Goal: Information Seeking & Learning: Check status

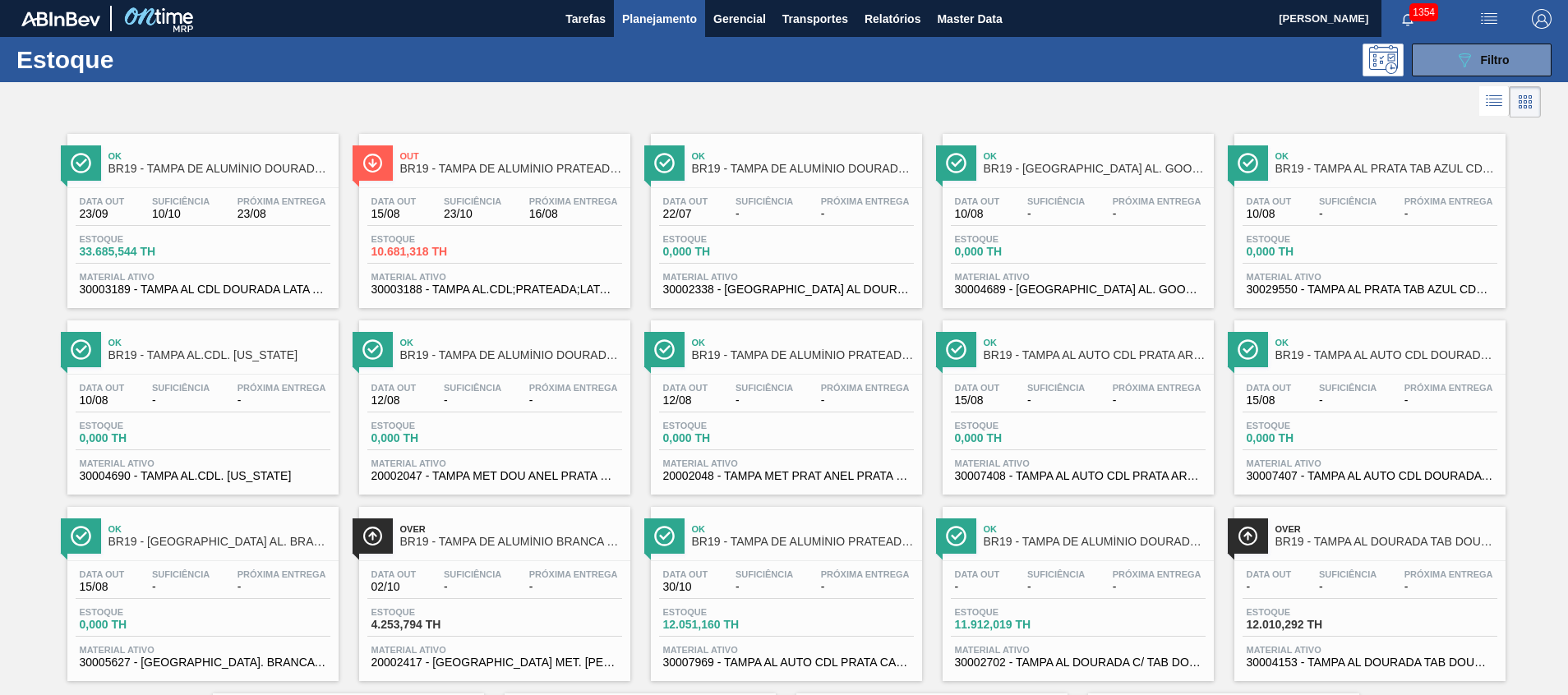
click at [1424, 52] on button "089F7B8B-B2A5-4AFE-B5C0-19BA573D28AC Filtro" at bounding box center [1481, 59] width 140 height 33
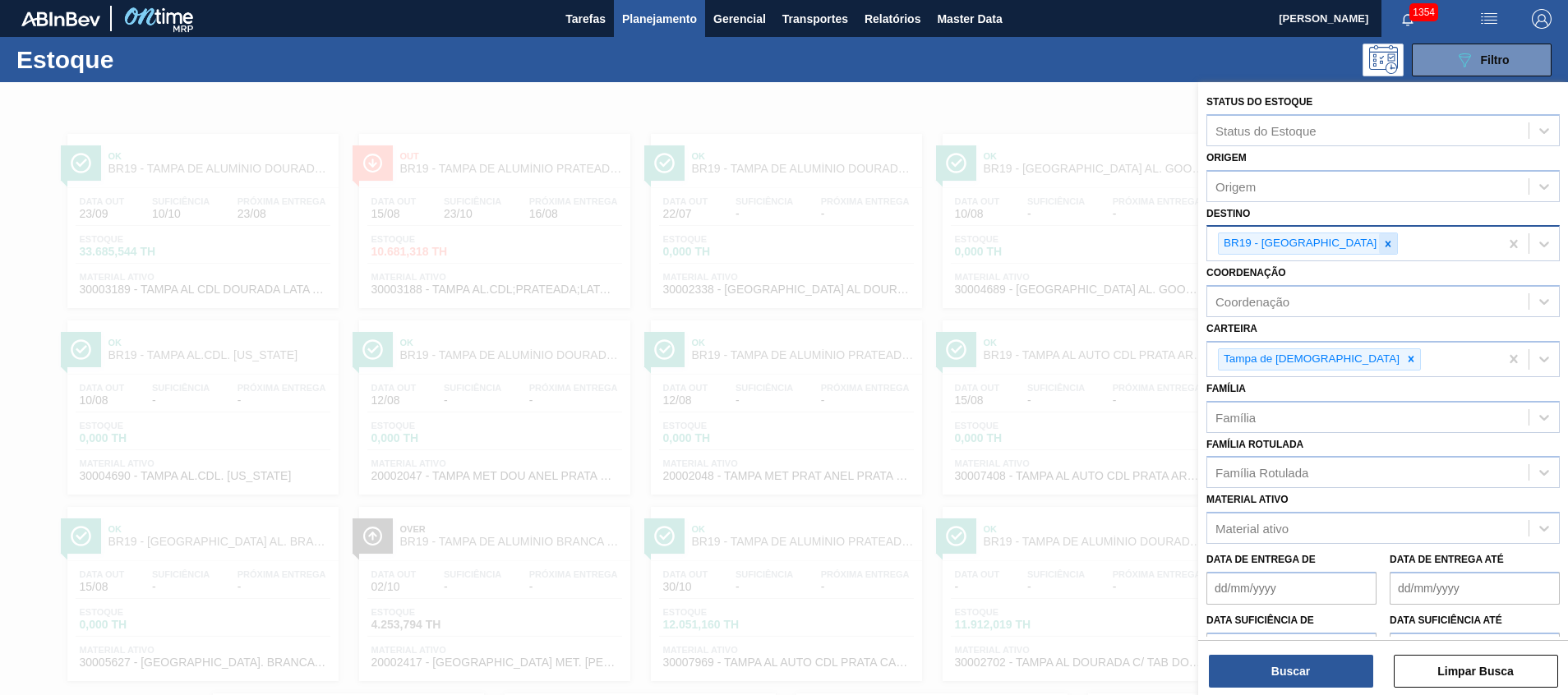
click at [1378, 236] on div at bounding box center [1387, 244] width 18 height 20
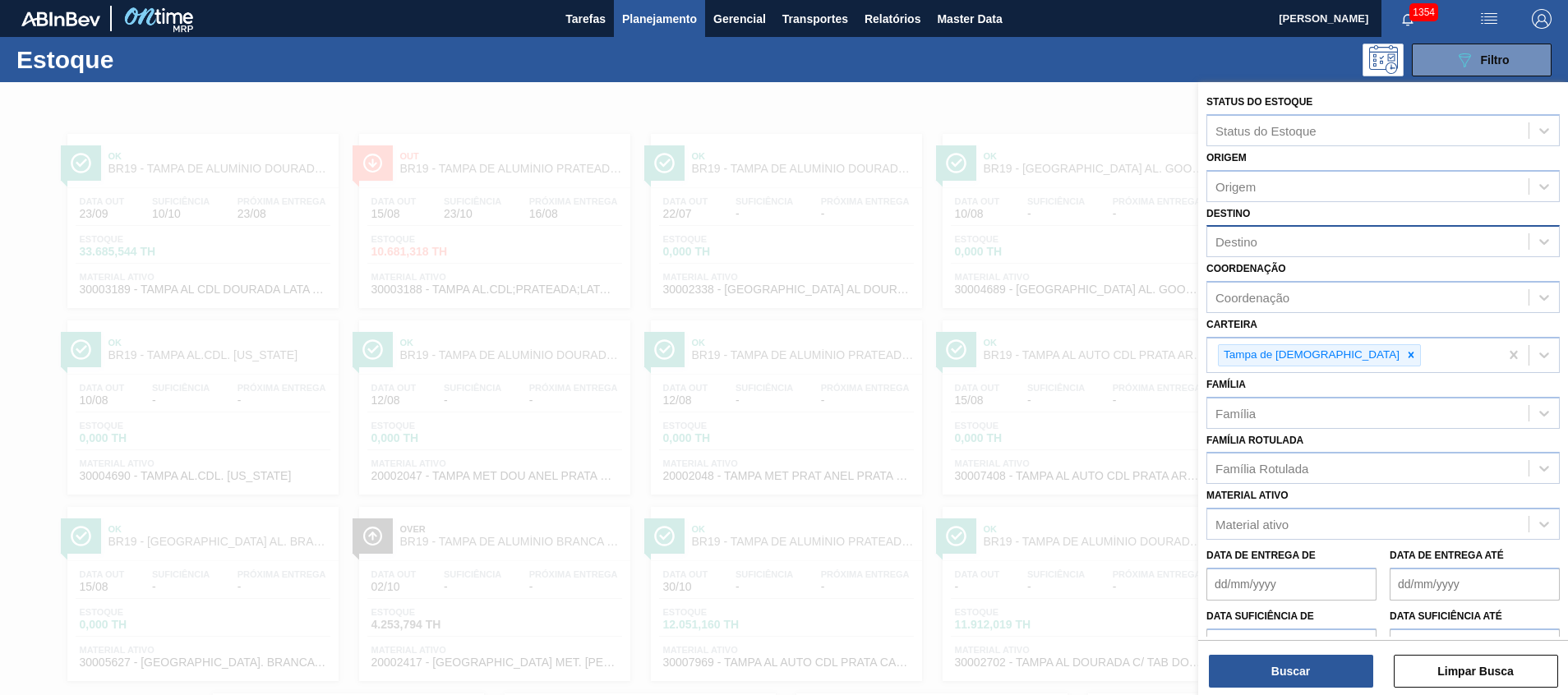
click at [855, 401] on div at bounding box center [784, 429] width 1568 height 695
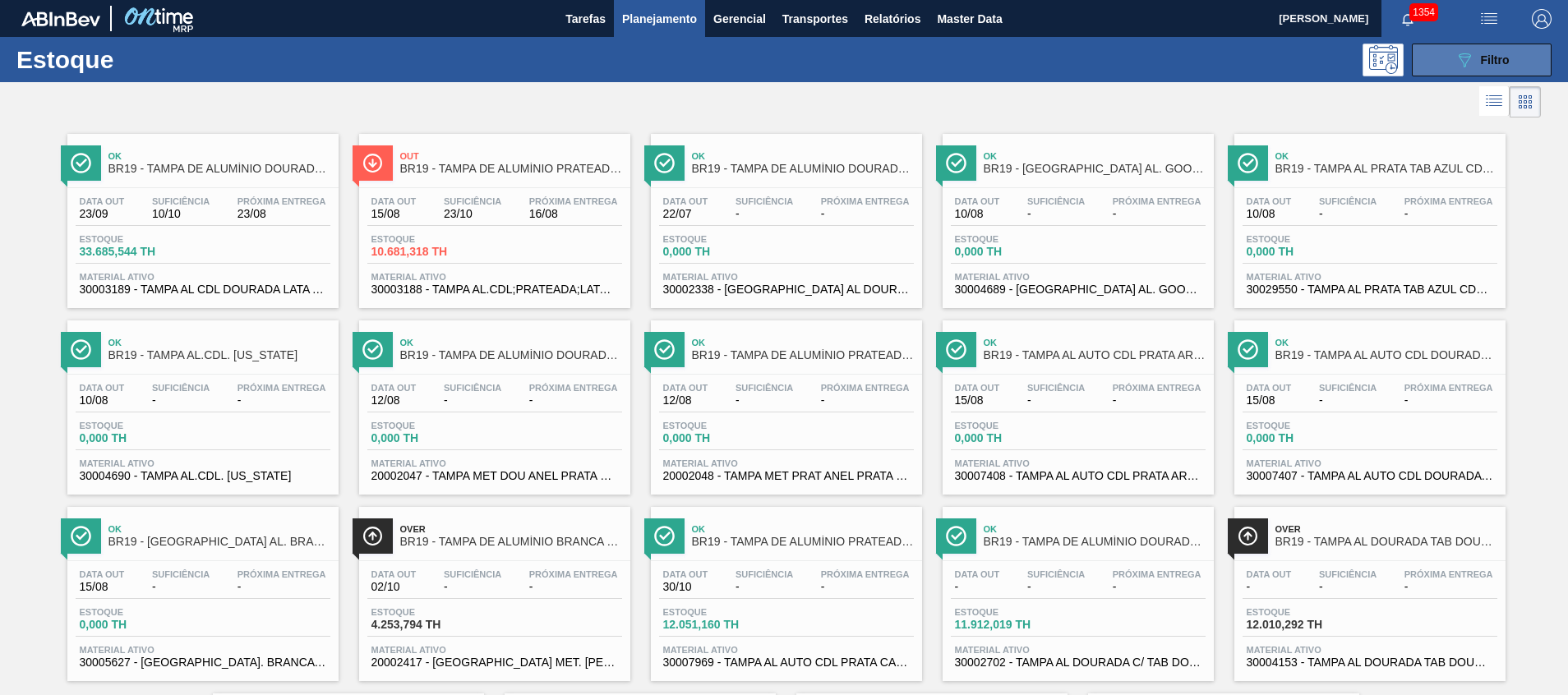
click at [1448, 58] on button "089F7B8B-B2A5-4AFE-B5C0-19BA573D28AC Filtro" at bounding box center [1481, 59] width 140 height 33
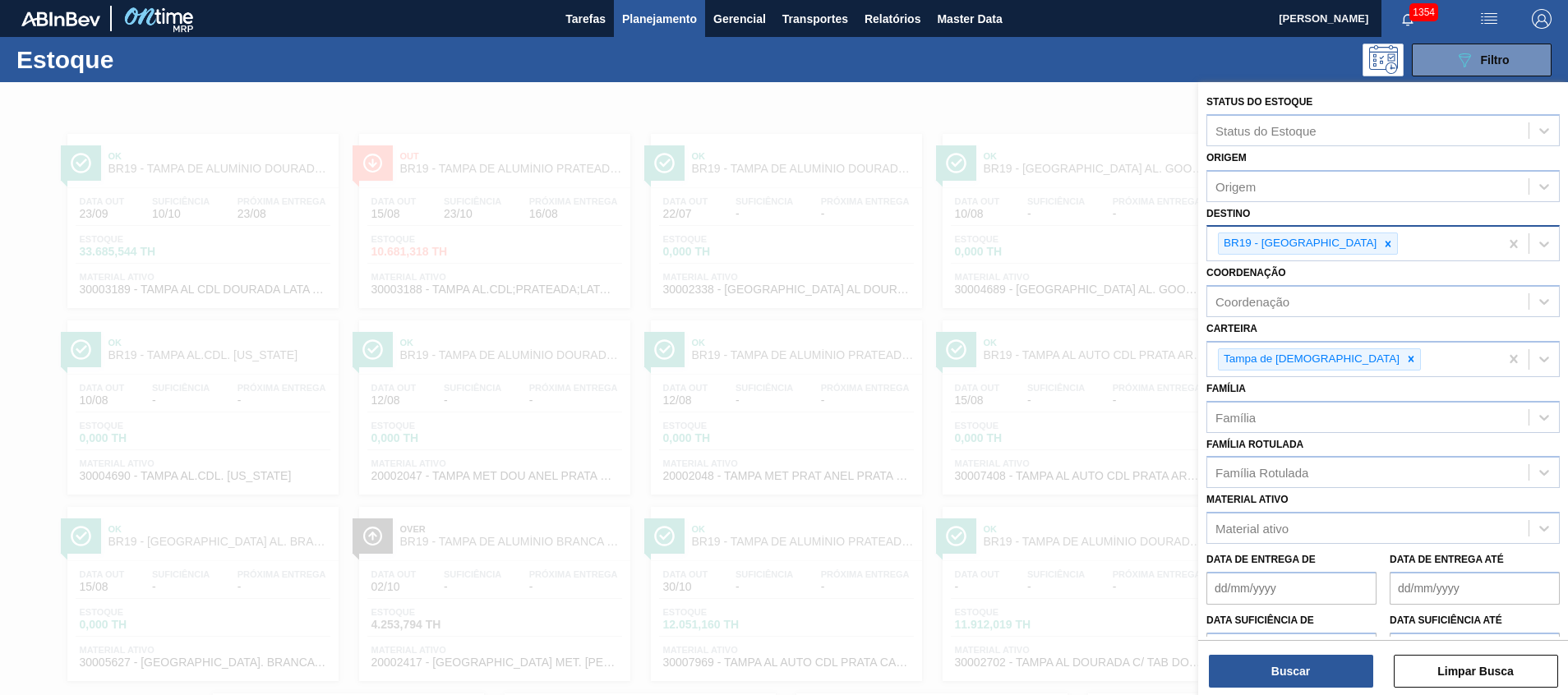
click at [529, 440] on div at bounding box center [784, 429] width 1568 height 695
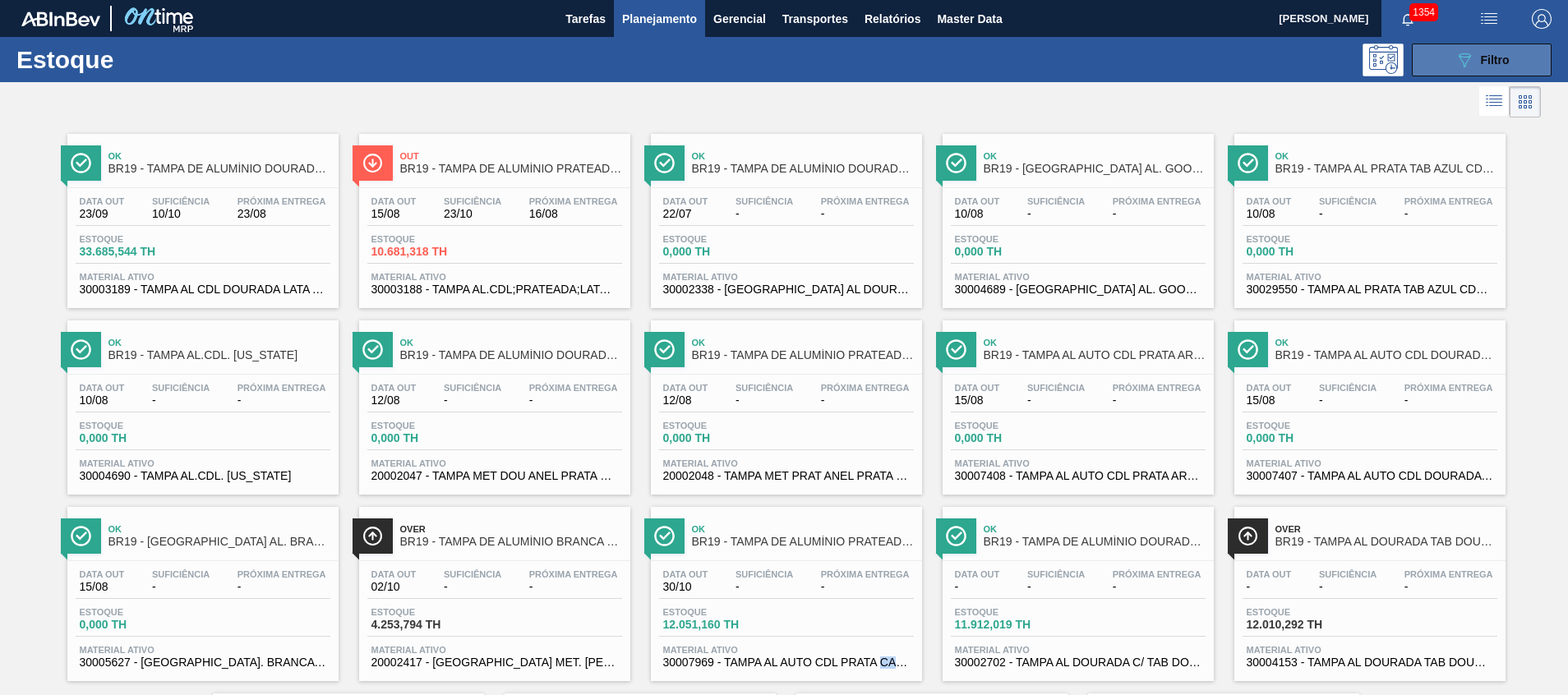
click at [1449, 69] on button "089F7B8B-B2A5-4AFE-B5C0-19BA573D28AC Filtro" at bounding box center [1481, 59] width 140 height 33
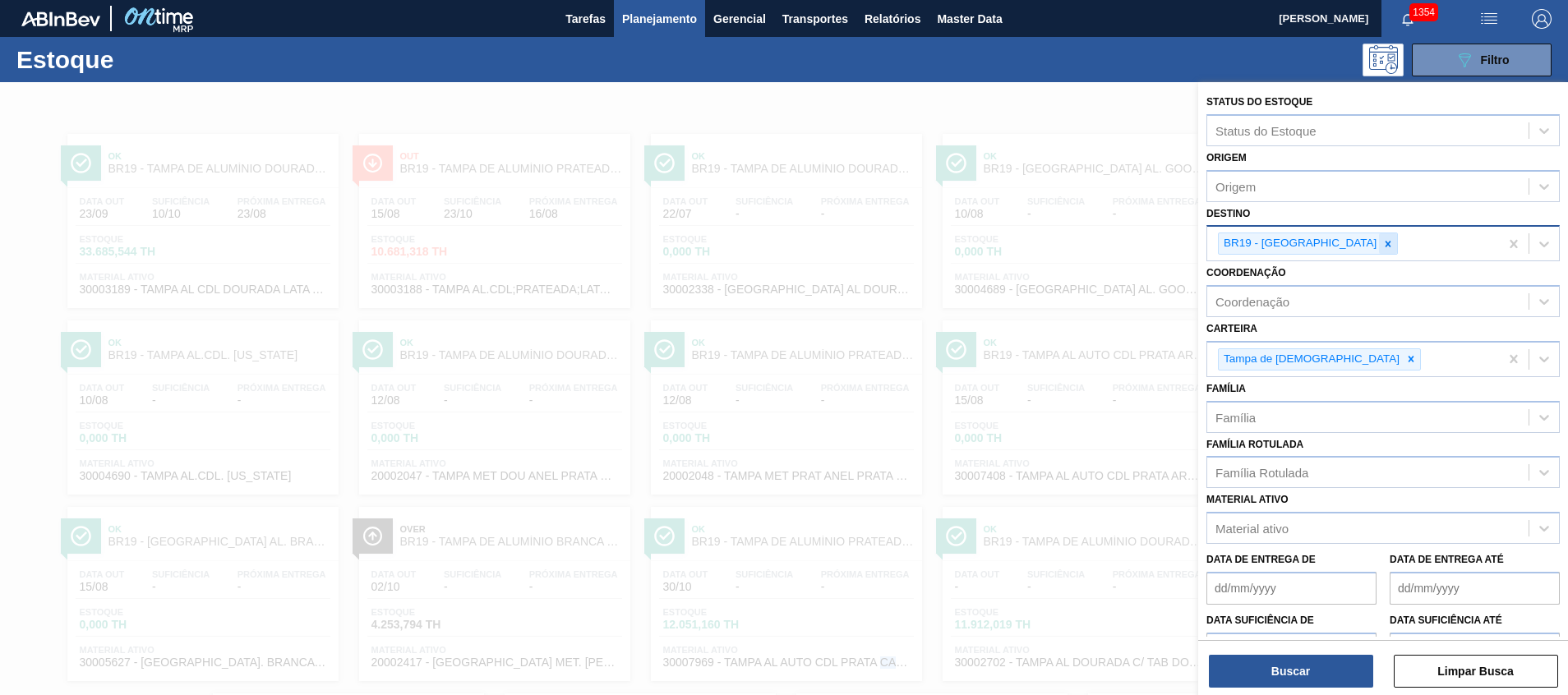
click at [1382, 244] on icon at bounding box center [1388, 245] width 12 height 12
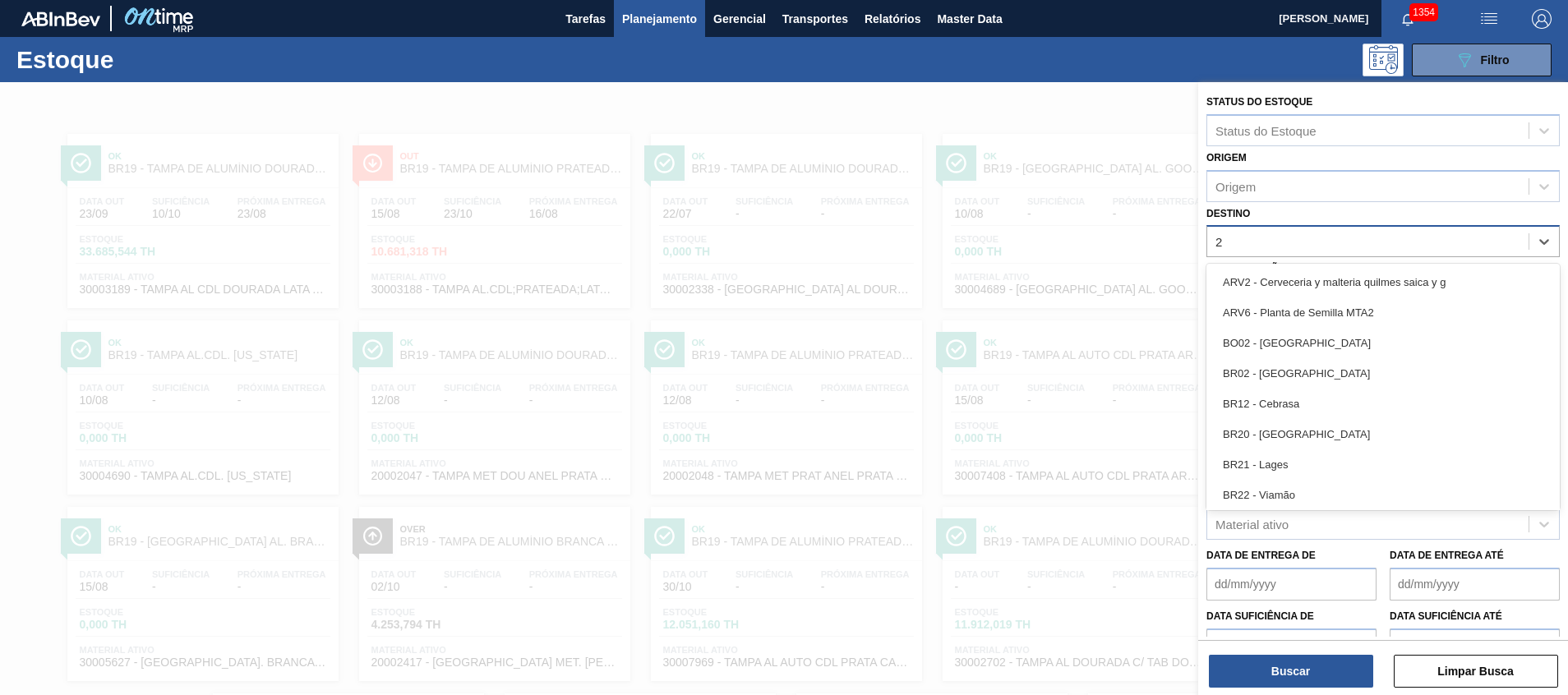
type input "26"
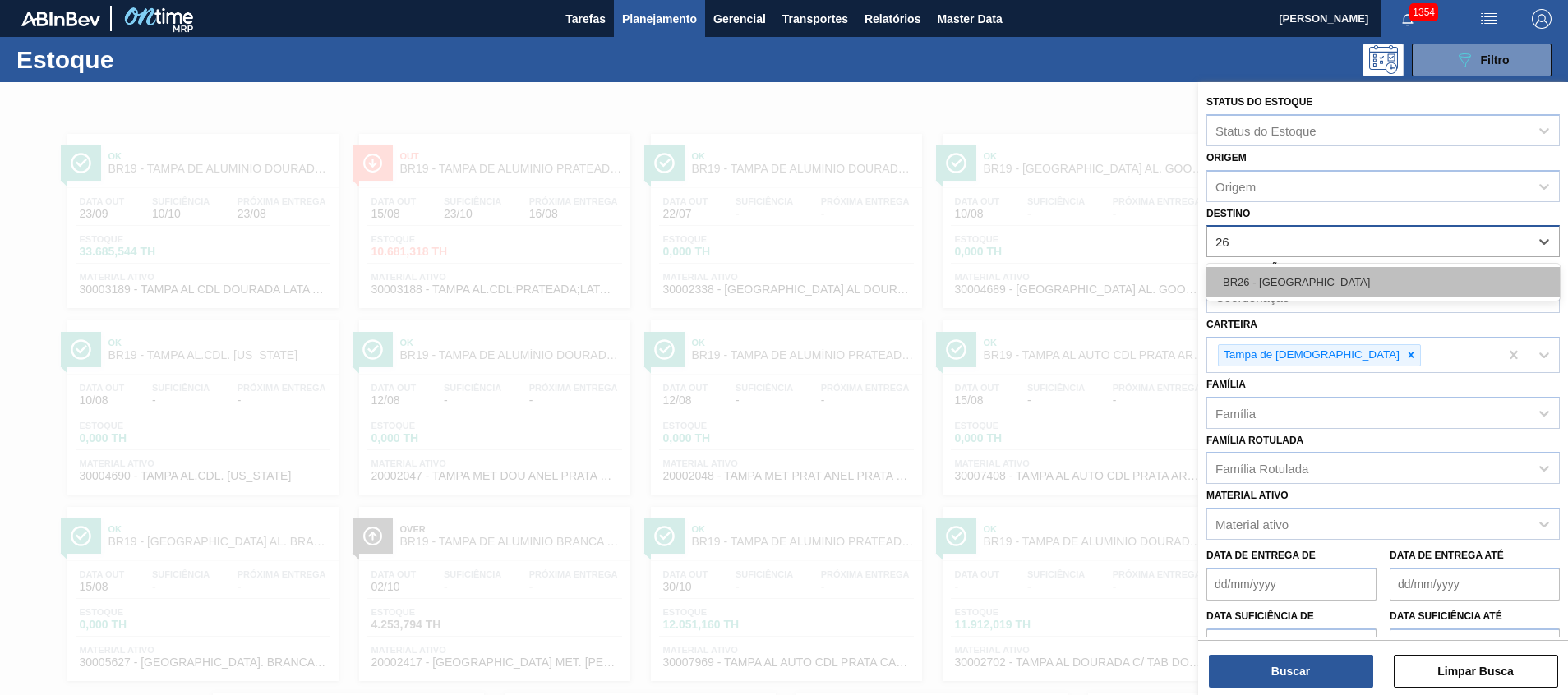
click at [1319, 281] on div "BR26 - [GEOGRAPHIC_DATA]" at bounding box center [1383, 283] width 354 height 30
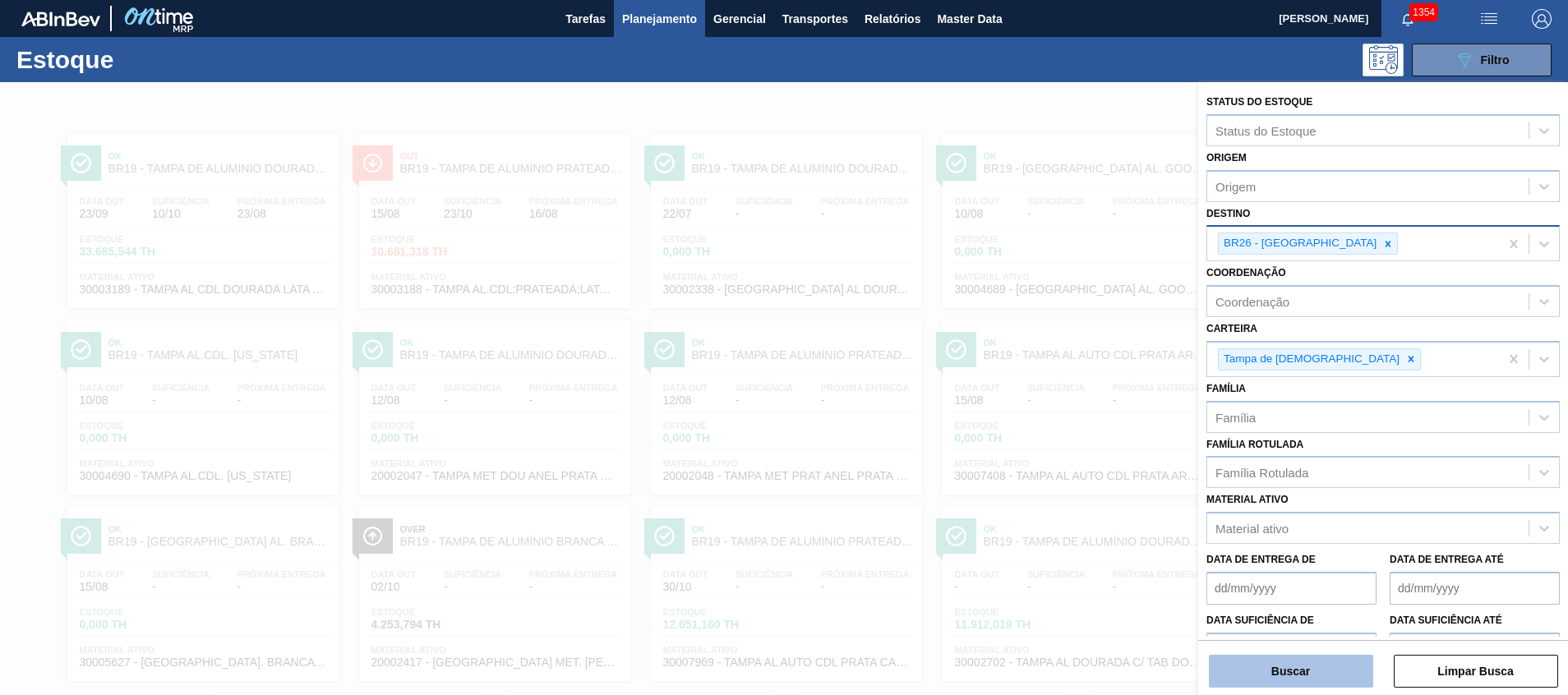
click at [1292, 667] on button "Buscar" at bounding box center [1290, 671] width 164 height 33
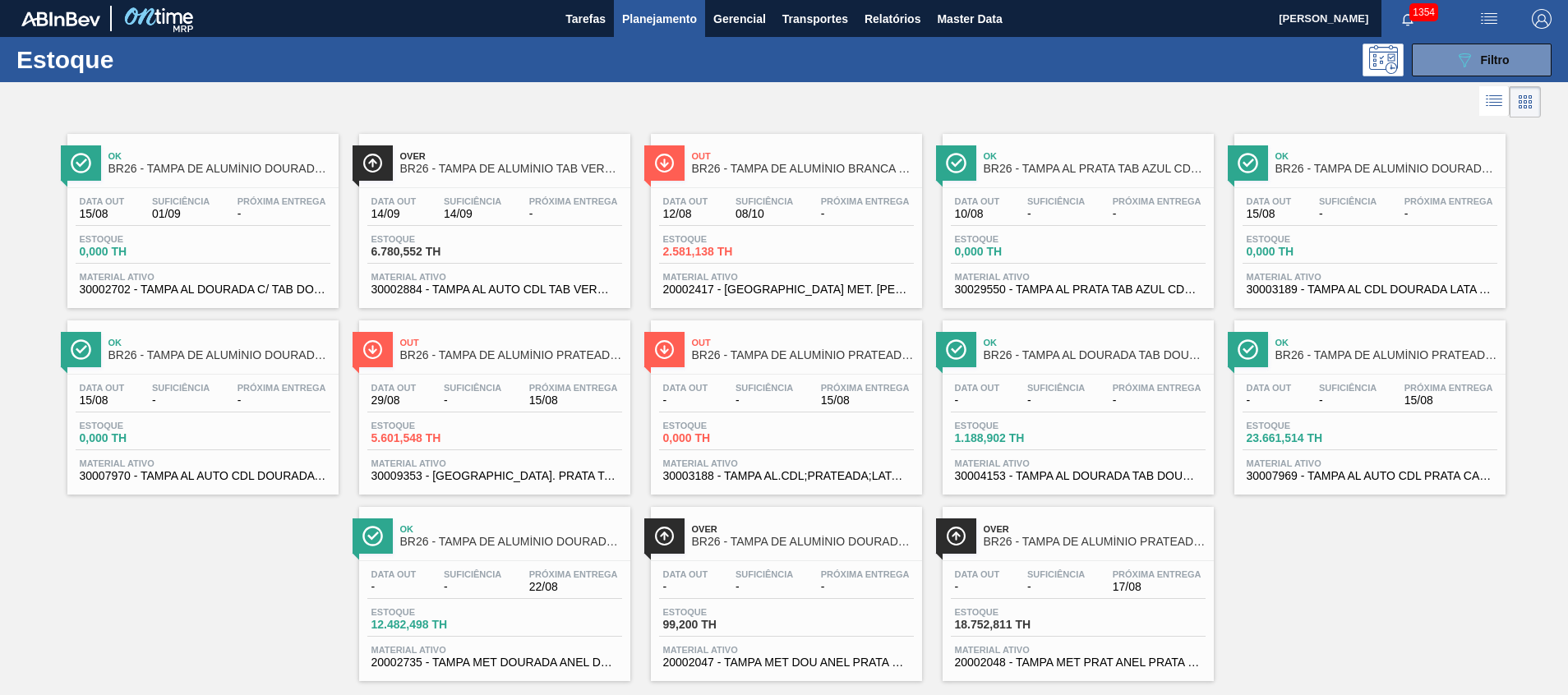
drag, startPoint x: 1464, startPoint y: 52, endPoint x: 1377, endPoint y: 158, distance: 137.1
click at [1458, 56] on icon "089F7B8B-B2A5-4AFE-B5C0-19BA573D28AC" at bounding box center [1464, 59] width 19 height 19
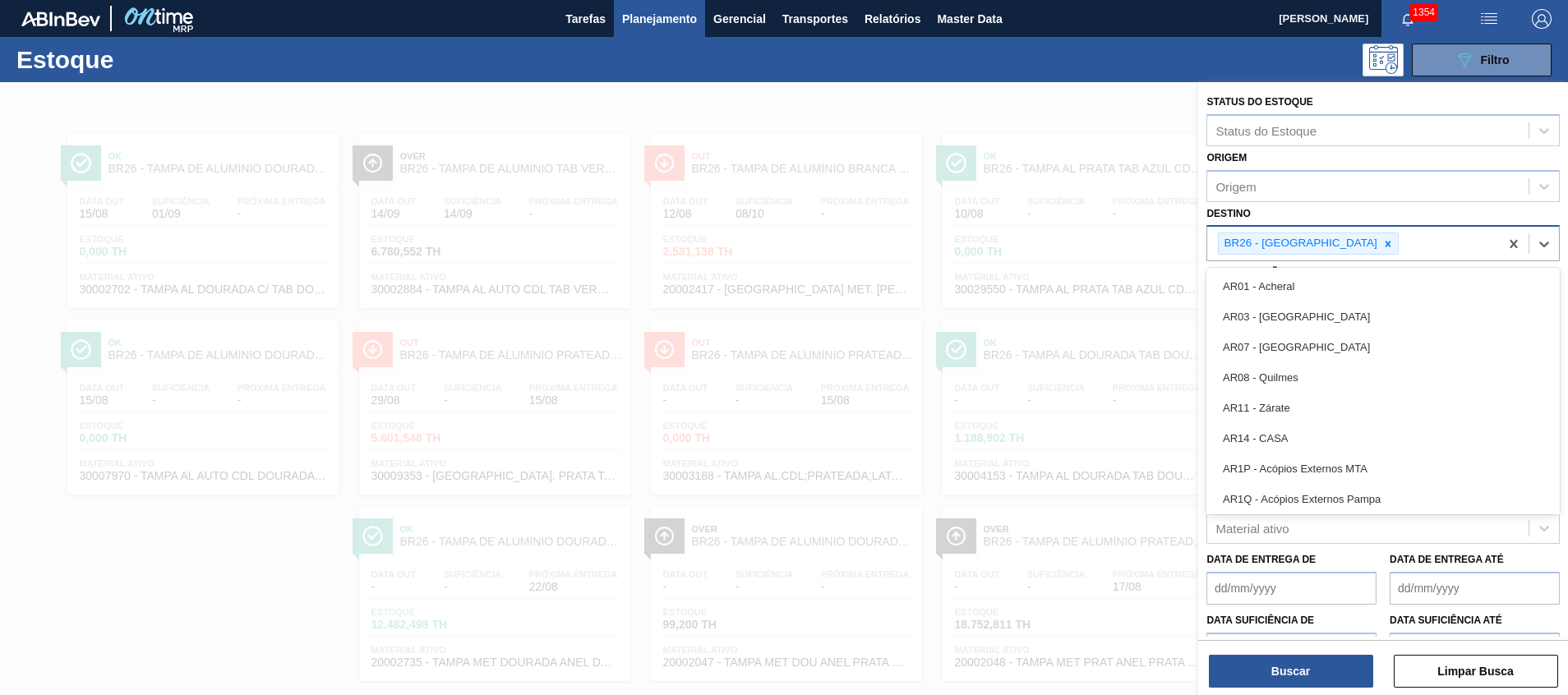
click at [1346, 242] on div "BR26 - [GEOGRAPHIC_DATA]" at bounding box center [1352, 244] width 292 height 34
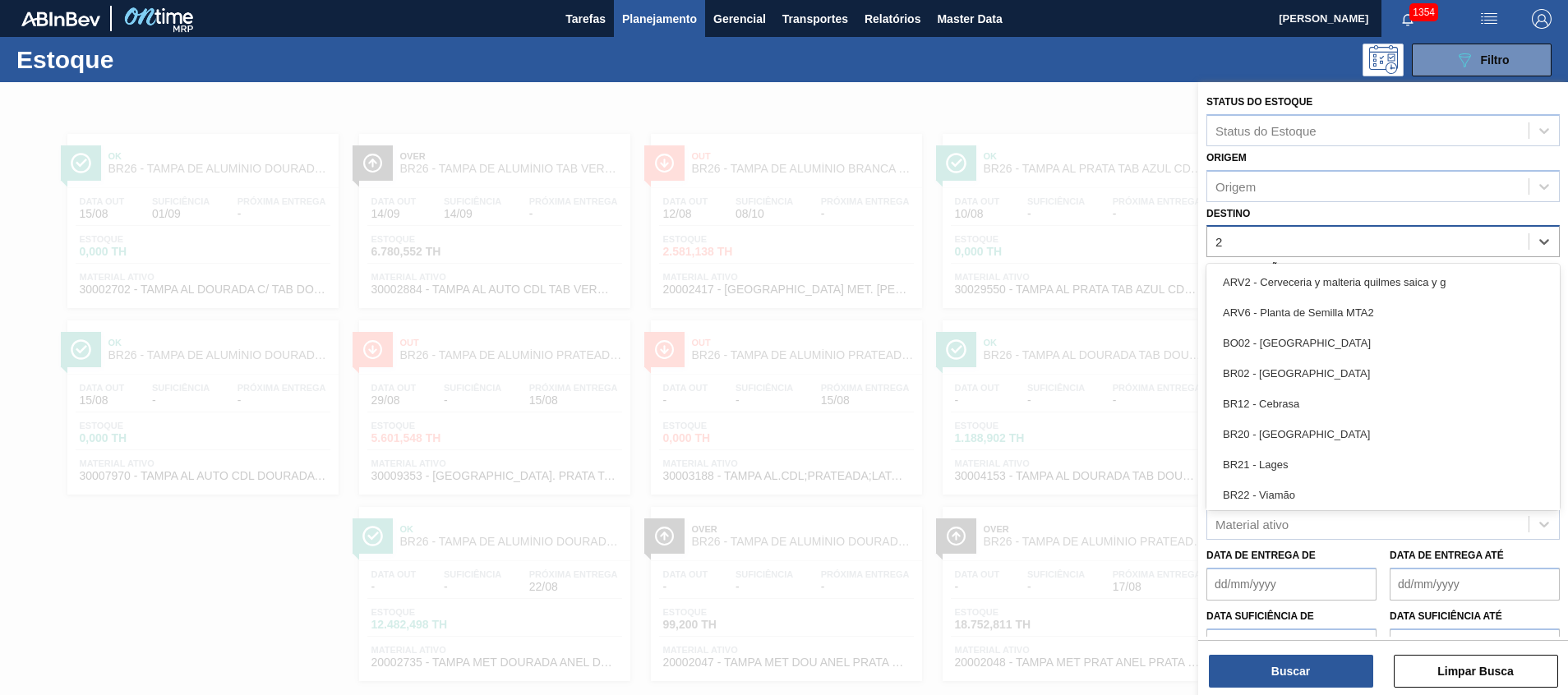
type input "27"
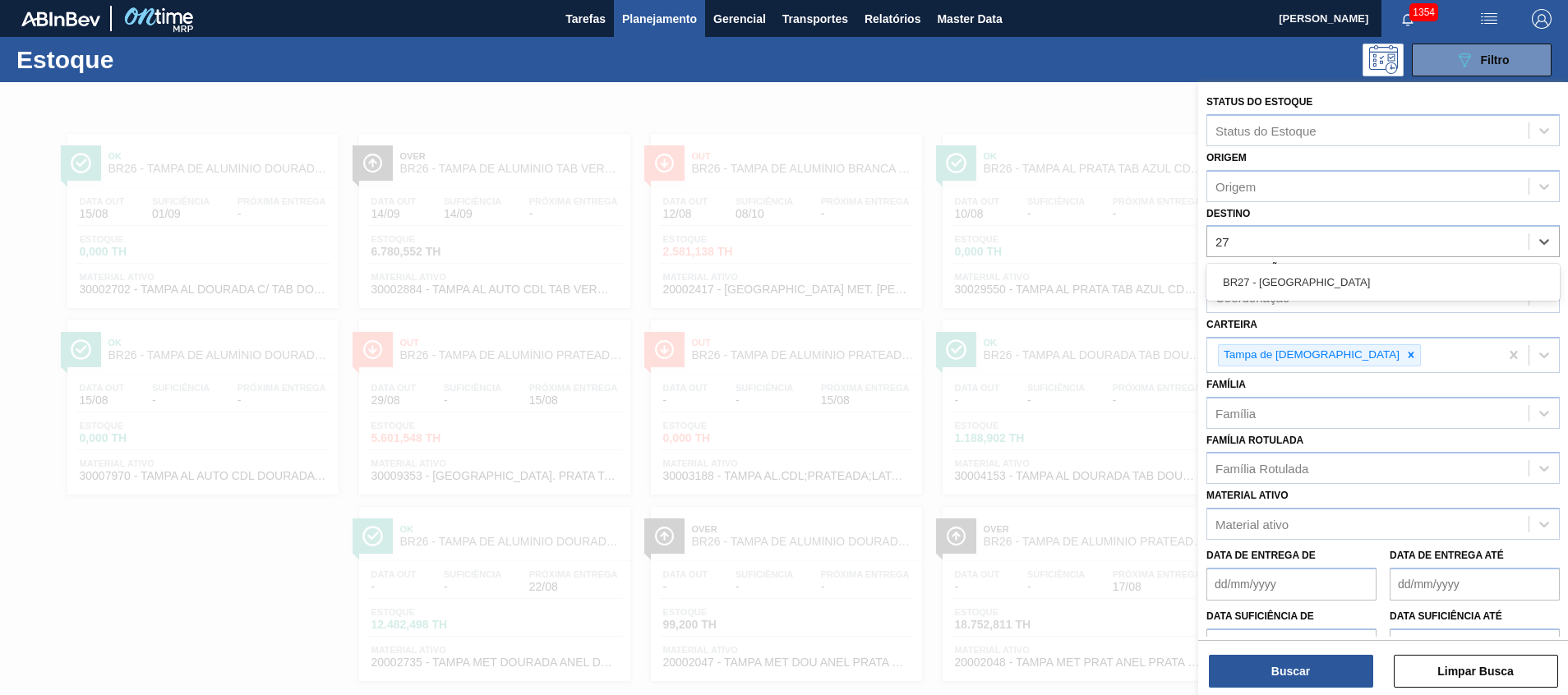
click at [1263, 290] on div "BR27 - [GEOGRAPHIC_DATA]" at bounding box center [1383, 283] width 354 height 30
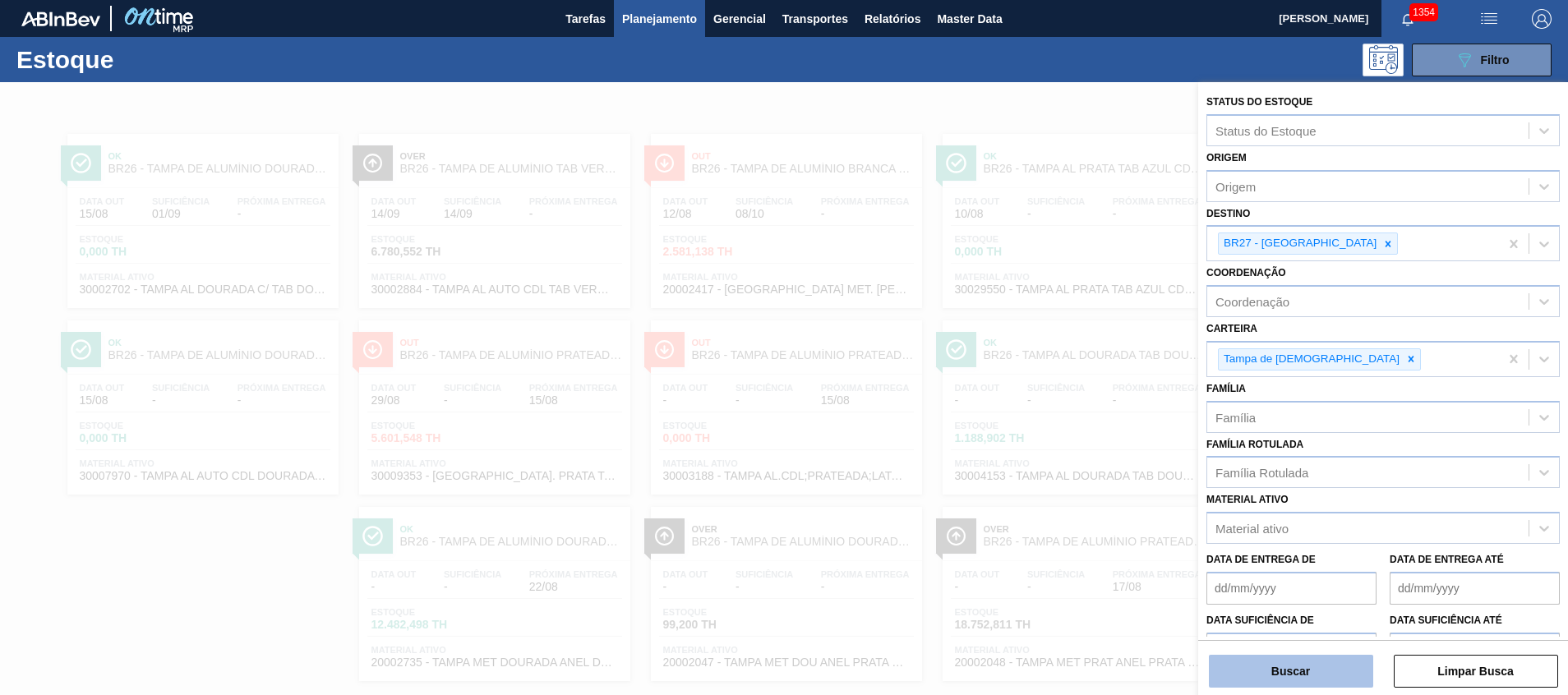
click at [1269, 678] on button "Buscar" at bounding box center [1290, 671] width 164 height 33
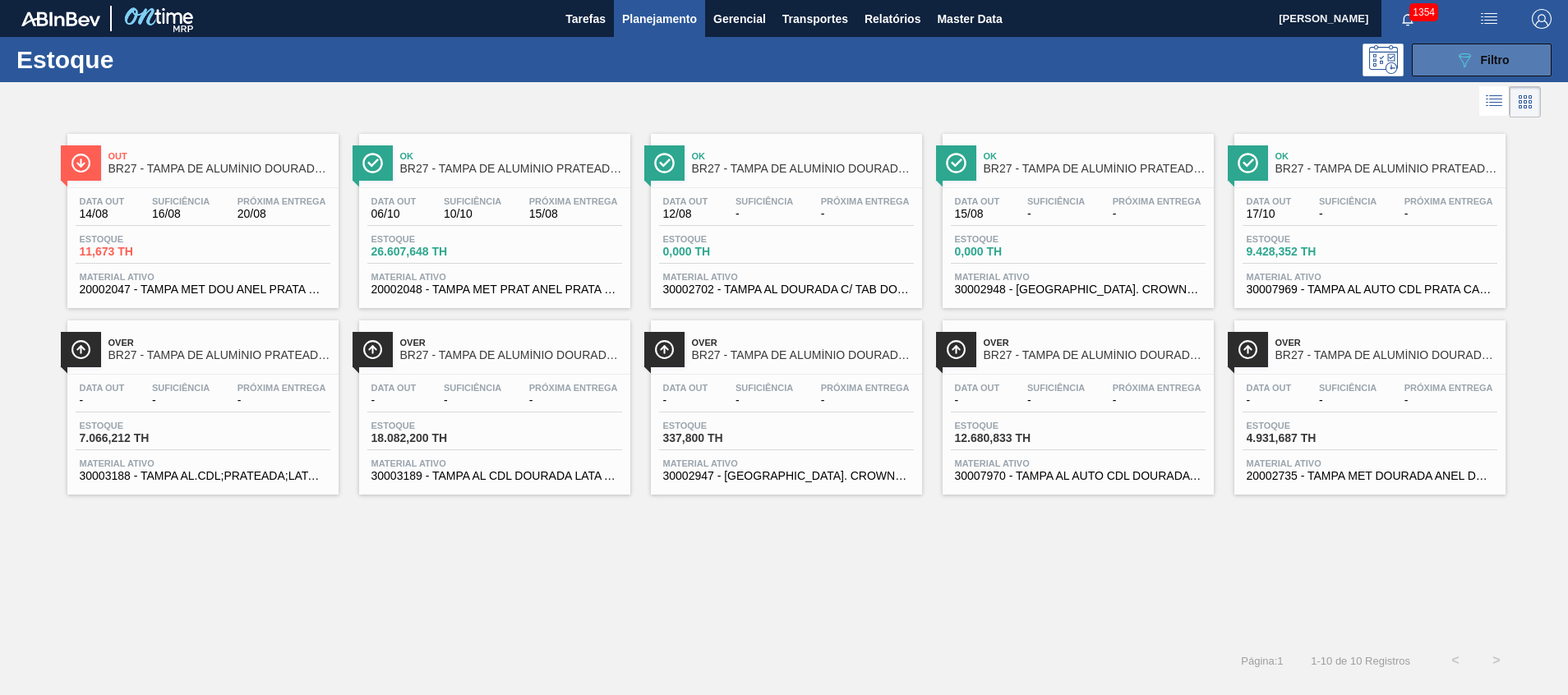
click at [1467, 71] on button "089F7B8B-B2A5-4AFE-B5C0-19BA573D28AC Filtro" at bounding box center [1481, 59] width 140 height 33
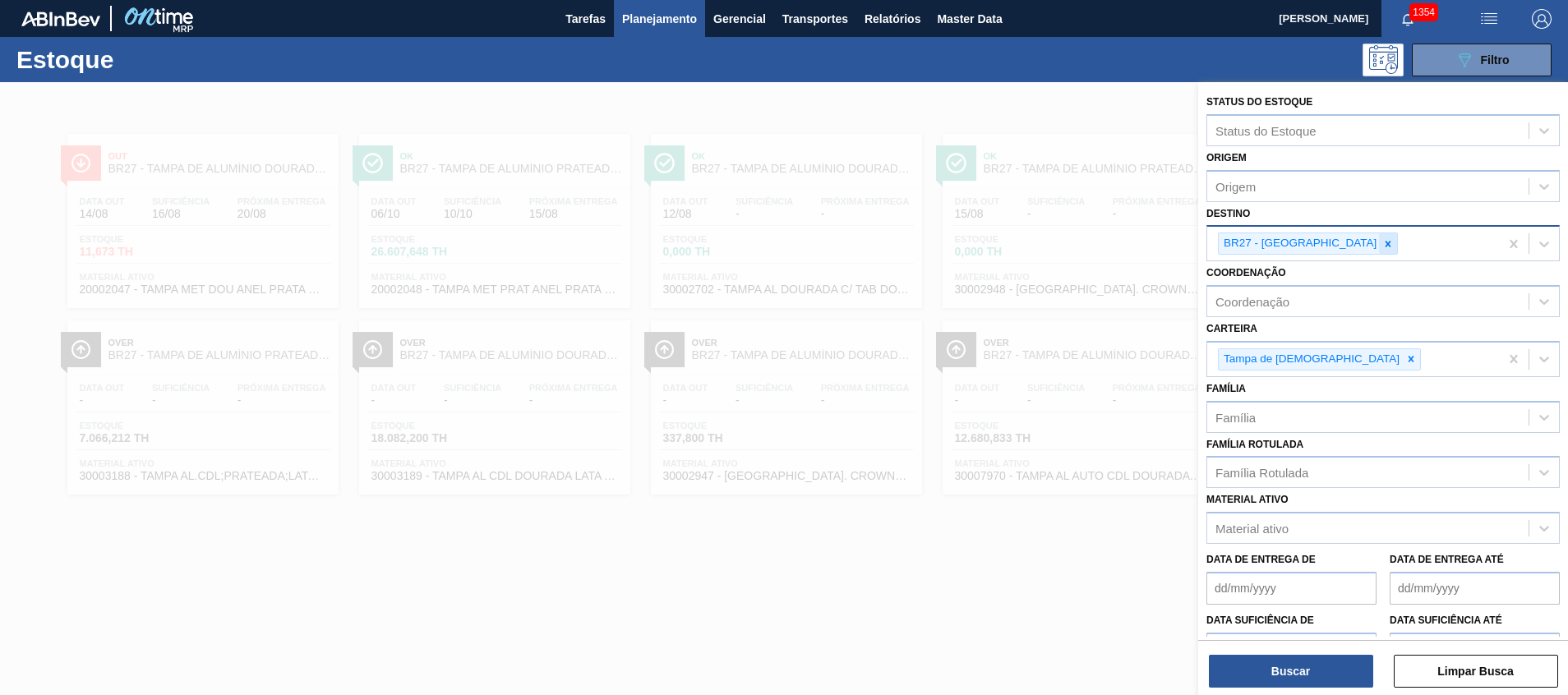
click at [1382, 239] on icon at bounding box center [1388, 245] width 12 height 12
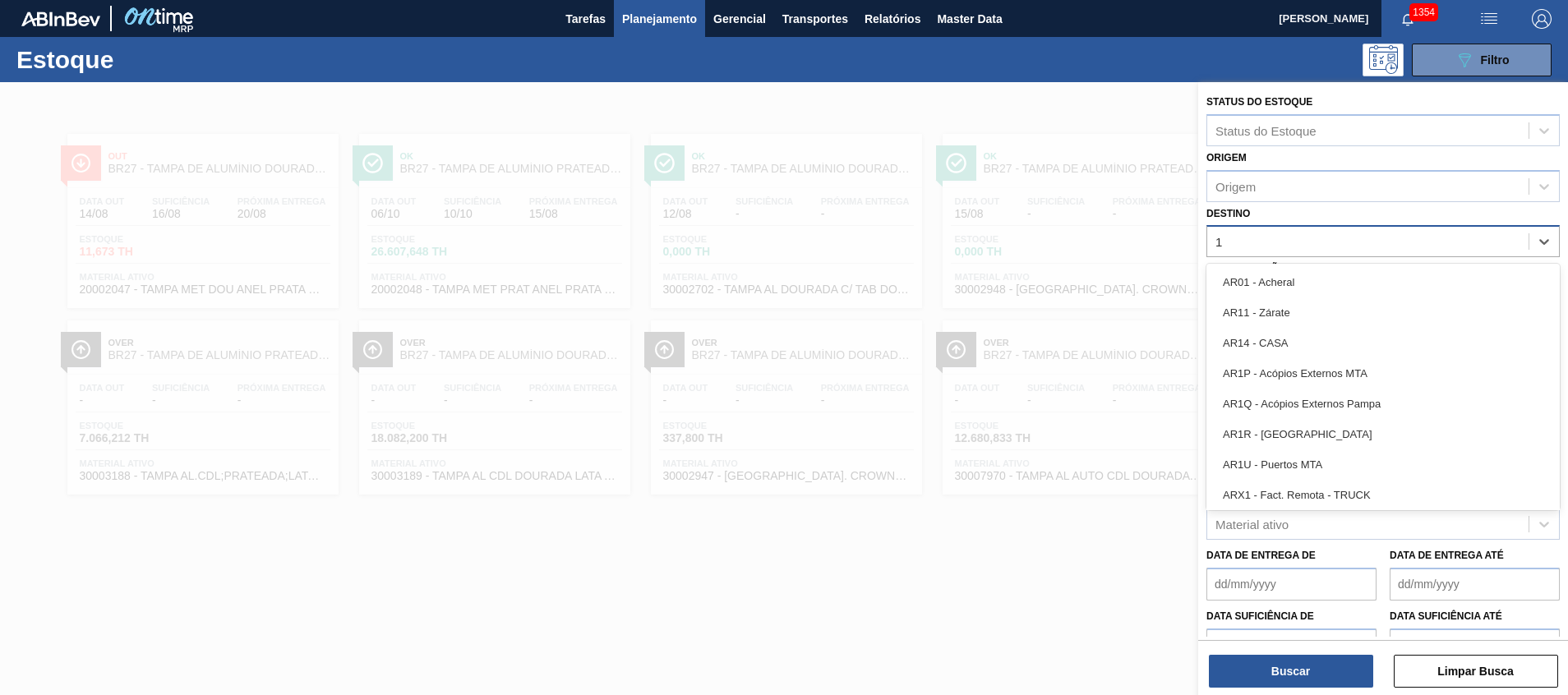
type input "11"
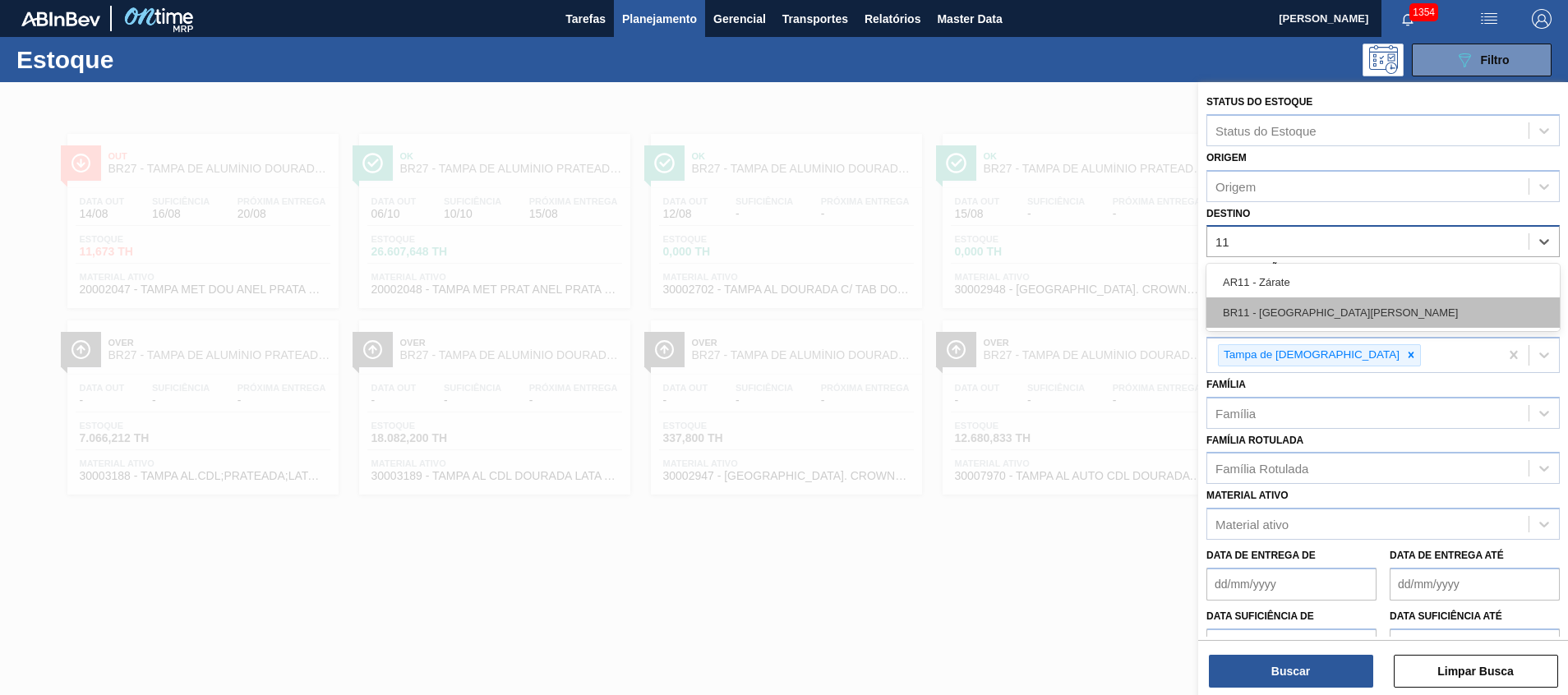
click at [1314, 324] on div "BR11 - [GEOGRAPHIC_DATA][PERSON_NAME]" at bounding box center [1383, 313] width 354 height 30
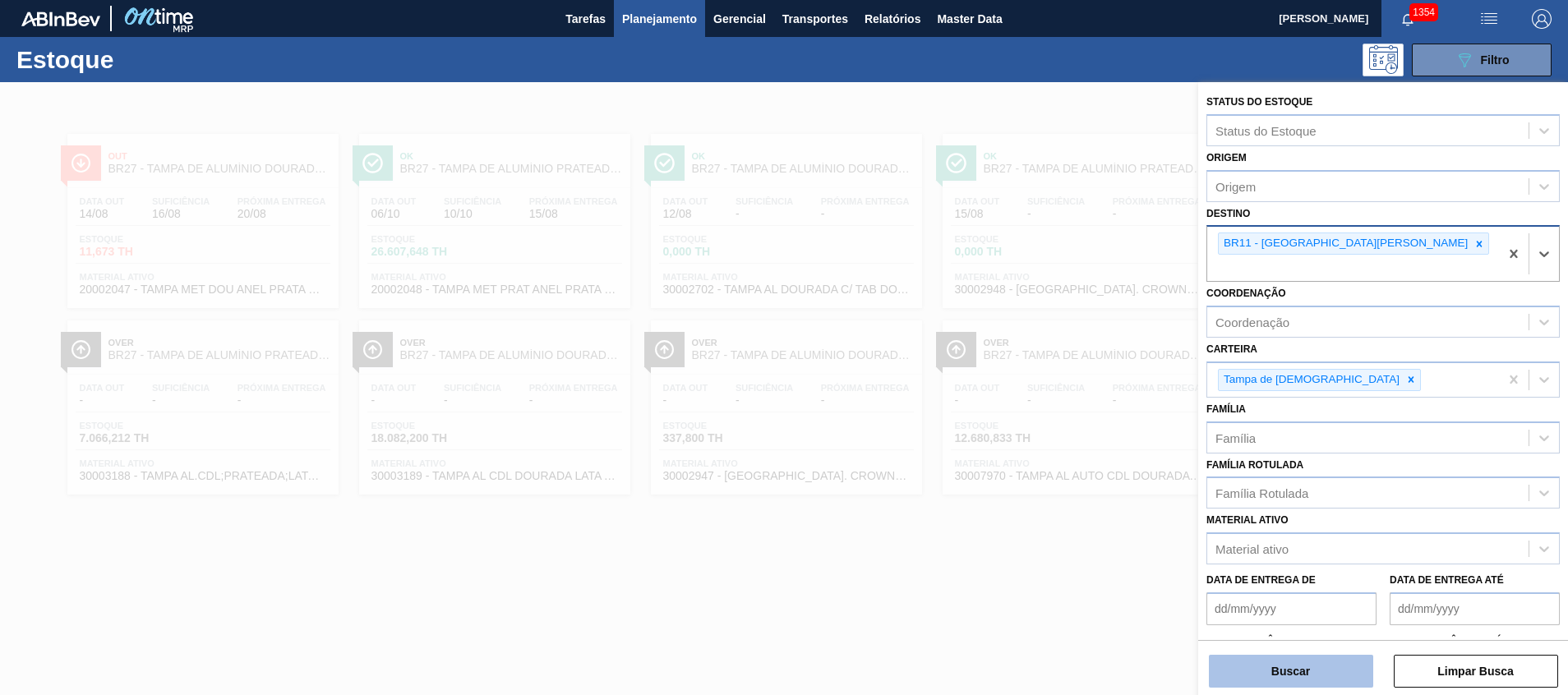
click at [1268, 667] on button "Buscar" at bounding box center [1290, 671] width 164 height 33
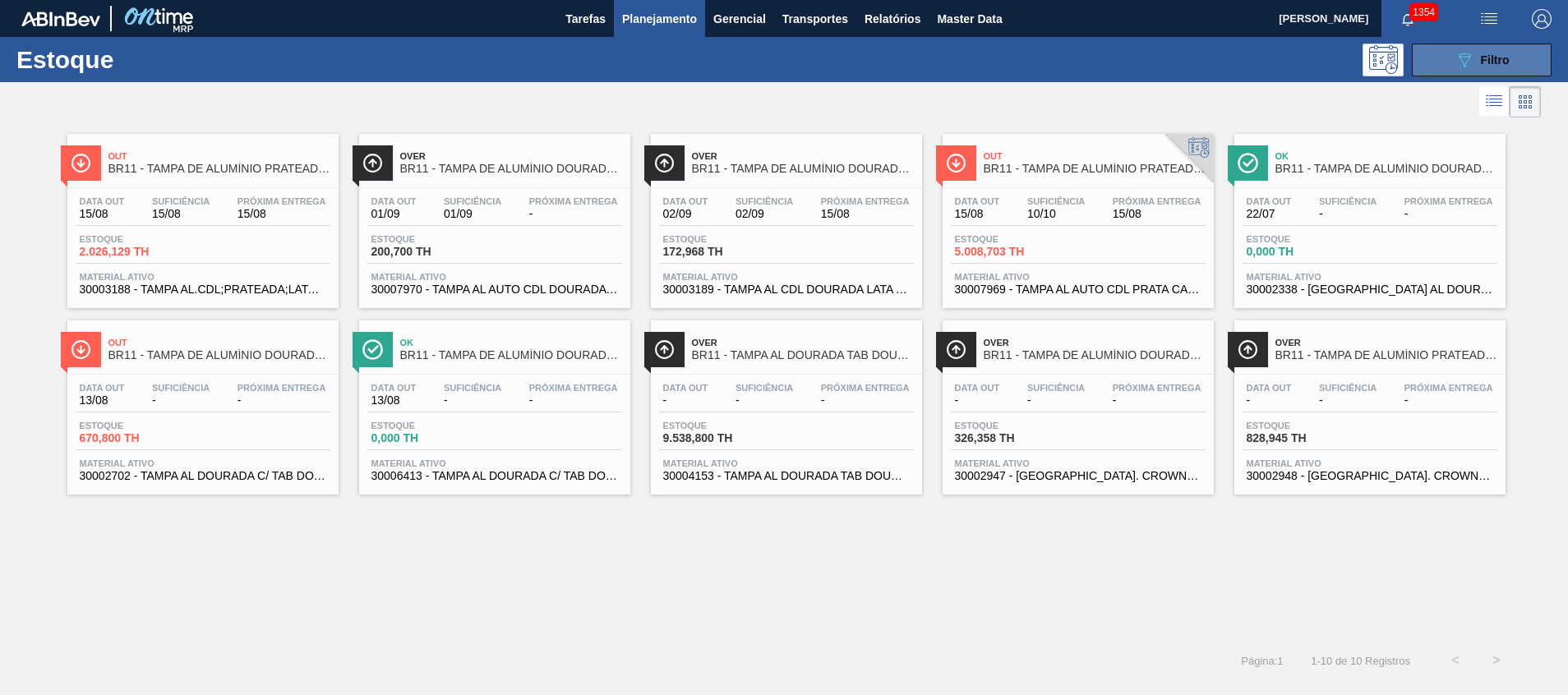
click at [1473, 69] on div "089F7B8B-B2A5-4AFE-B5C0-19BA573D28AC Filtro" at bounding box center [1482, 59] width 55 height 19
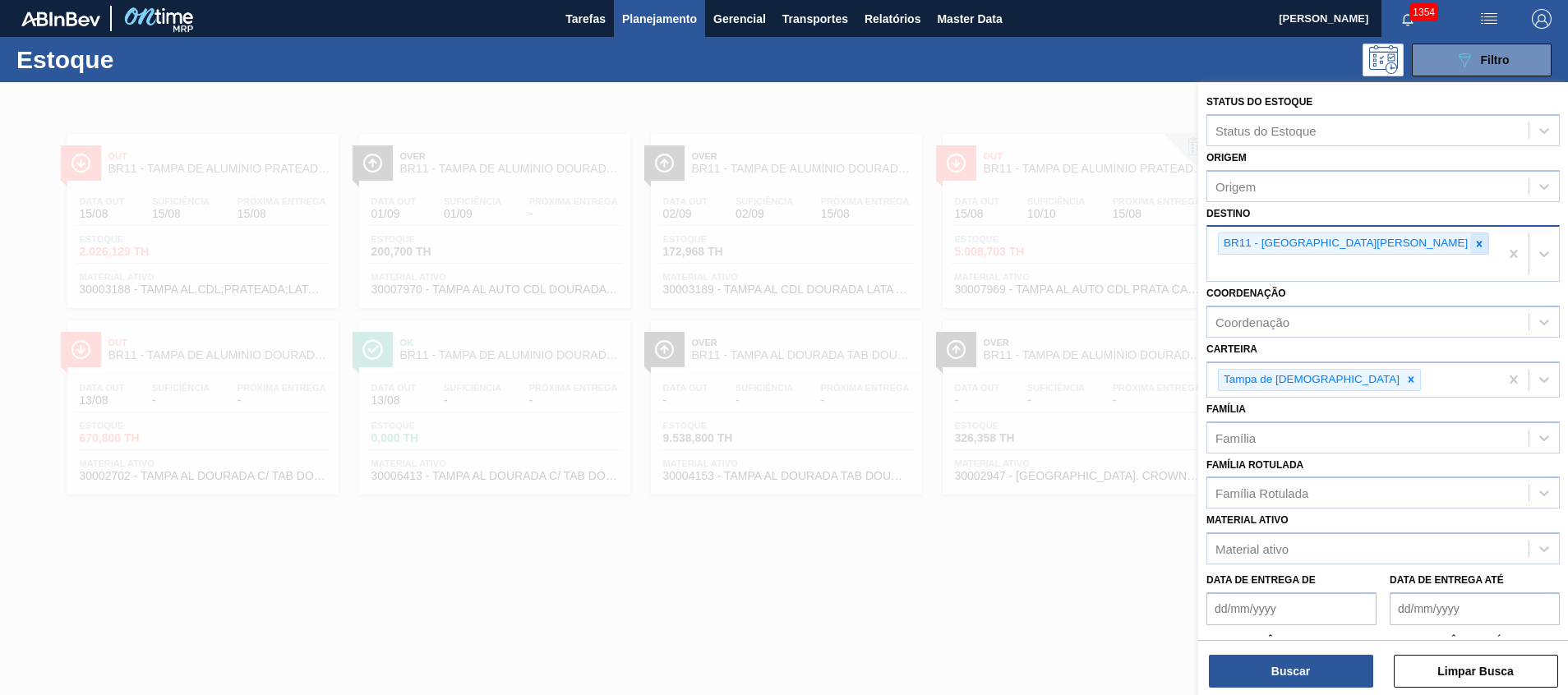
click at [1477, 243] on icon at bounding box center [1479, 244] width 6 height 6
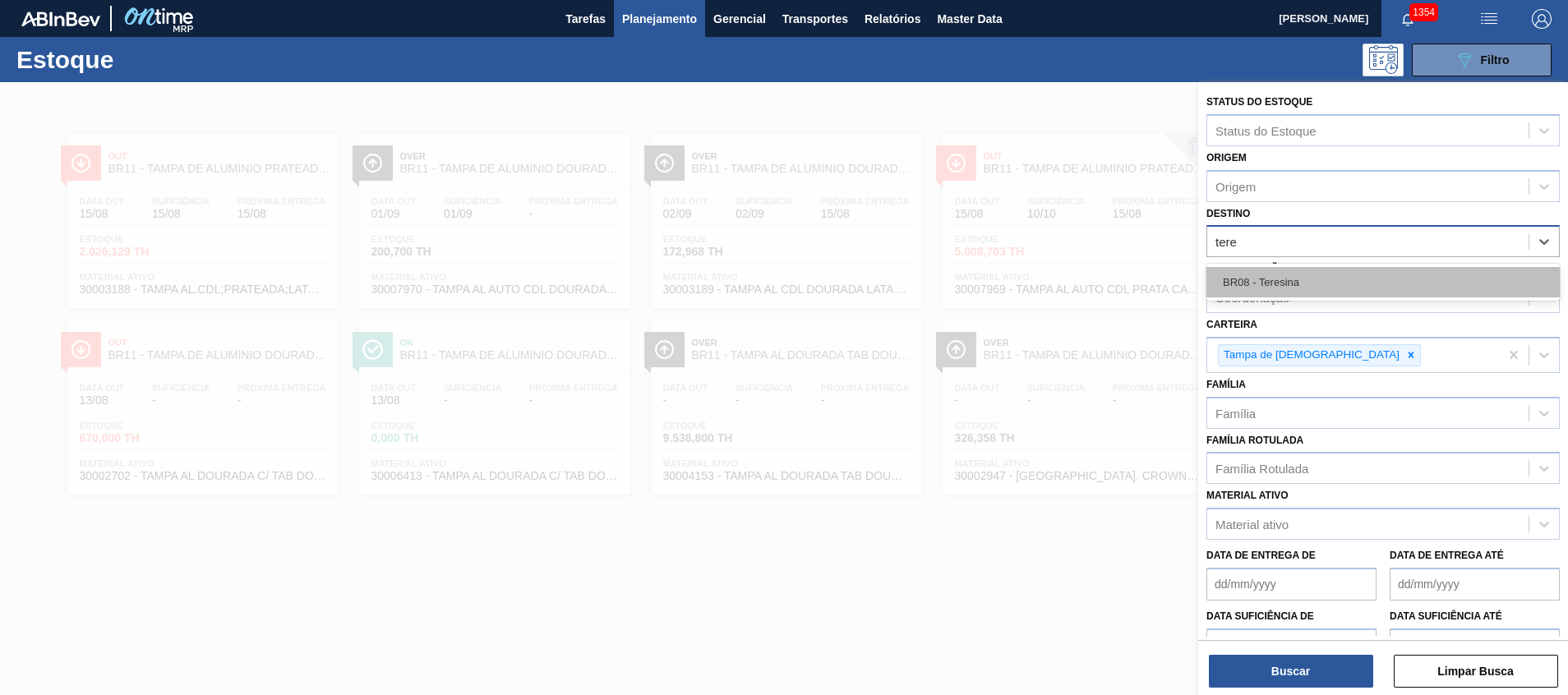
type input "teres"
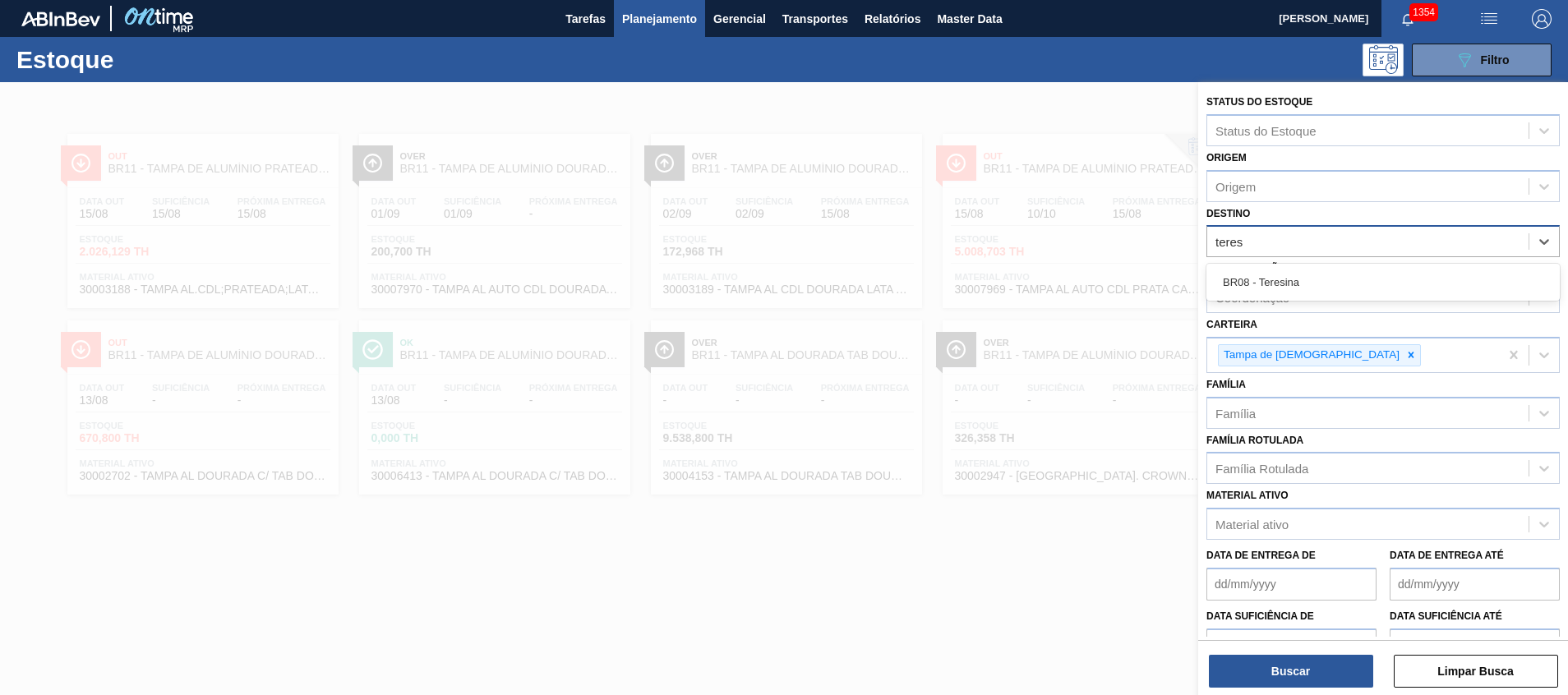
drag, startPoint x: 1288, startPoint y: 275, endPoint x: 1273, endPoint y: 381, distance: 107.1
click at [1288, 275] on div "BR08 - Teresina" at bounding box center [1383, 283] width 354 height 30
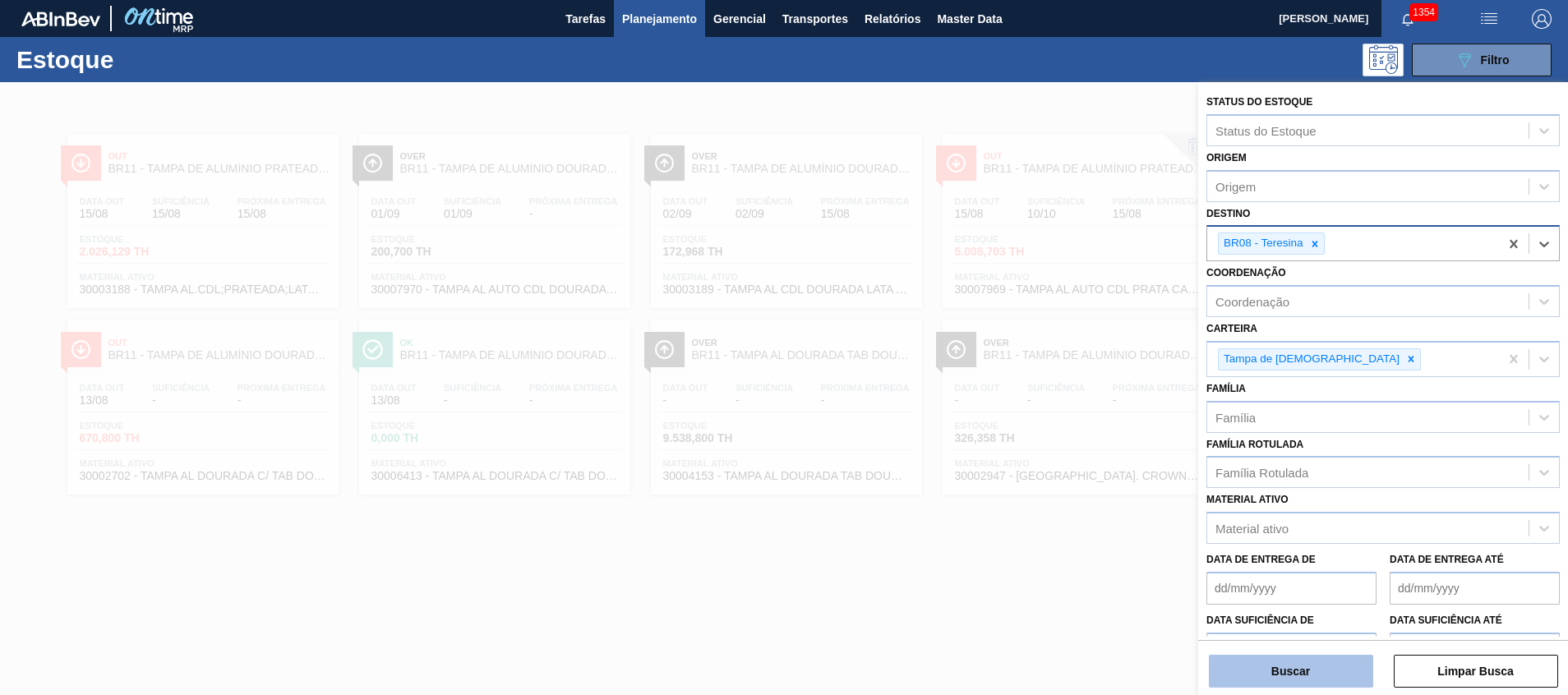
click at [1265, 679] on button "Buscar" at bounding box center [1290, 671] width 164 height 33
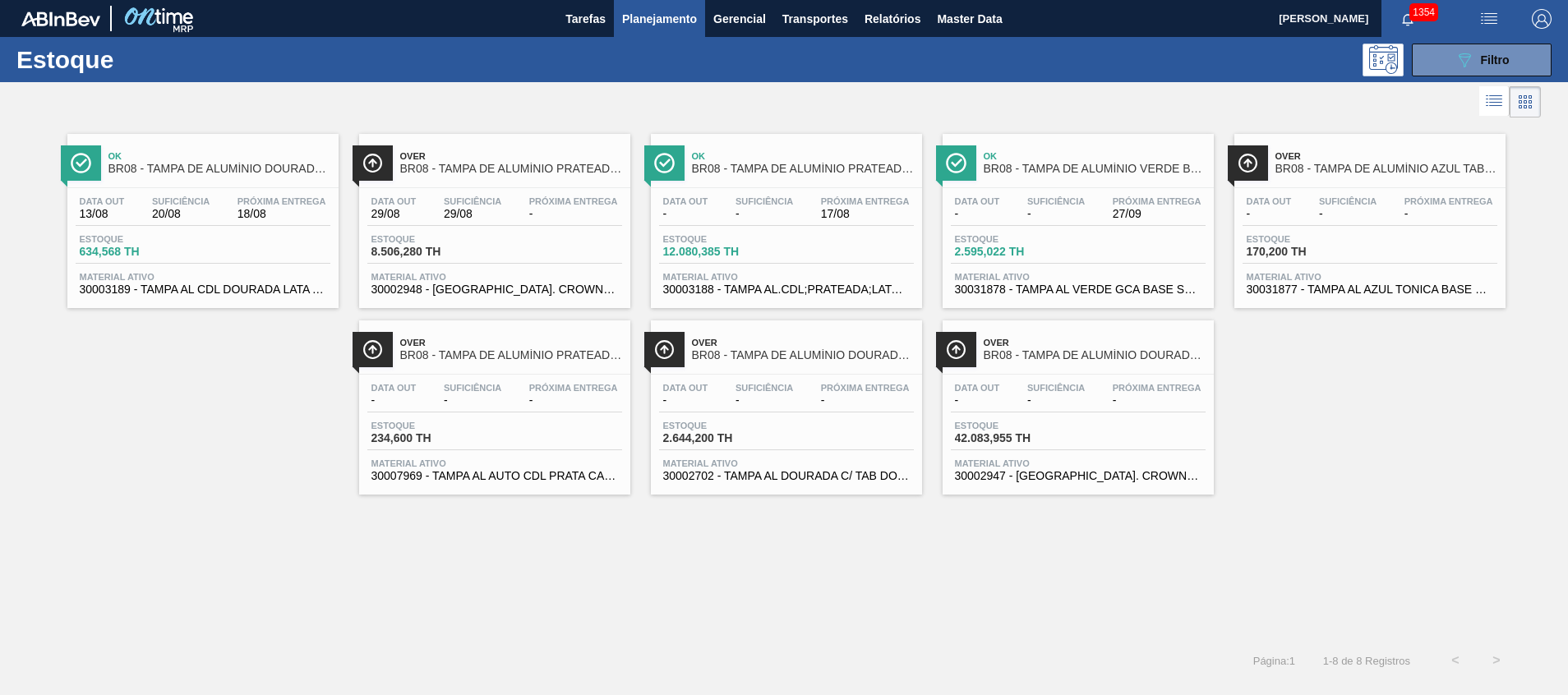
click at [743, 480] on span "30002702 - TAMPA AL DOURADA C/ TAB DOURADO" at bounding box center [786, 476] width 246 height 13
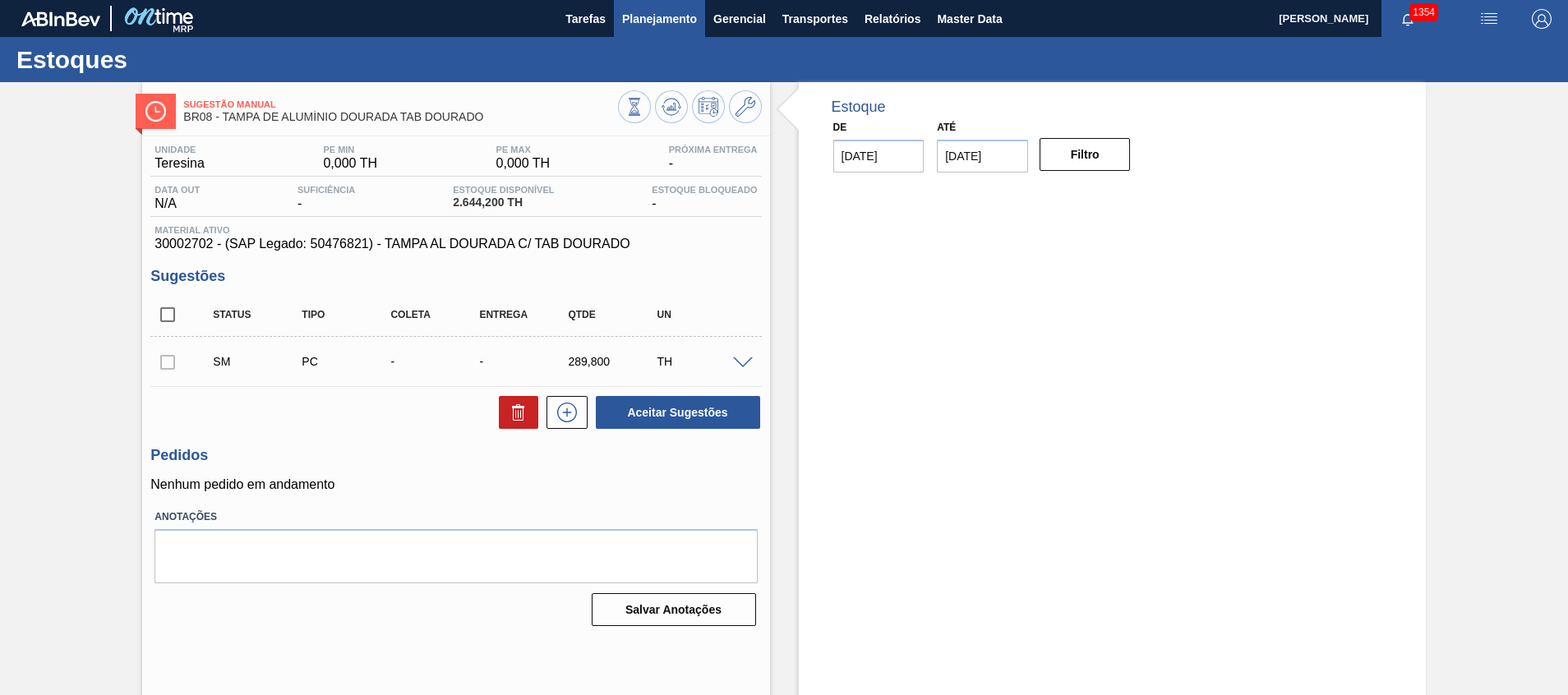
click at [652, 19] on span "Planejamento" at bounding box center [659, 19] width 74 height 19
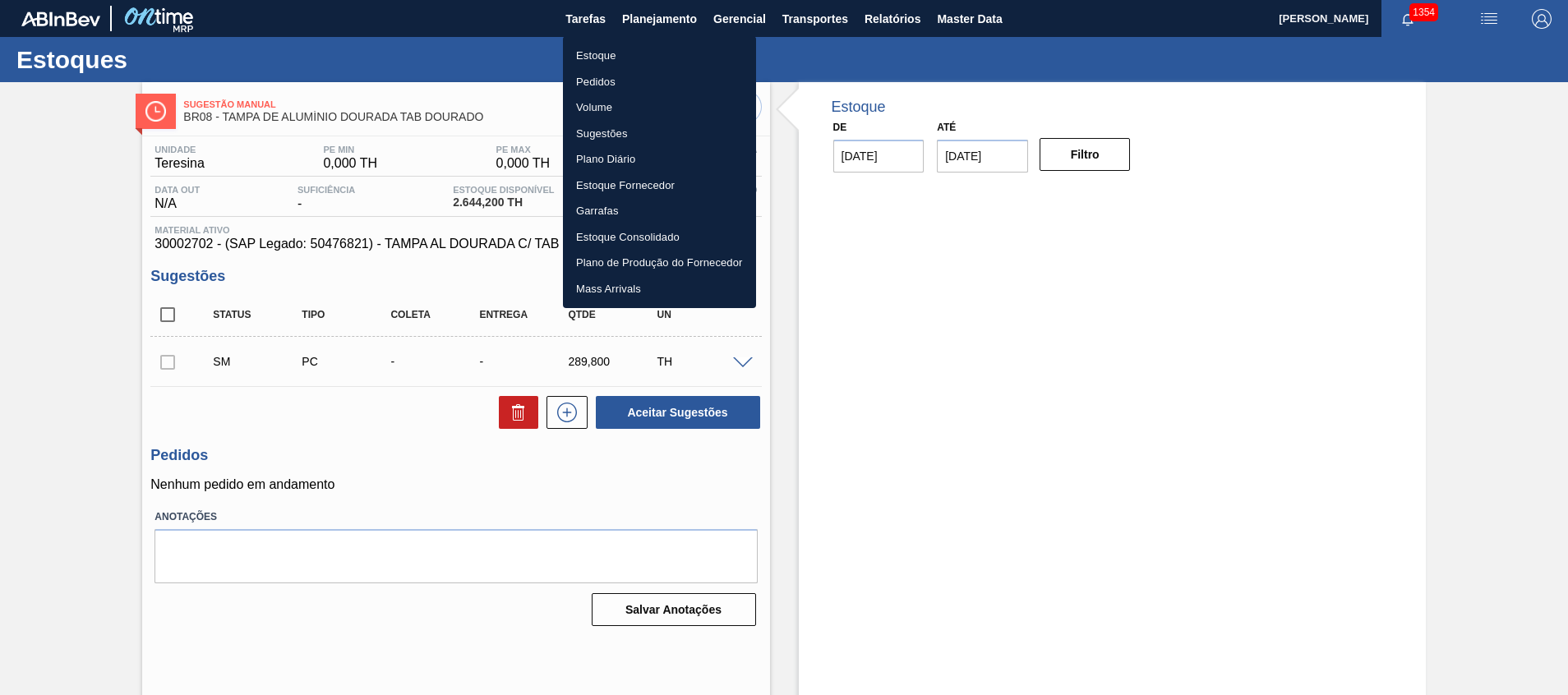
click at [632, 55] on li "Estoque" at bounding box center [659, 55] width 193 height 26
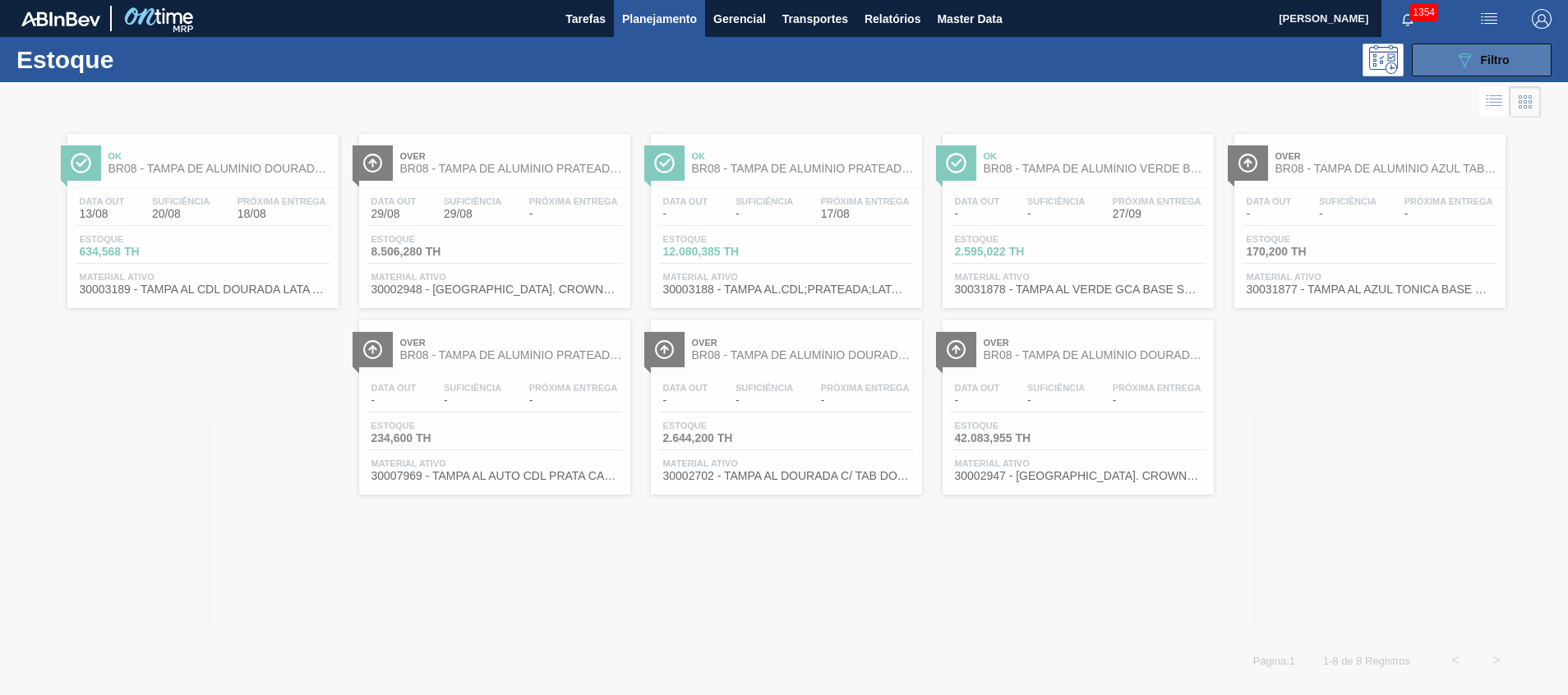
click at [1428, 47] on button "089F7B8B-B2A5-4AFE-B5C0-19BA573D28AC Filtro" at bounding box center [1481, 59] width 140 height 33
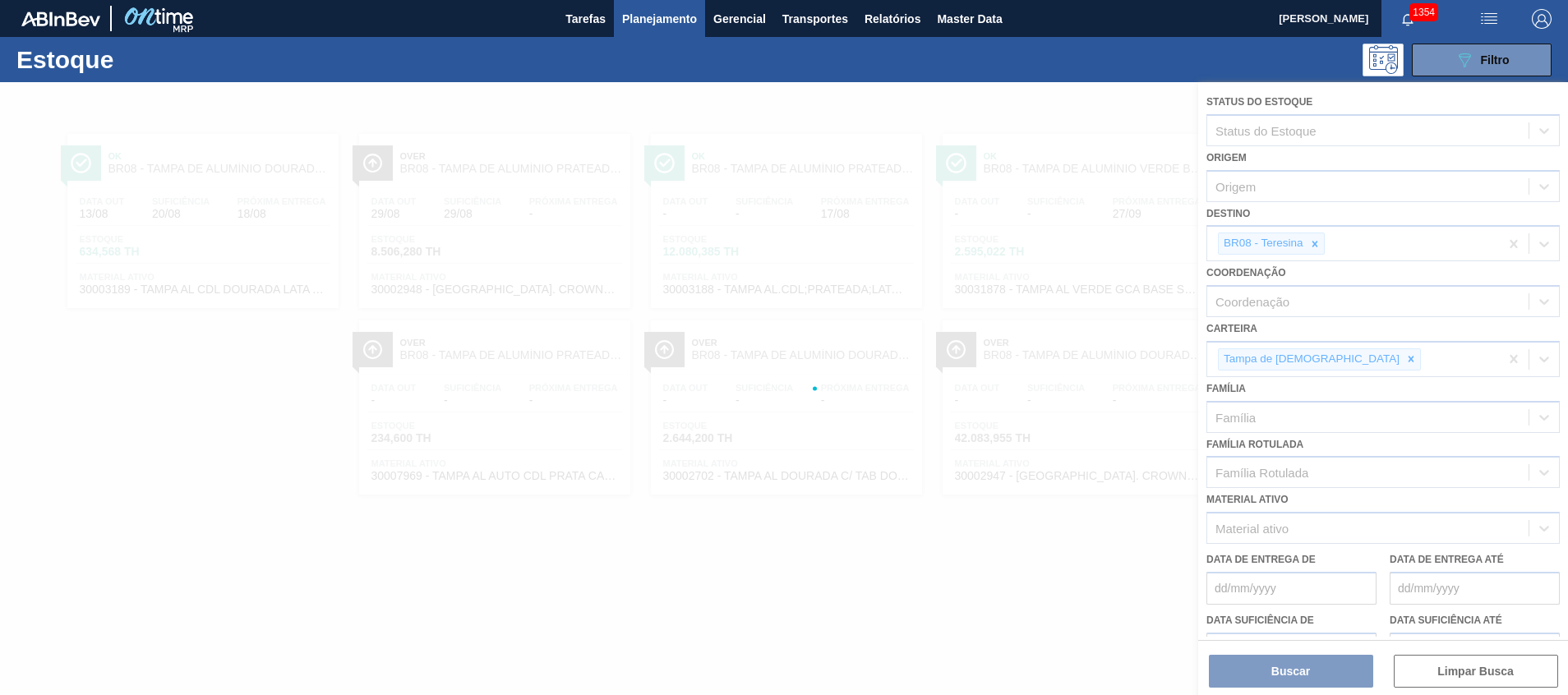
click at [1312, 241] on div at bounding box center [784, 389] width 1568 height 613
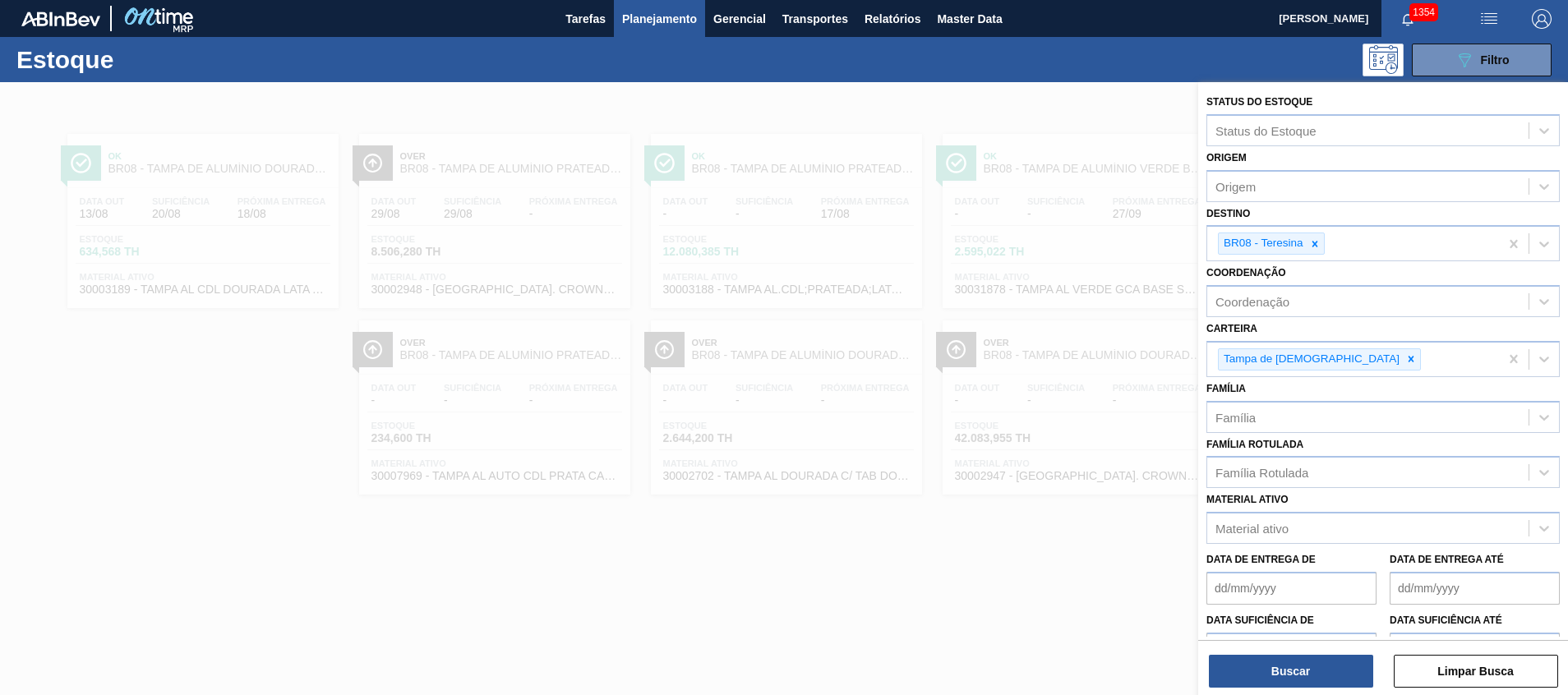
click at [1146, 268] on div at bounding box center [784, 429] width 1568 height 695
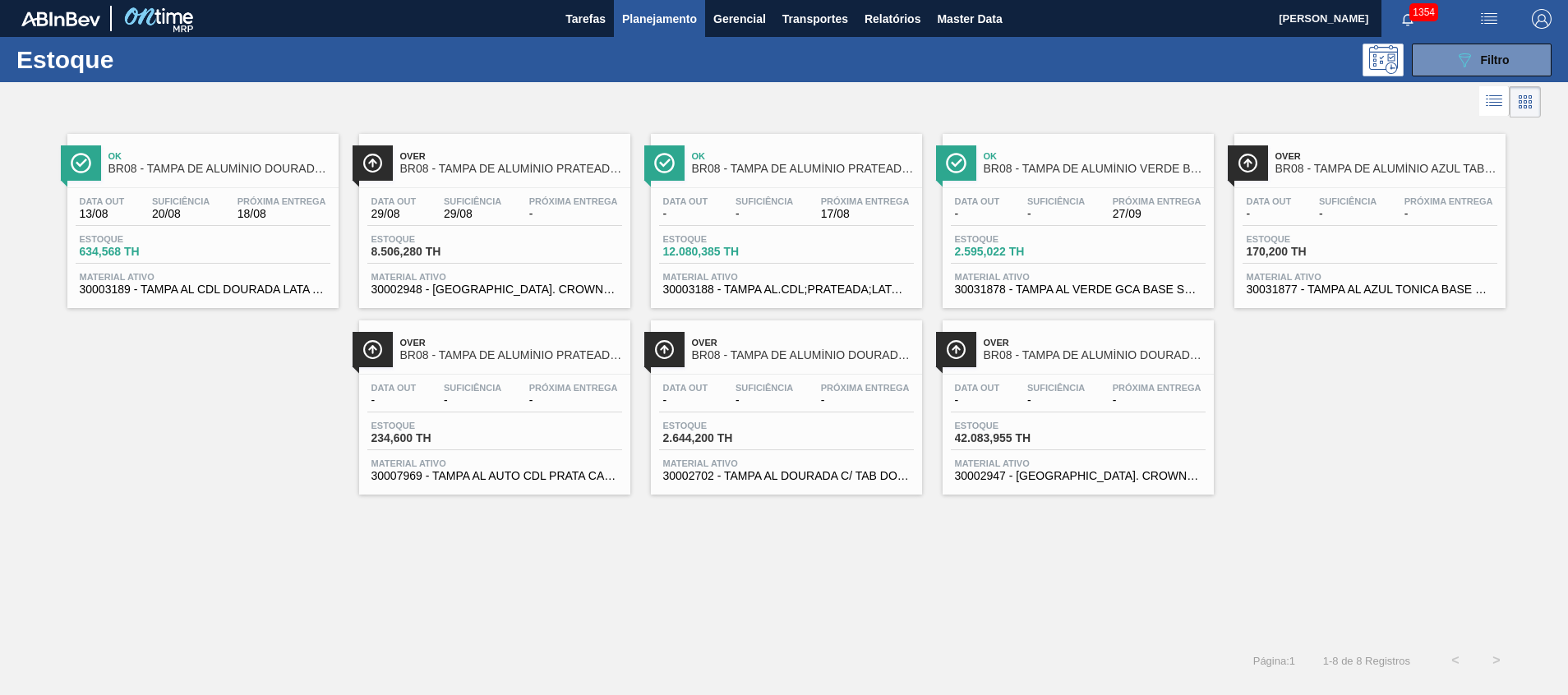
click at [273, 200] on span "Próxima Entrega" at bounding box center [282, 201] width 89 height 10
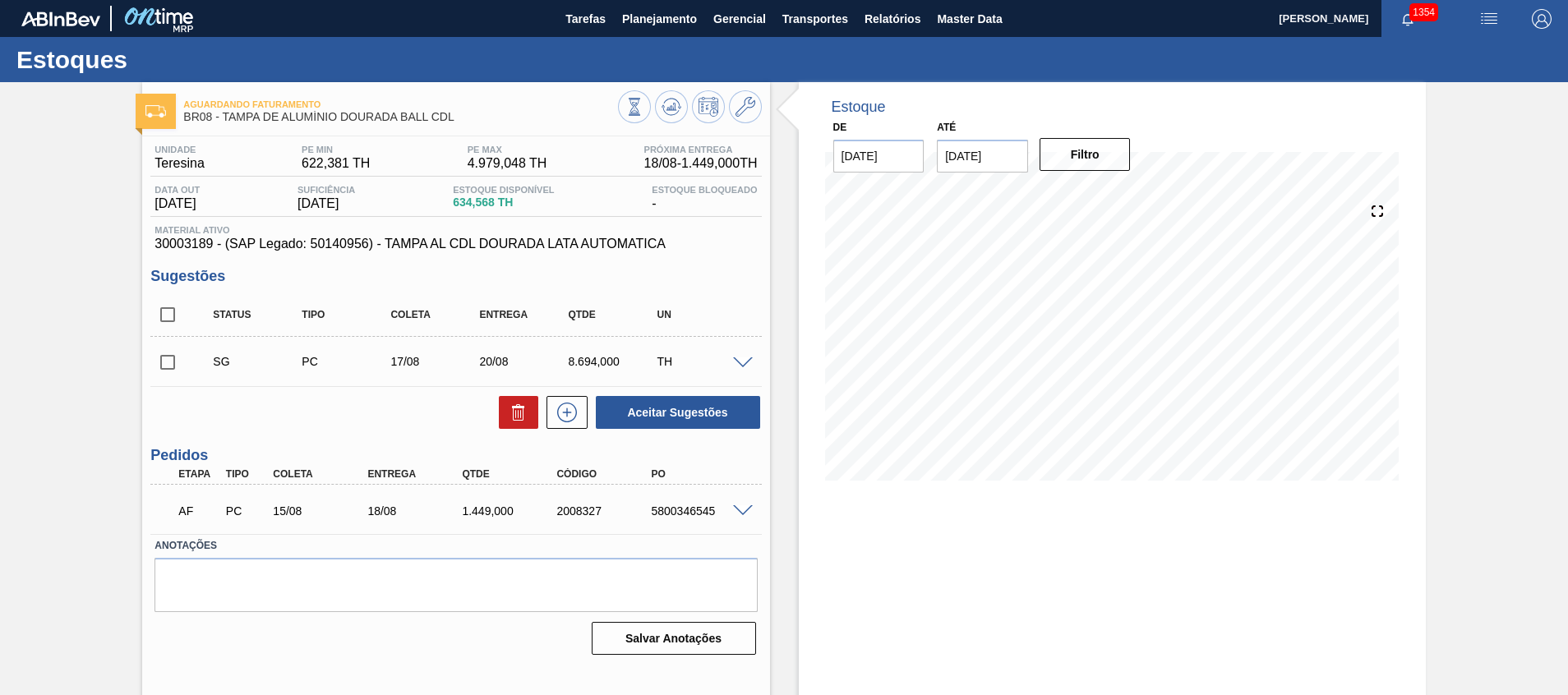
click at [899, 147] on input "[DATE]" at bounding box center [879, 156] width 91 height 33
click at [680, 109] on button at bounding box center [671, 107] width 33 height 33
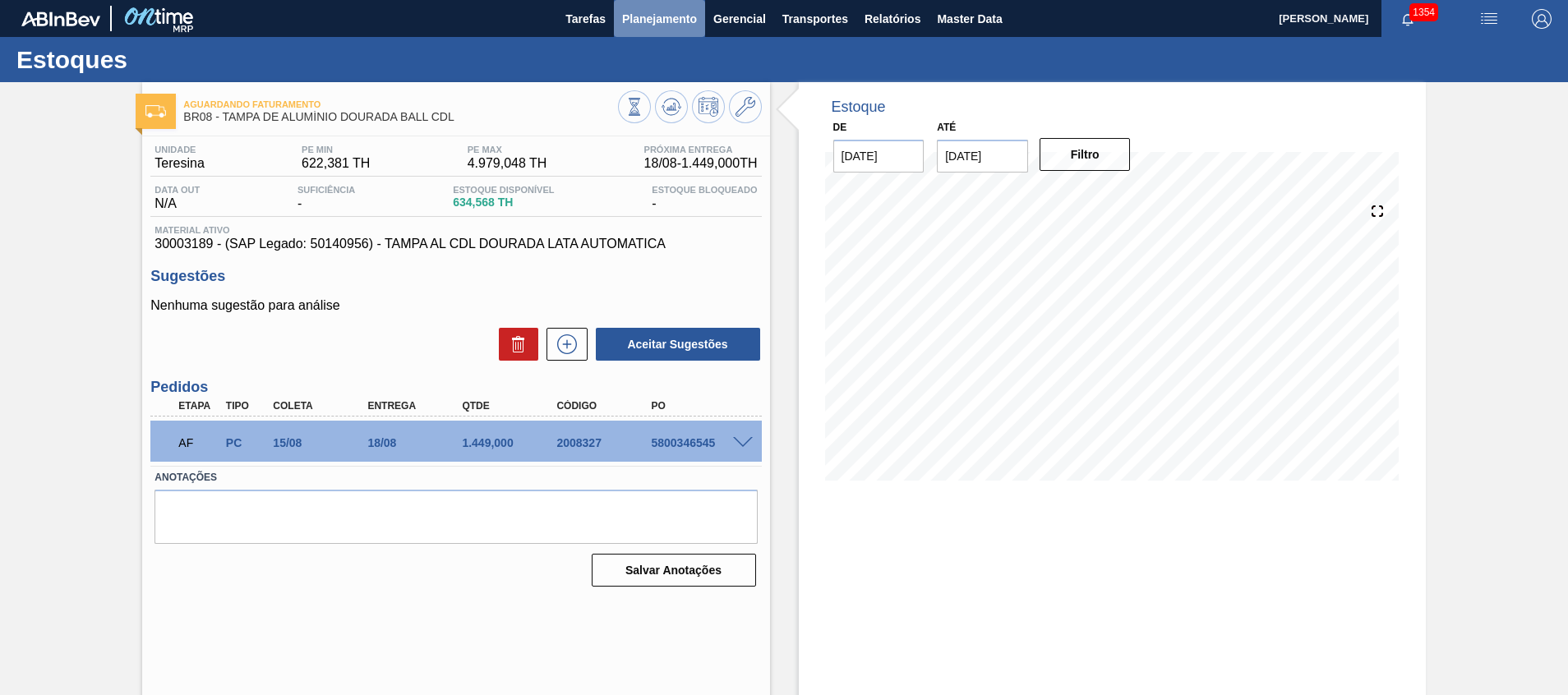
click at [630, 19] on span "Planejamento" at bounding box center [659, 19] width 74 height 19
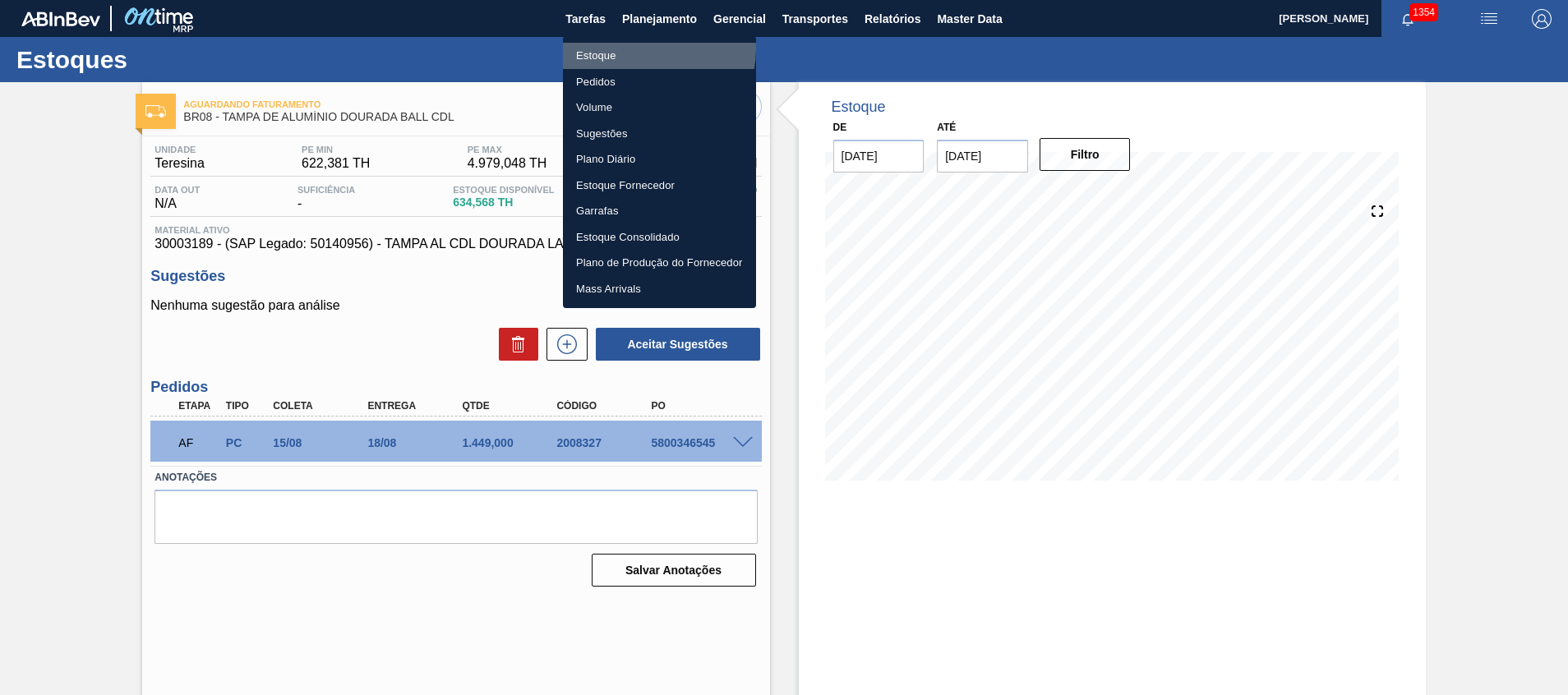
click at [640, 48] on li "Estoque" at bounding box center [659, 55] width 193 height 26
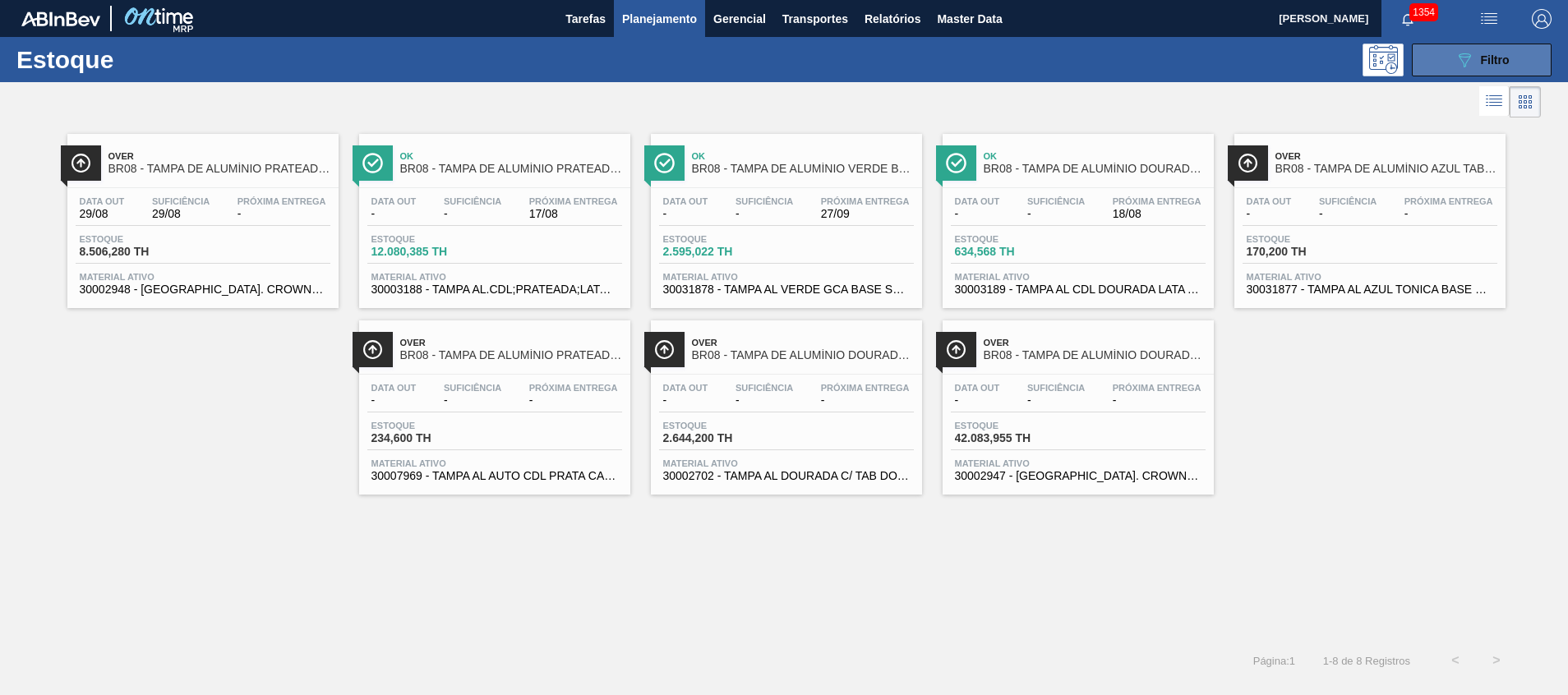
click at [1428, 60] on button "089F7B8B-B2A5-4AFE-B5C0-19BA573D28AC Filtro" at bounding box center [1481, 59] width 140 height 33
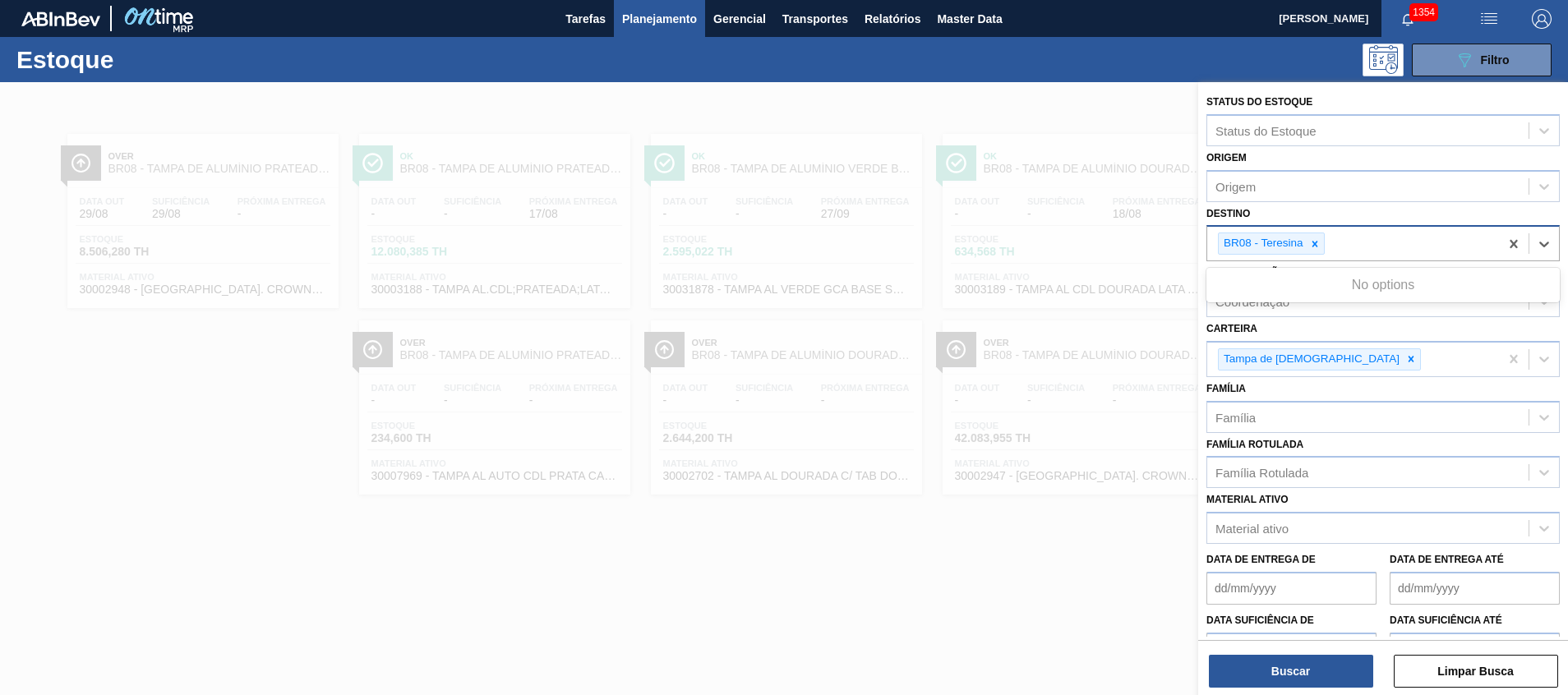
click at [1346, 237] on div "BR08 - Teresina" at bounding box center [1352, 244] width 292 height 34
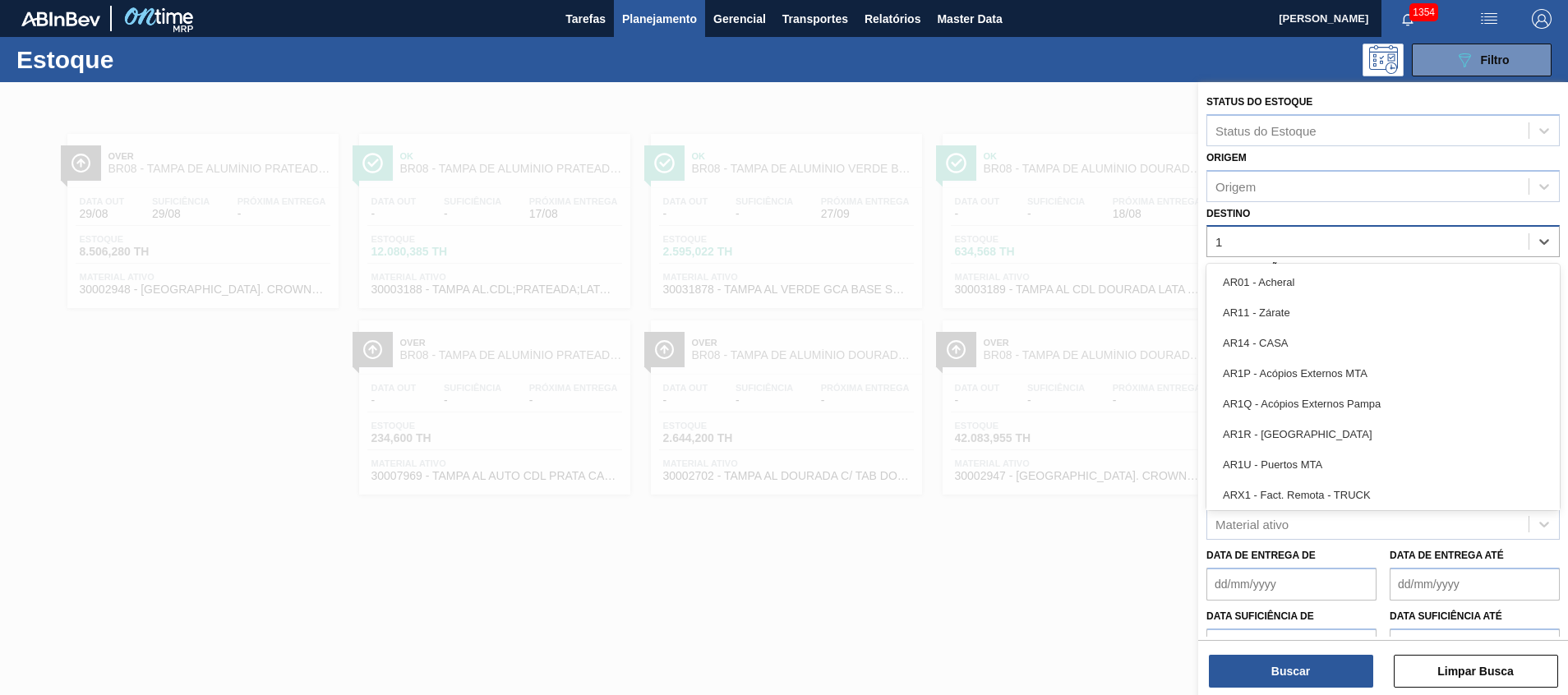
type input "11"
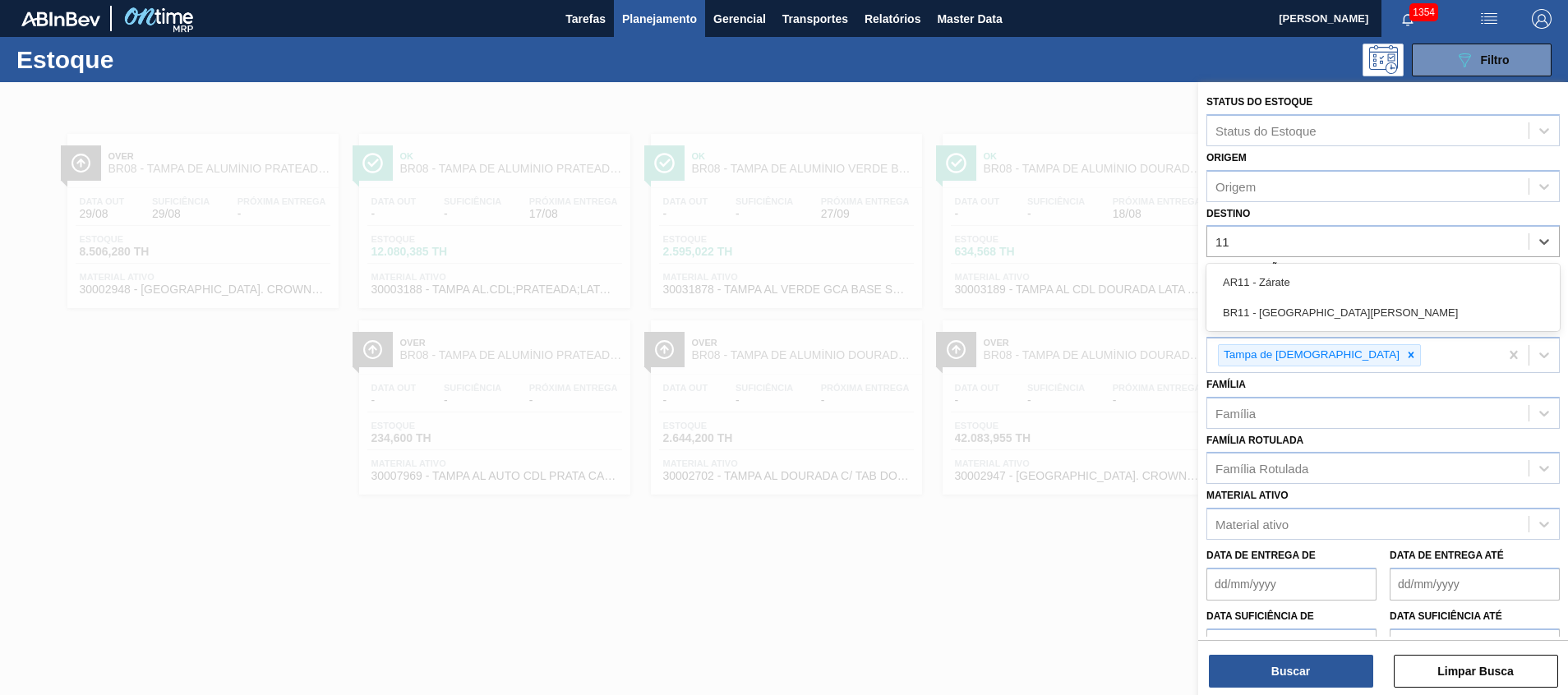
drag, startPoint x: 1276, startPoint y: 312, endPoint x: 1276, endPoint y: 326, distance: 14.0
click at [1276, 312] on div "BR11 - [GEOGRAPHIC_DATA][PERSON_NAME]" at bounding box center [1383, 313] width 354 height 30
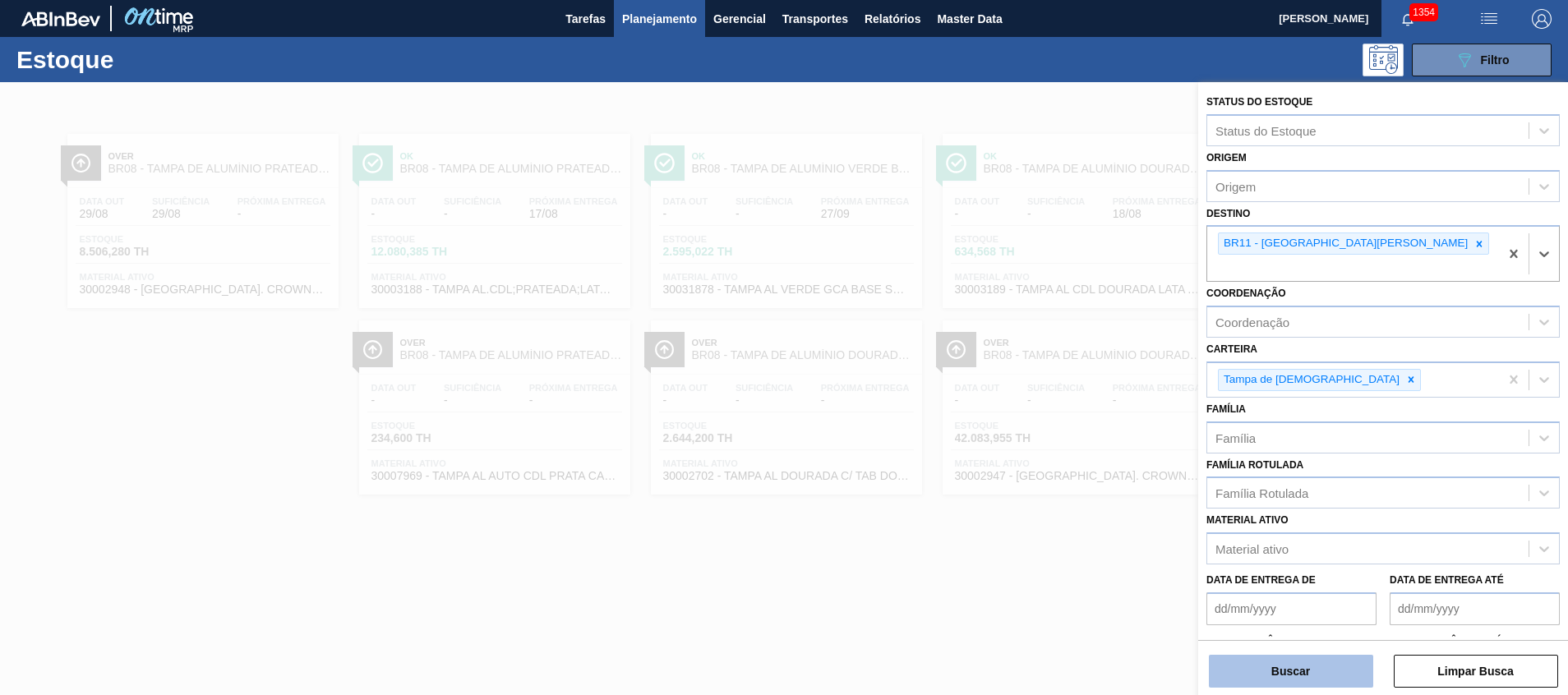
click at [1250, 679] on button "Buscar" at bounding box center [1290, 671] width 164 height 33
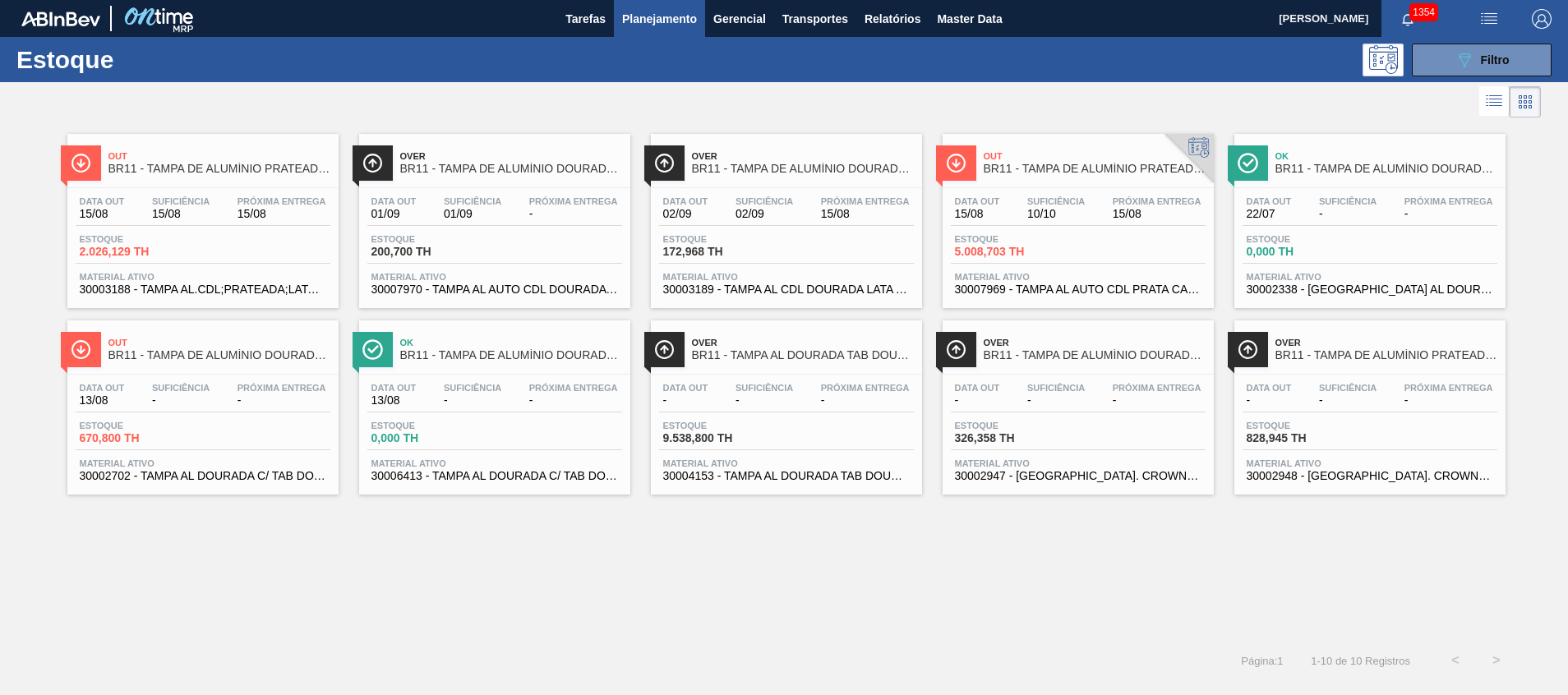
click at [214, 280] on span "Material ativo" at bounding box center [202, 277] width 246 height 10
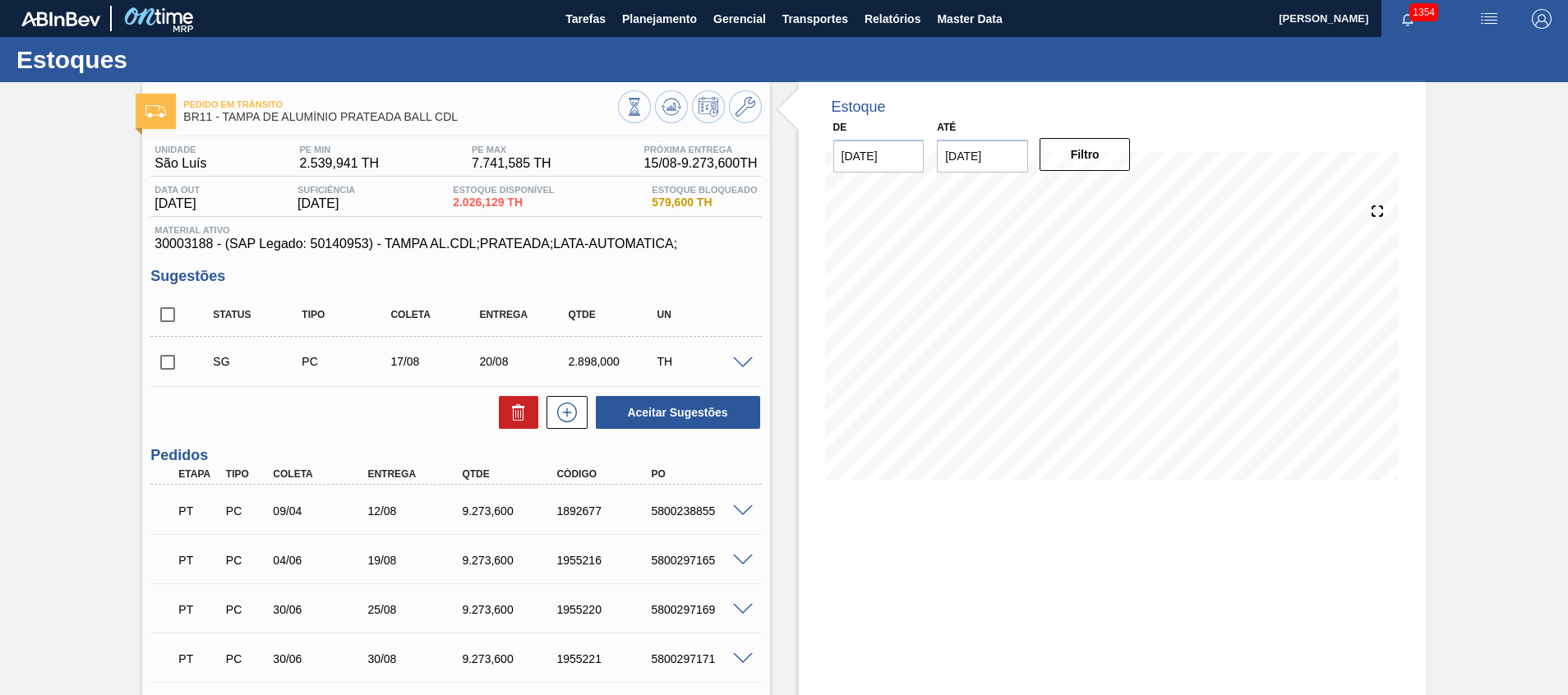
click at [676, 510] on div "5800238855" at bounding box center [699, 511] width 106 height 14
copy div "5800238855"
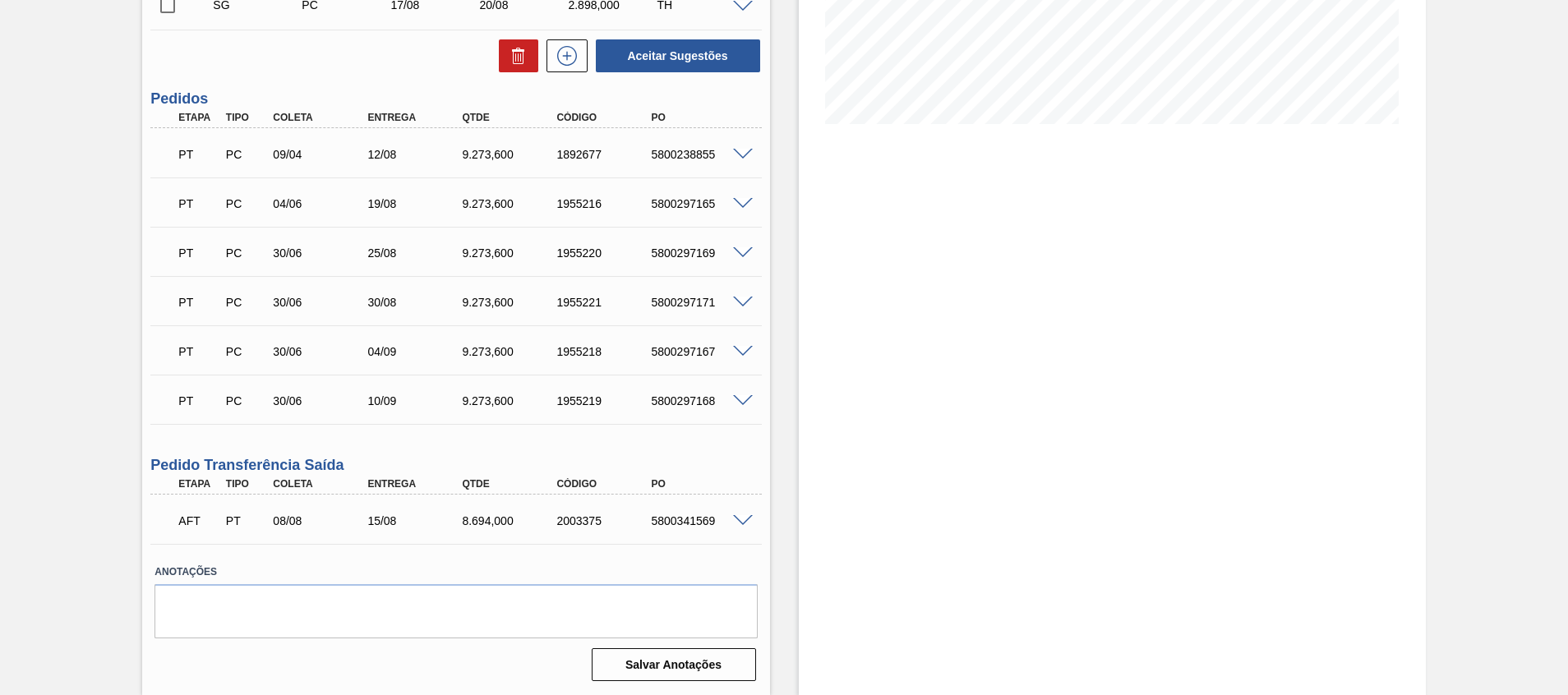
click at [736, 511] on div "AFT PT 08/08 15/08 8.694,000 2003375 5800341569" at bounding box center [455, 519] width 610 height 41
click at [737, 521] on span at bounding box center [742, 521] width 19 height 13
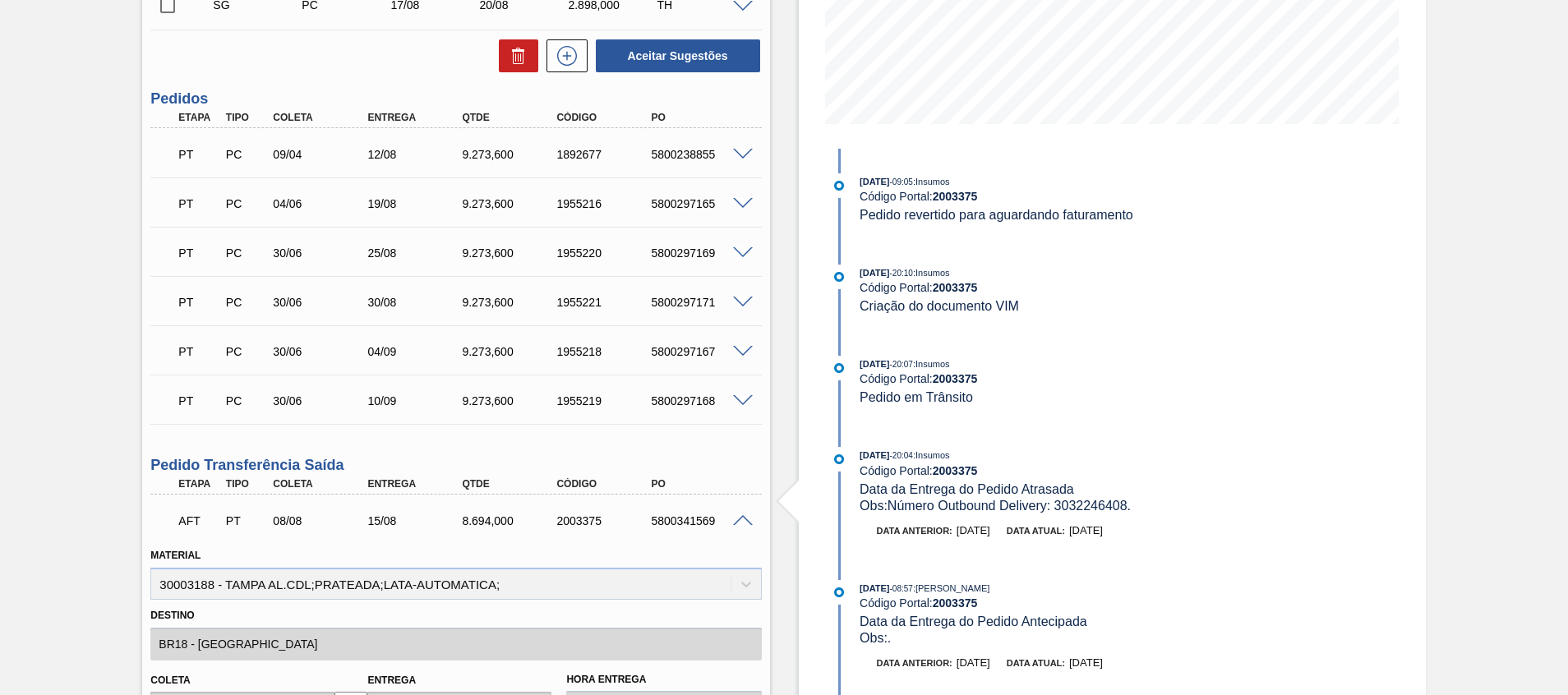
scroll to position [604, 0]
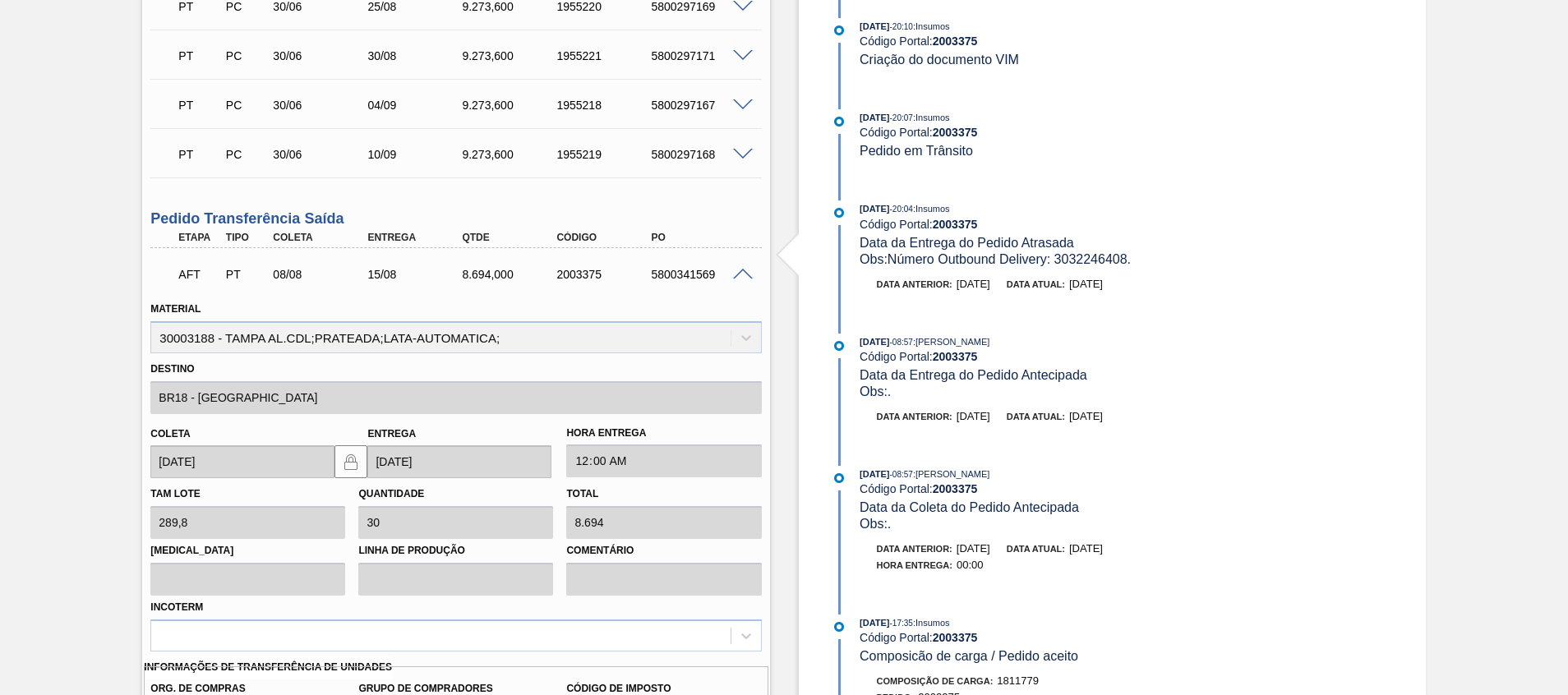
click at [737, 269] on span at bounding box center [742, 275] width 19 height 13
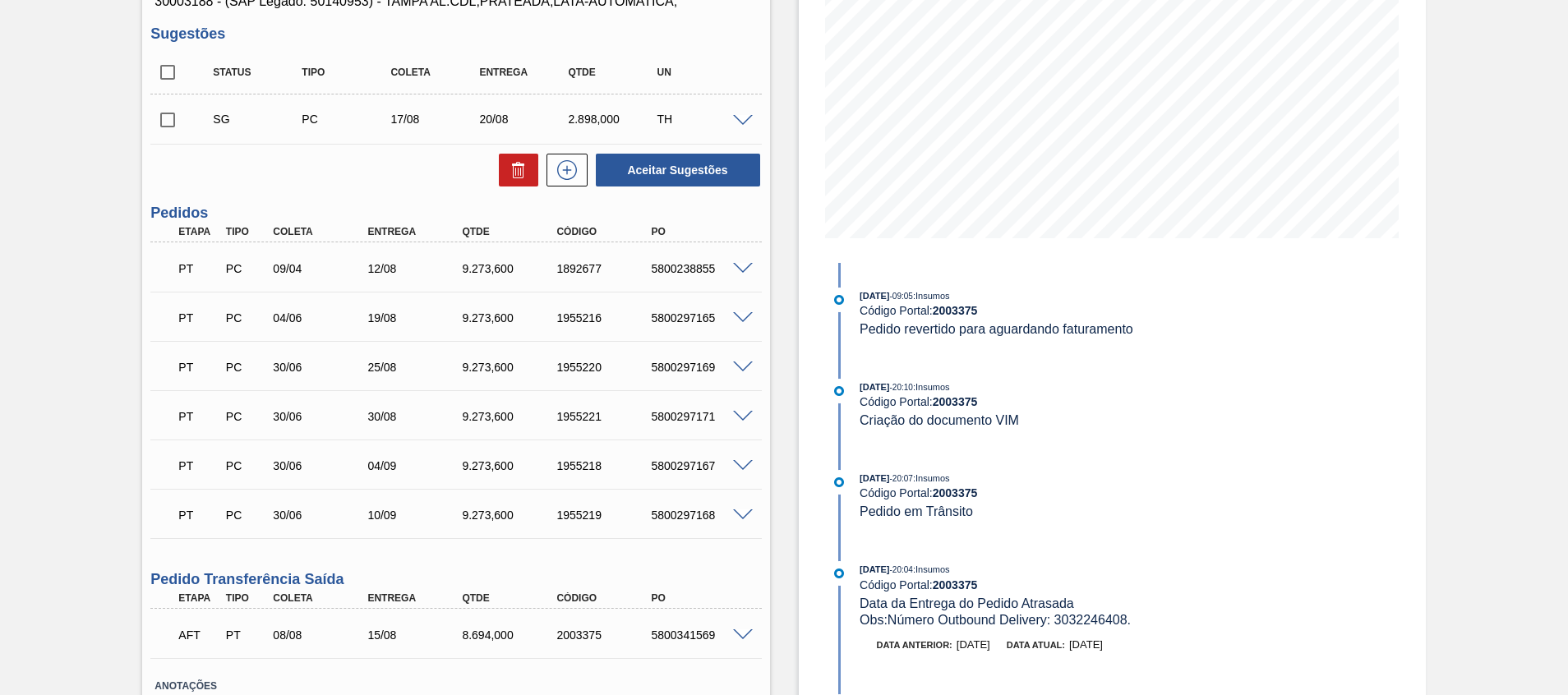
scroll to position [356, 0]
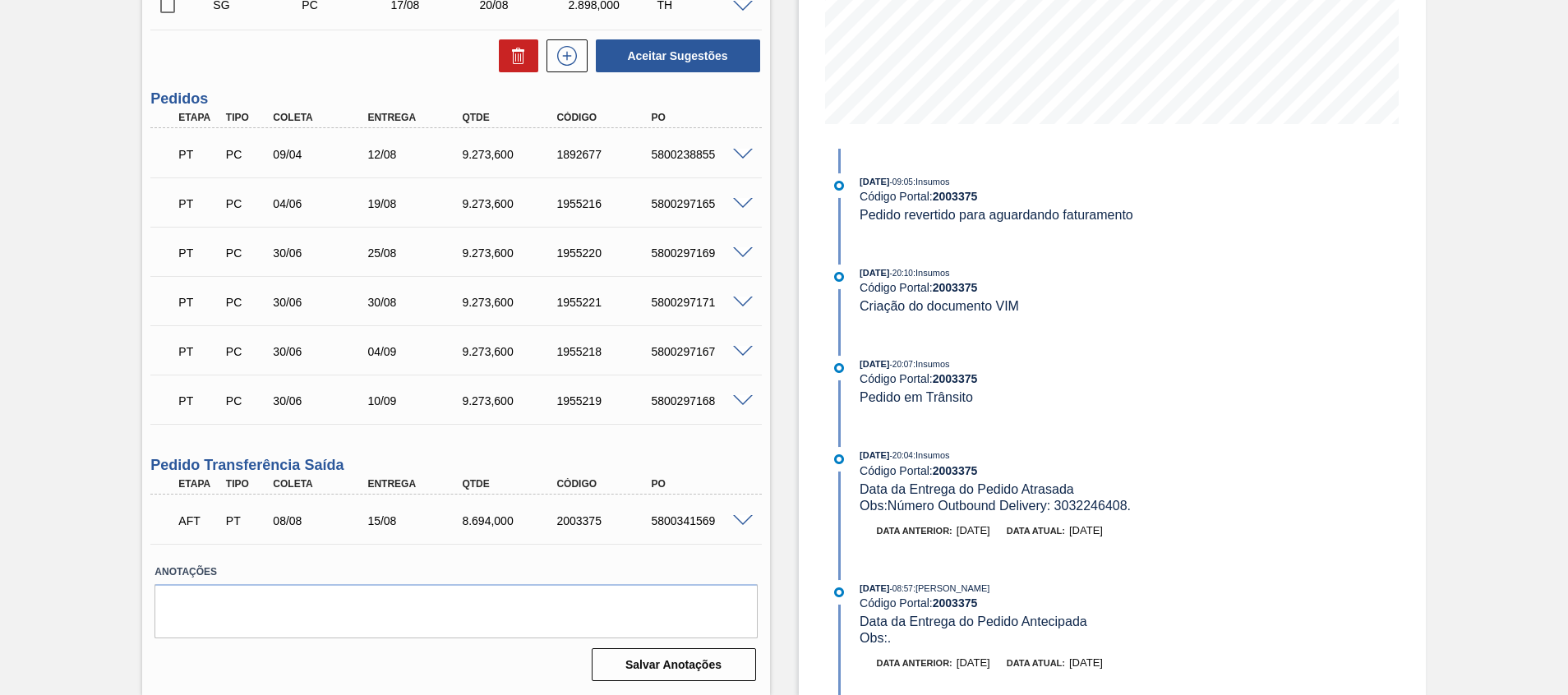
click at [743, 510] on div "AFT PT 08/08 15/08 8.694,000 2003375 5800341569" at bounding box center [455, 519] width 610 height 41
click at [742, 519] on span at bounding box center [742, 521] width 19 height 13
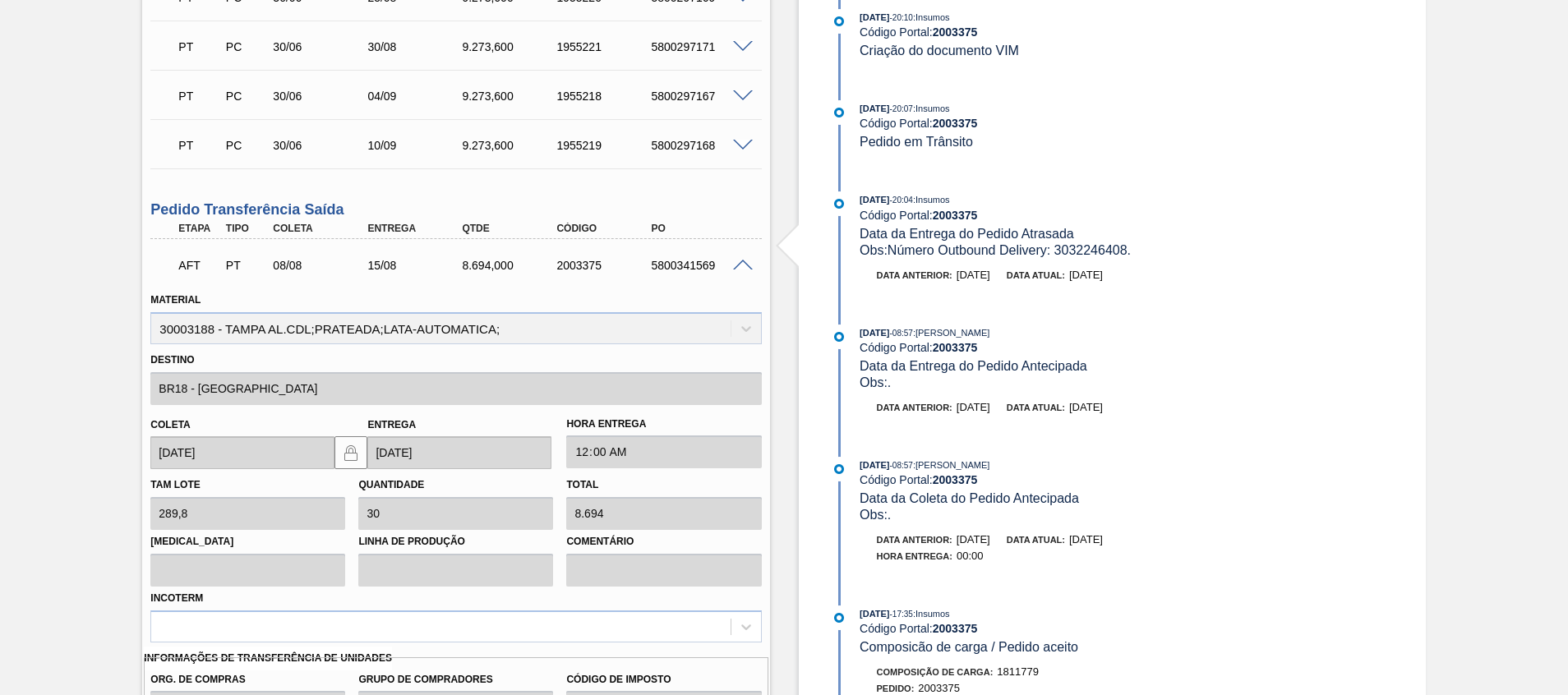
scroll to position [844, 0]
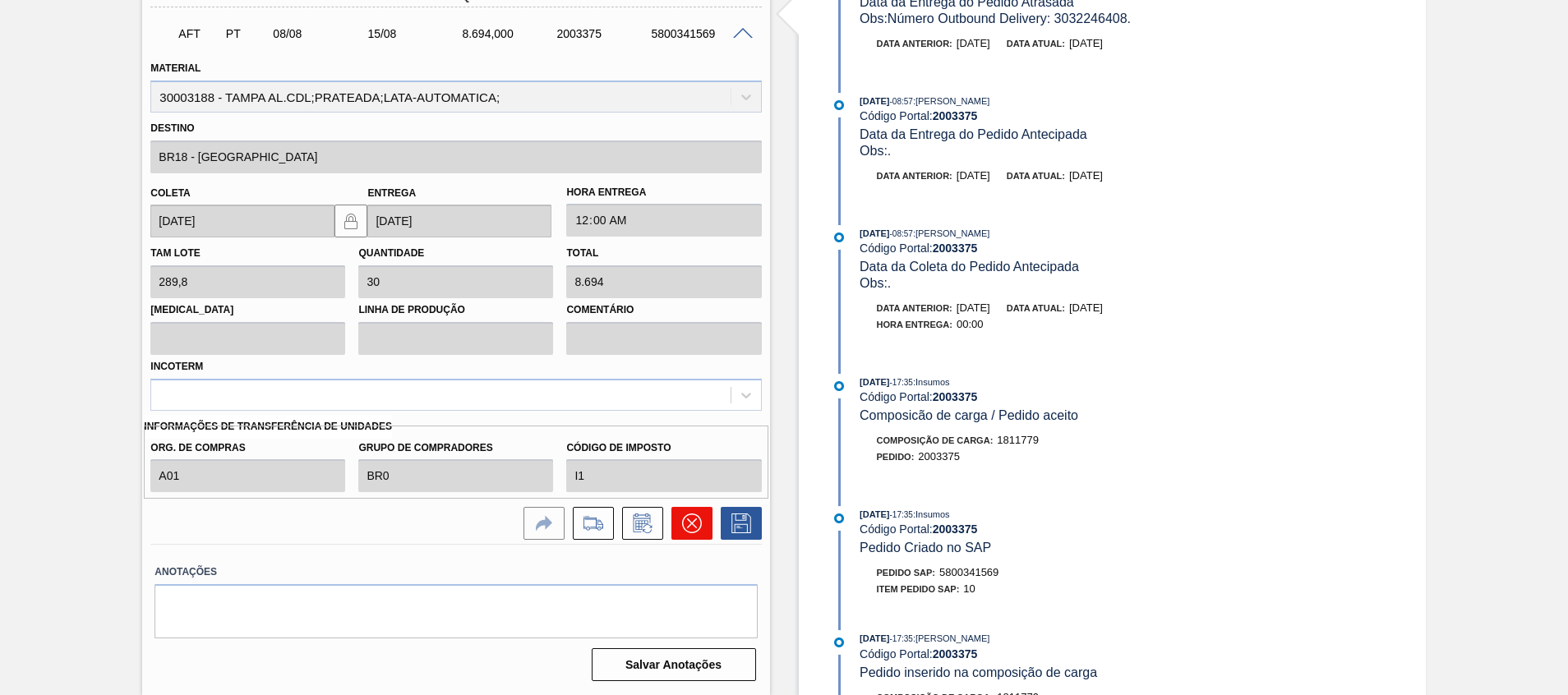
click at [687, 522] on icon at bounding box center [691, 523] width 19 height 19
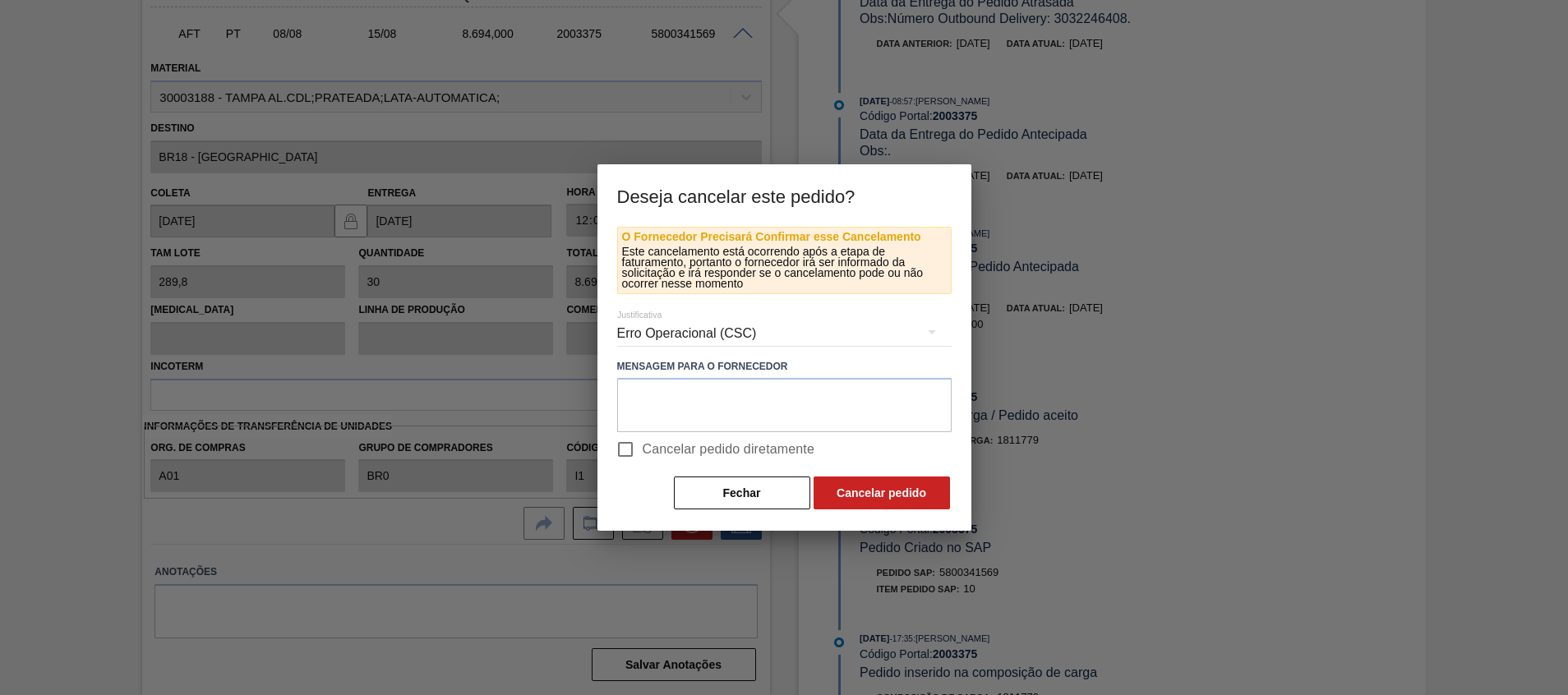
click at [668, 455] on span "Cancelar pedido diretamente" at bounding box center [729, 449] width 173 height 19
click at [642, 455] on input "Cancelar pedido diretamente" at bounding box center [625, 450] width 35 height 35
checkbox input "true"
click at [906, 492] on button "Cancelar pedido" at bounding box center [881, 493] width 136 height 33
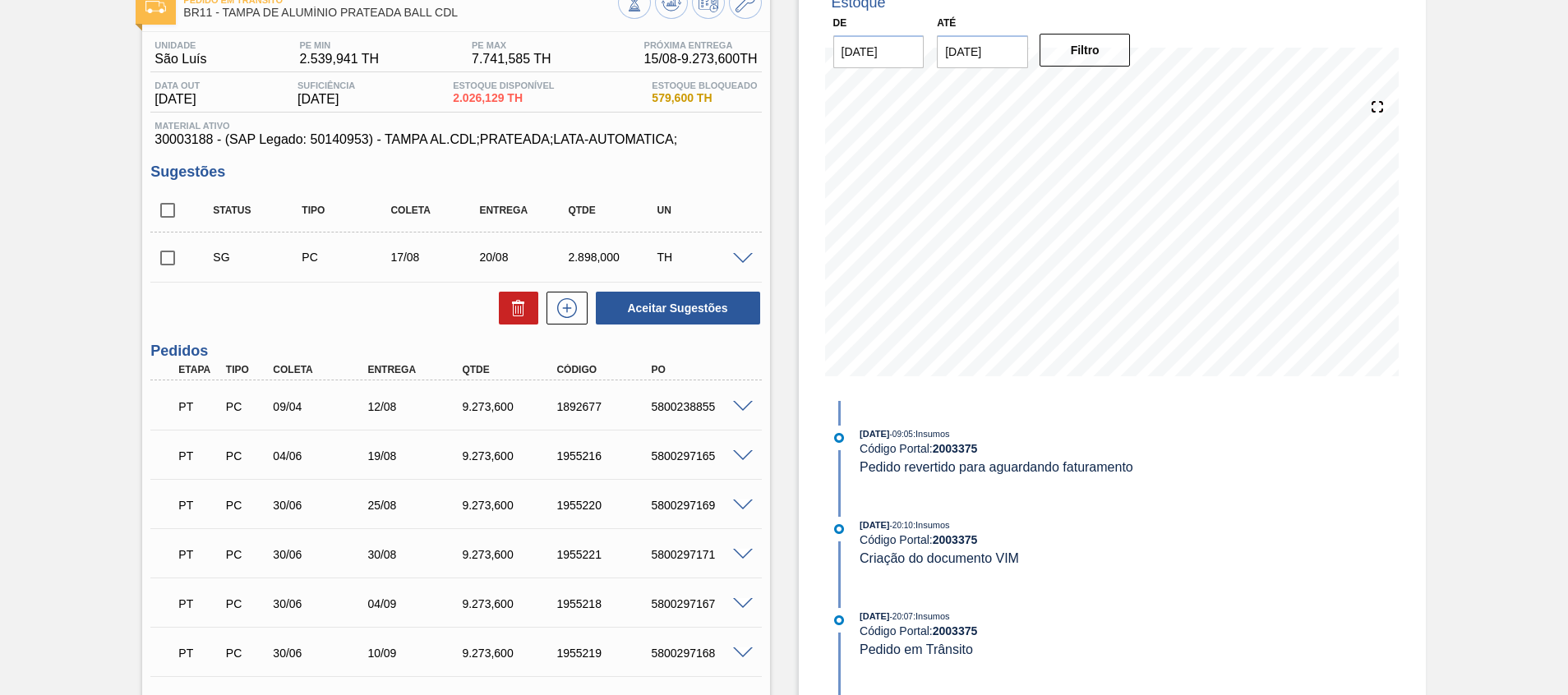
scroll to position [0, 0]
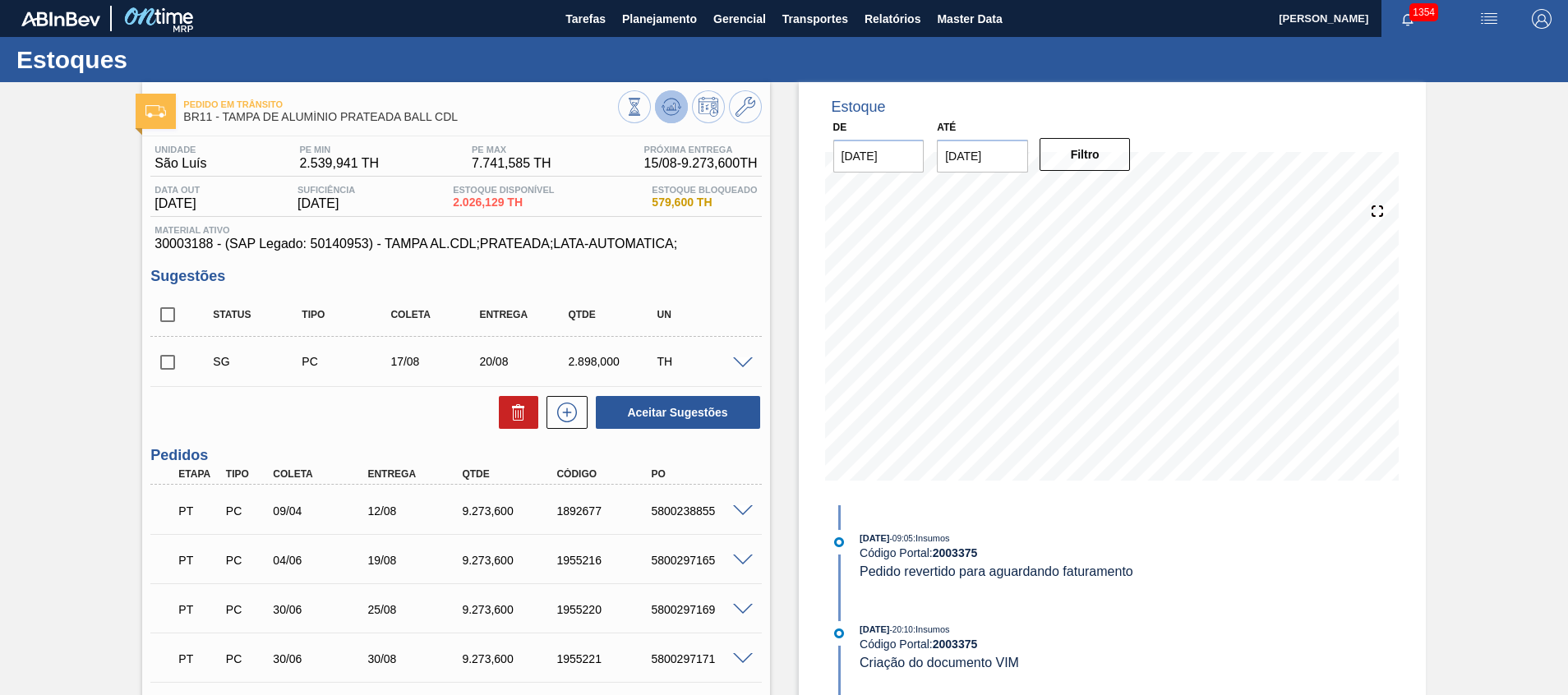
click at [643, 101] on icon at bounding box center [634, 107] width 18 height 18
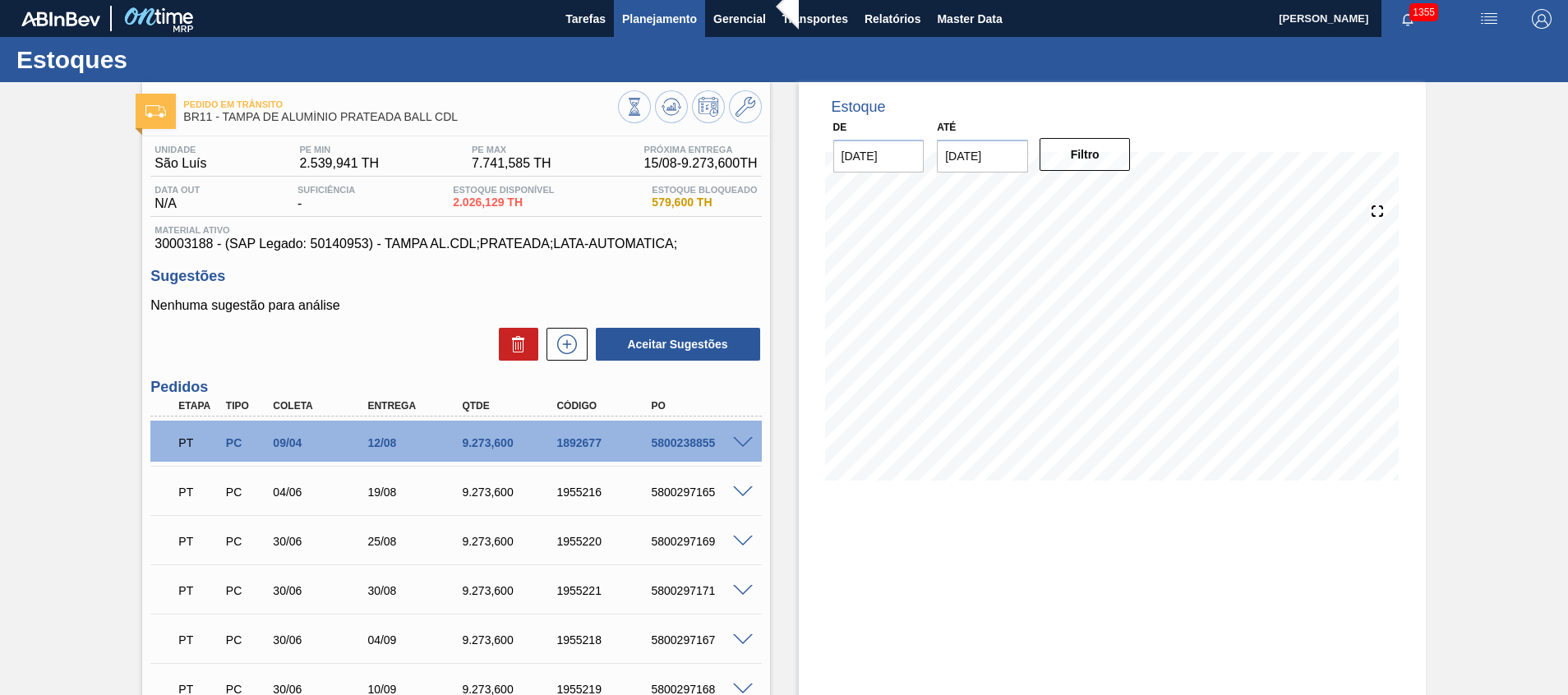
click at [680, 9] on span "Planejamento" at bounding box center [659, 19] width 74 height 19
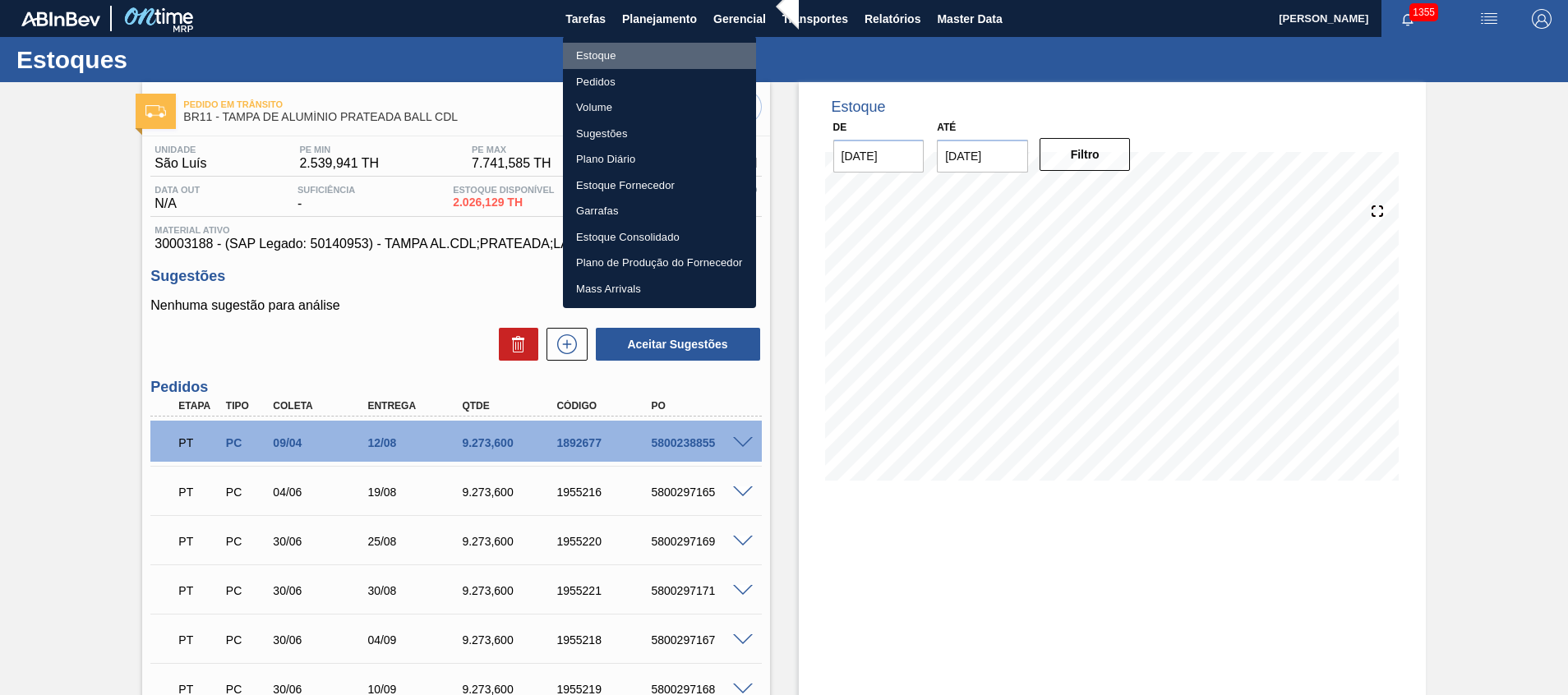
click at [665, 47] on li "Estoque" at bounding box center [659, 55] width 193 height 26
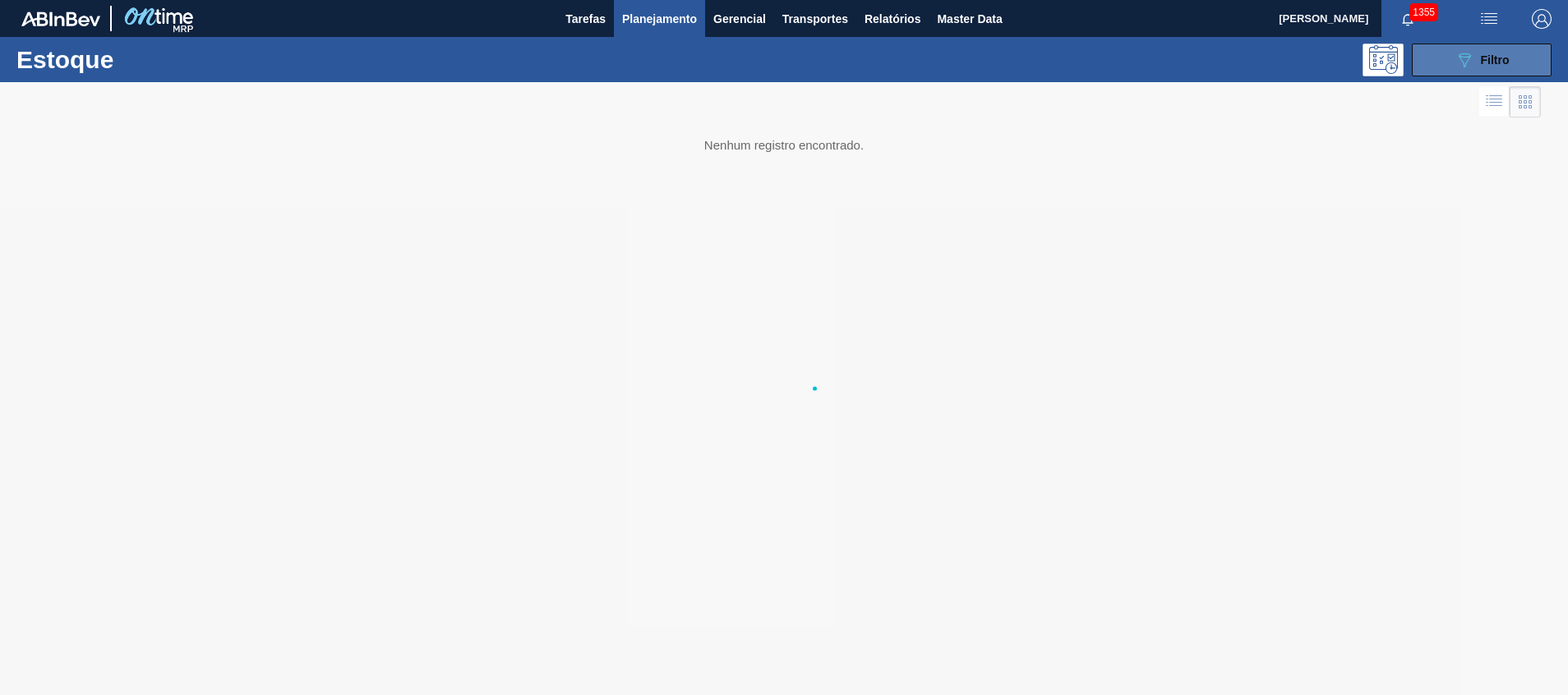
click at [1431, 51] on button "089F7B8B-B2A5-4AFE-B5C0-19BA573D28AC Filtro" at bounding box center [1481, 59] width 140 height 33
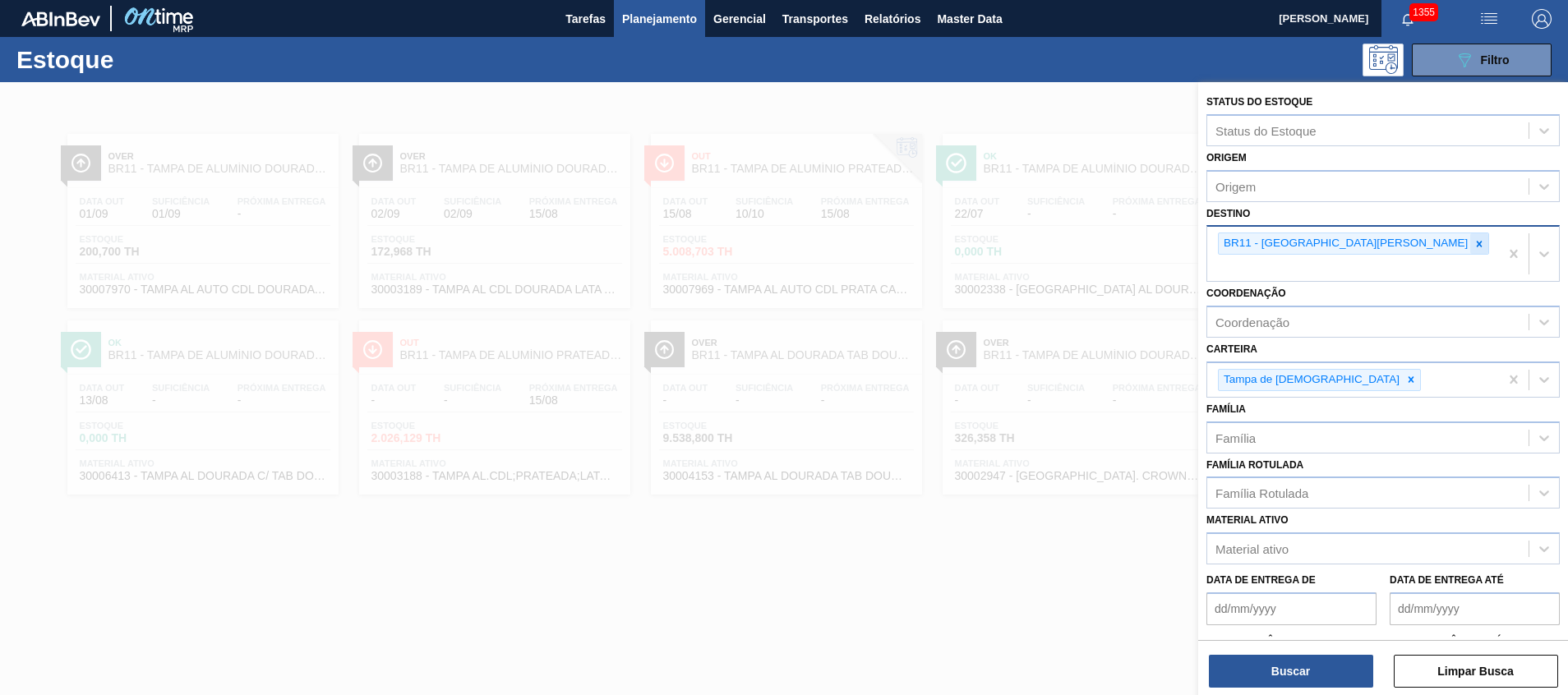
click at [1477, 245] on icon at bounding box center [1479, 244] width 6 height 6
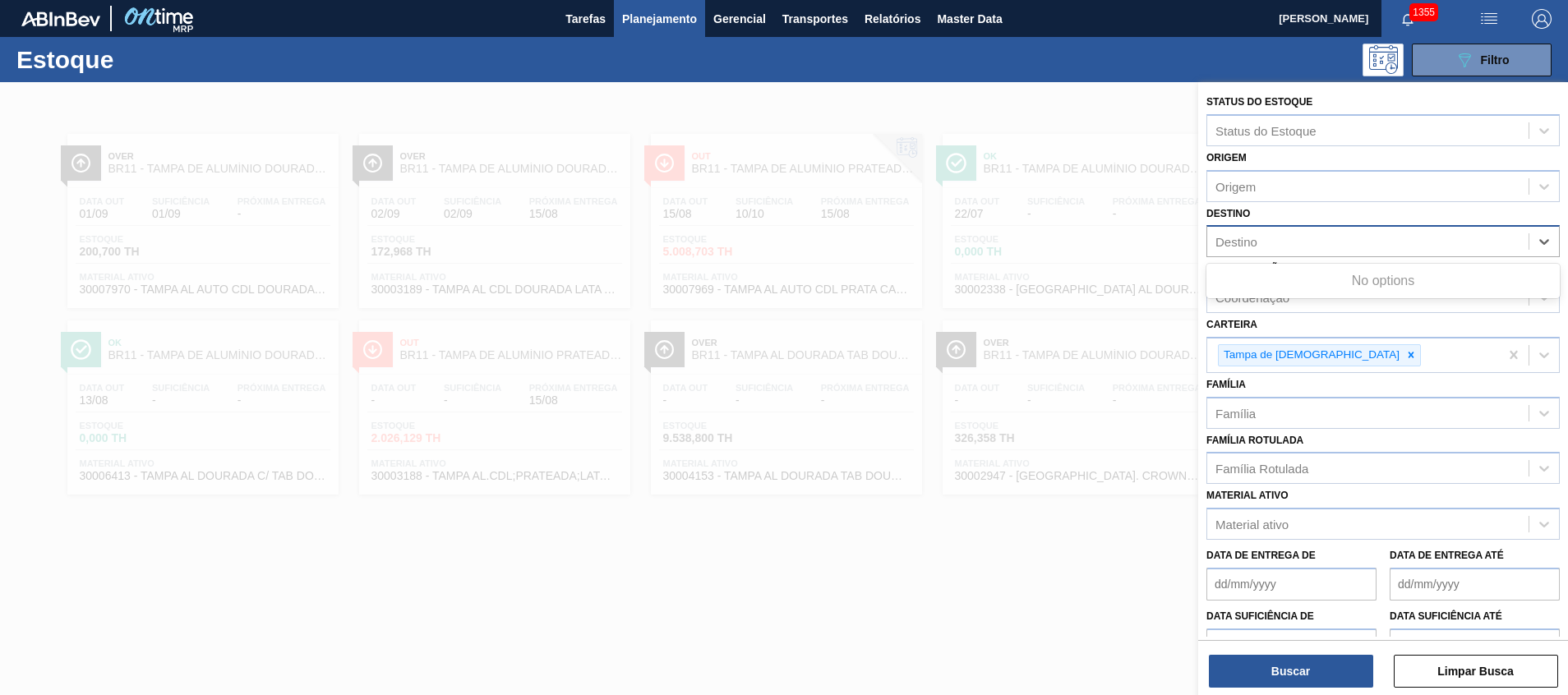
click at [1316, 245] on div "Destino" at bounding box center [1367, 242] width 322 height 24
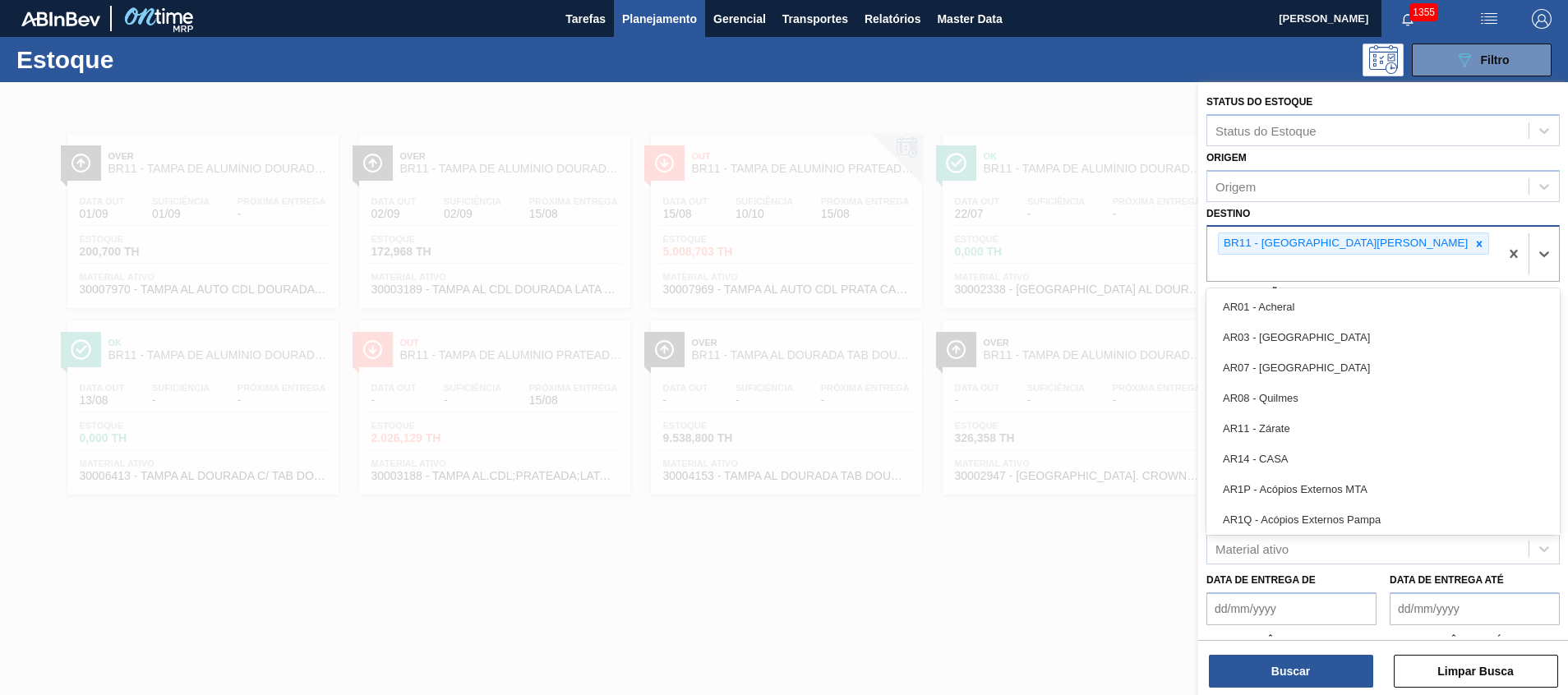
click at [1477, 245] on icon at bounding box center [1479, 244] width 6 height 6
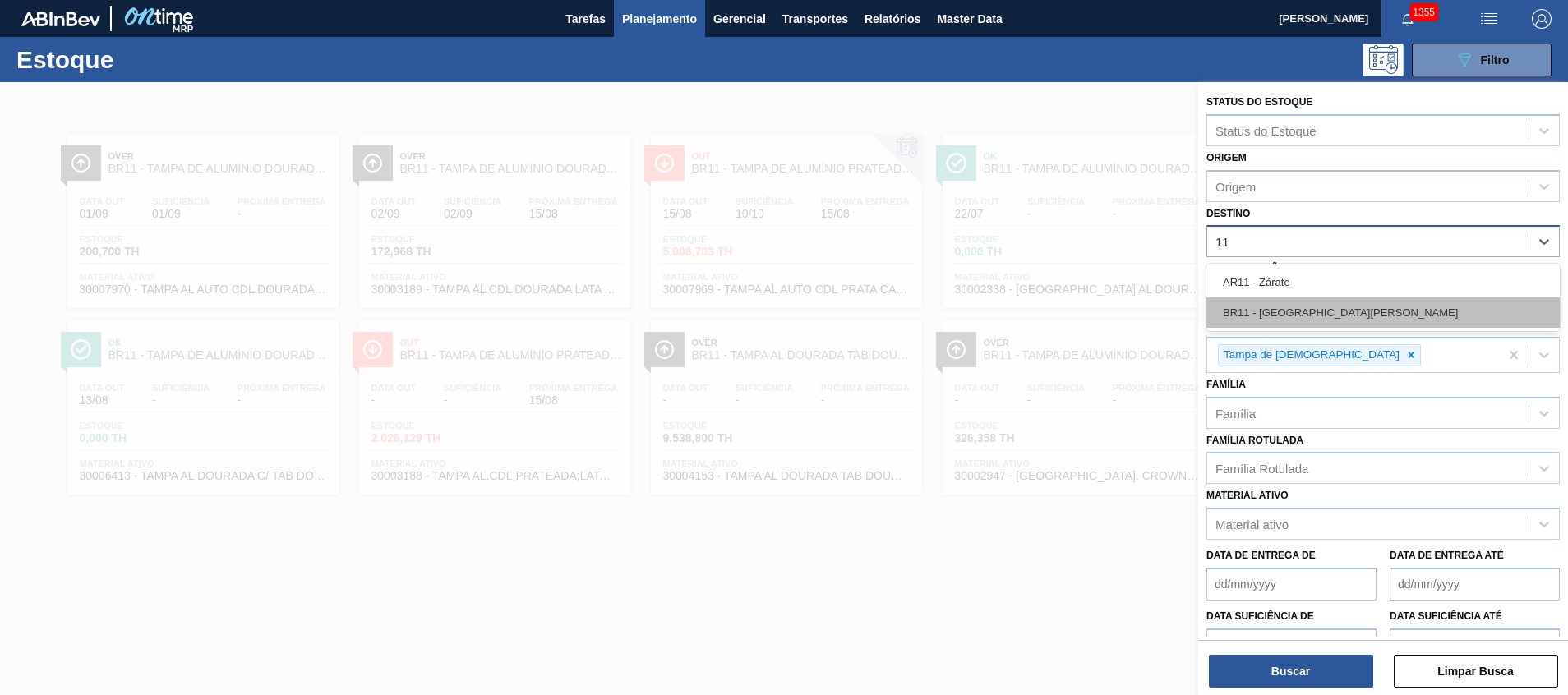
type input "1"
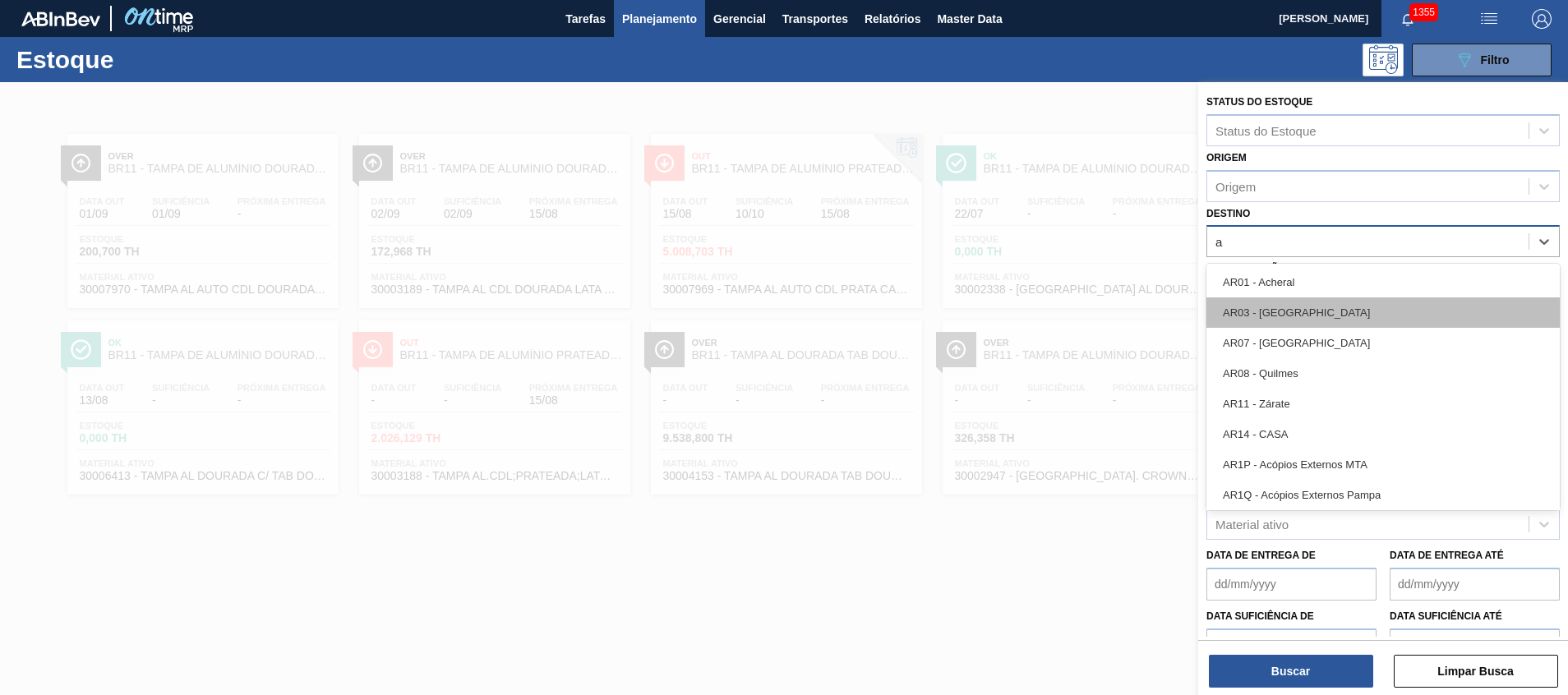
type input "aq"
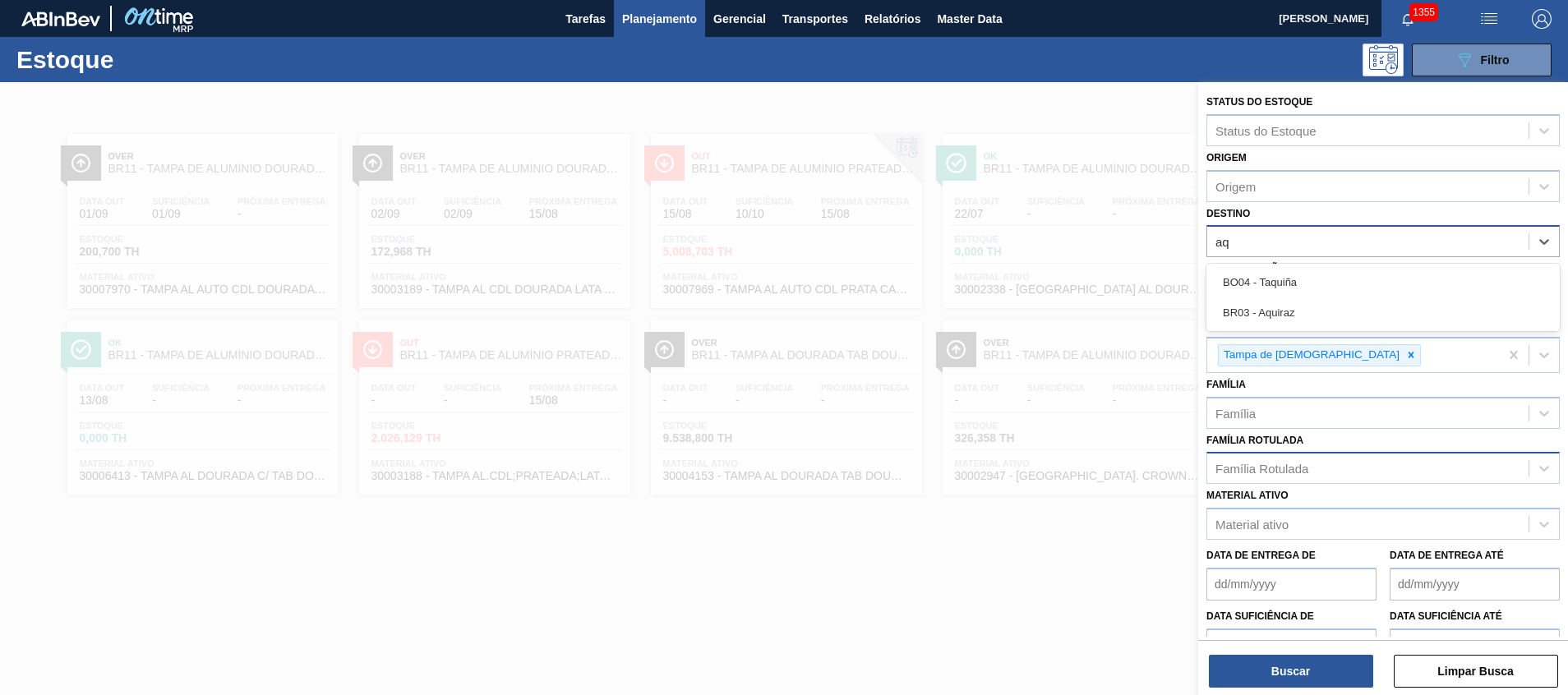
drag, startPoint x: 1273, startPoint y: 311, endPoint x: 1234, endPoint y: 458, distance: 152.1
click at [1272, 311] on div "BR03 - Aquiraz" at bounding box center [1383, 313] width 354 height 30
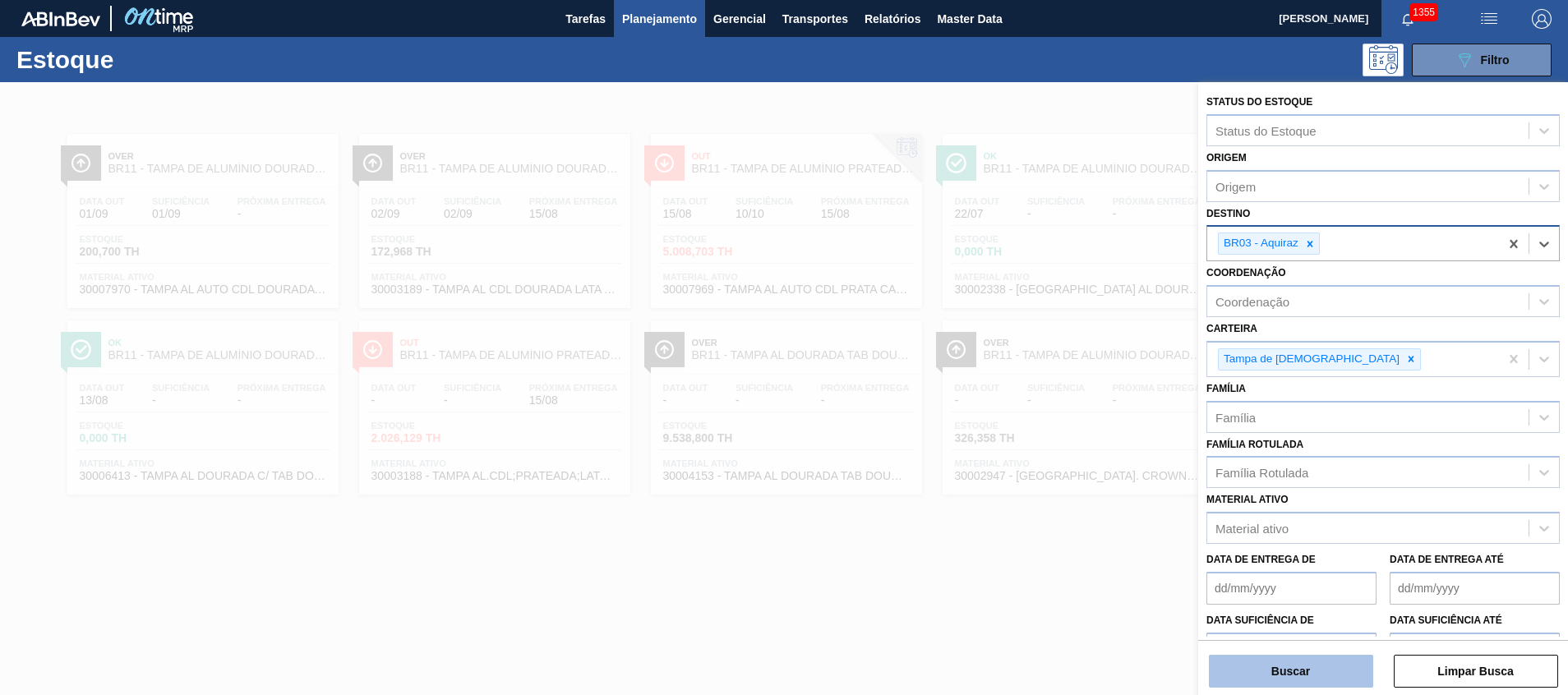
click at [1238, 673] on button "Buscar" at bounding box center [1290, 671] width 164 height 33
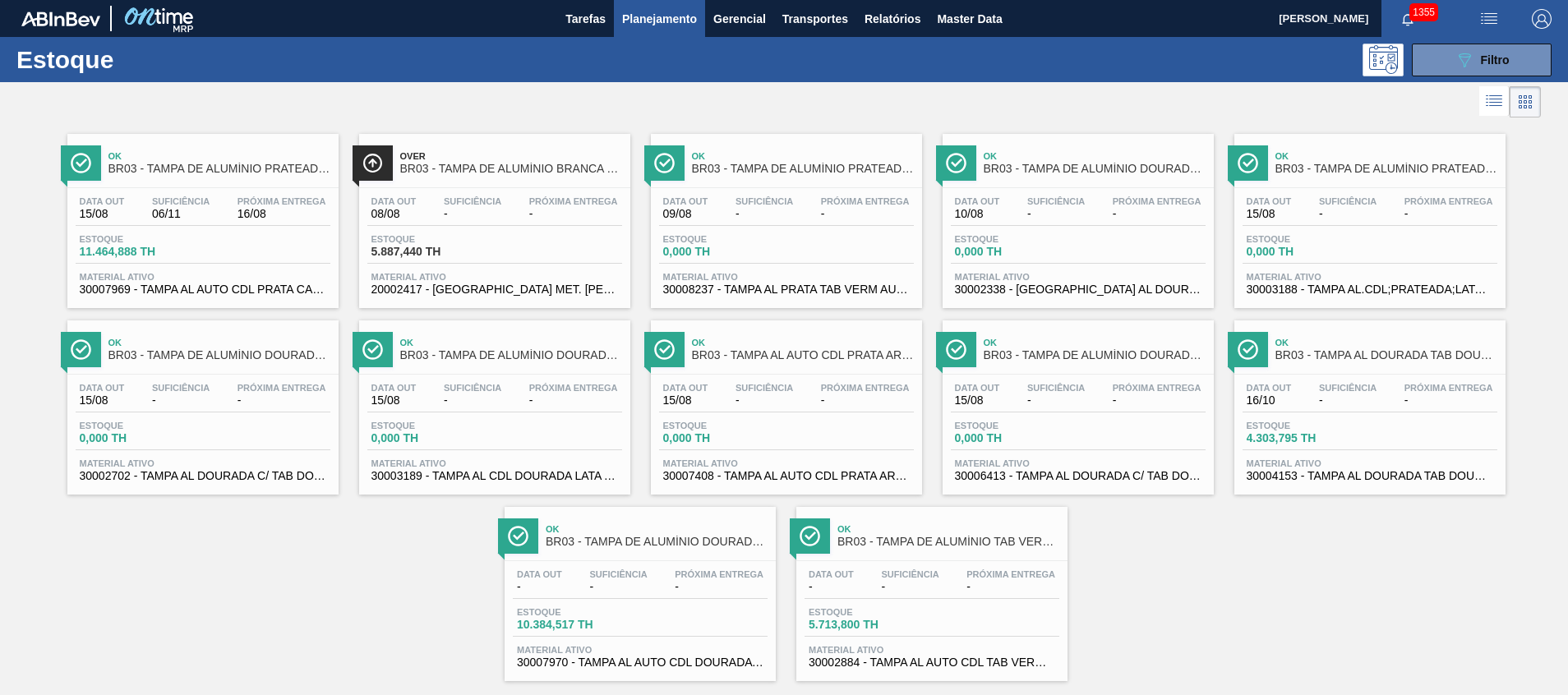
click at [208, 244] on div "Estoque 11.464,888 TH" at bounding box center [202, 249] width 255 height 30
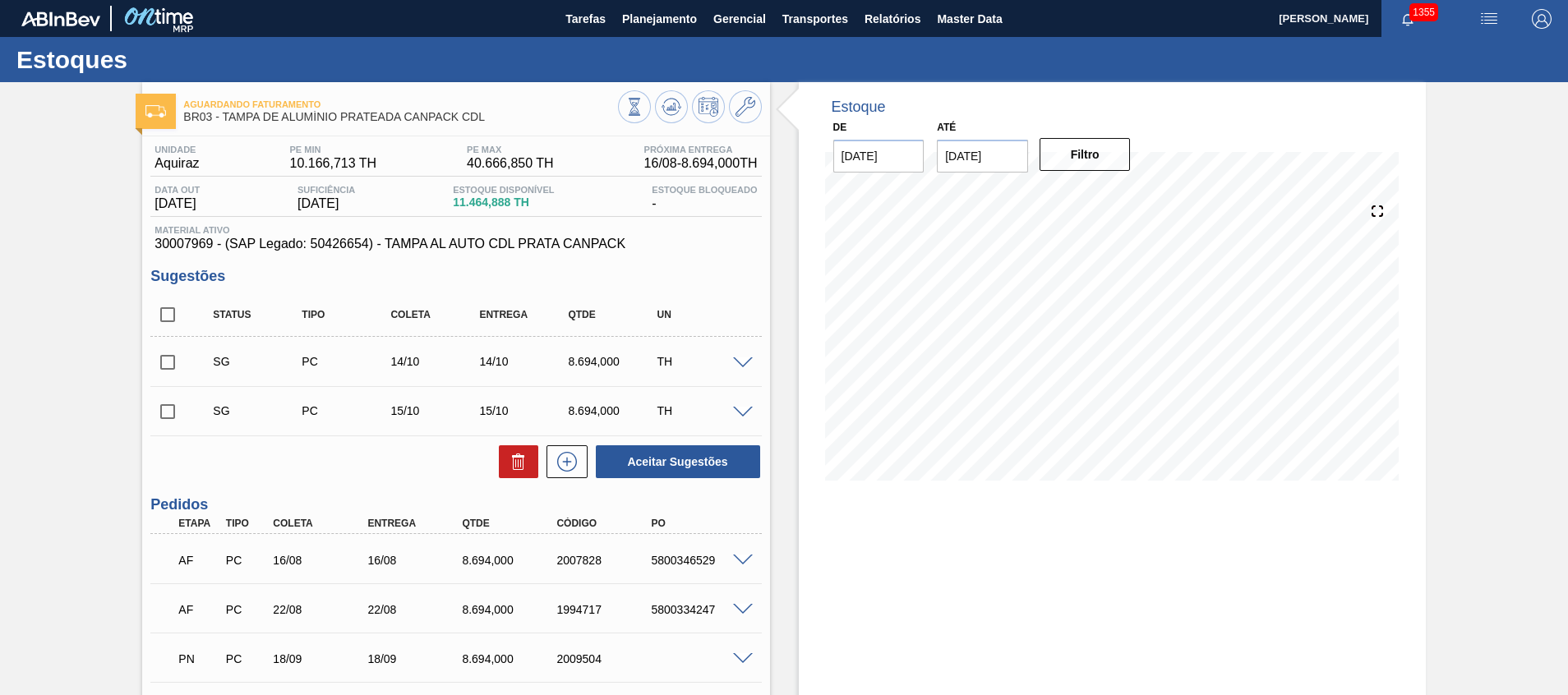
click at [1135, 609] on div "Estoque De [DATE] Até [DATE] Filtro" at bounding box center [1112, 474] width 627 height 784
click at [643, 114] on icon at bounding box center [634, 107] width 18 height 18
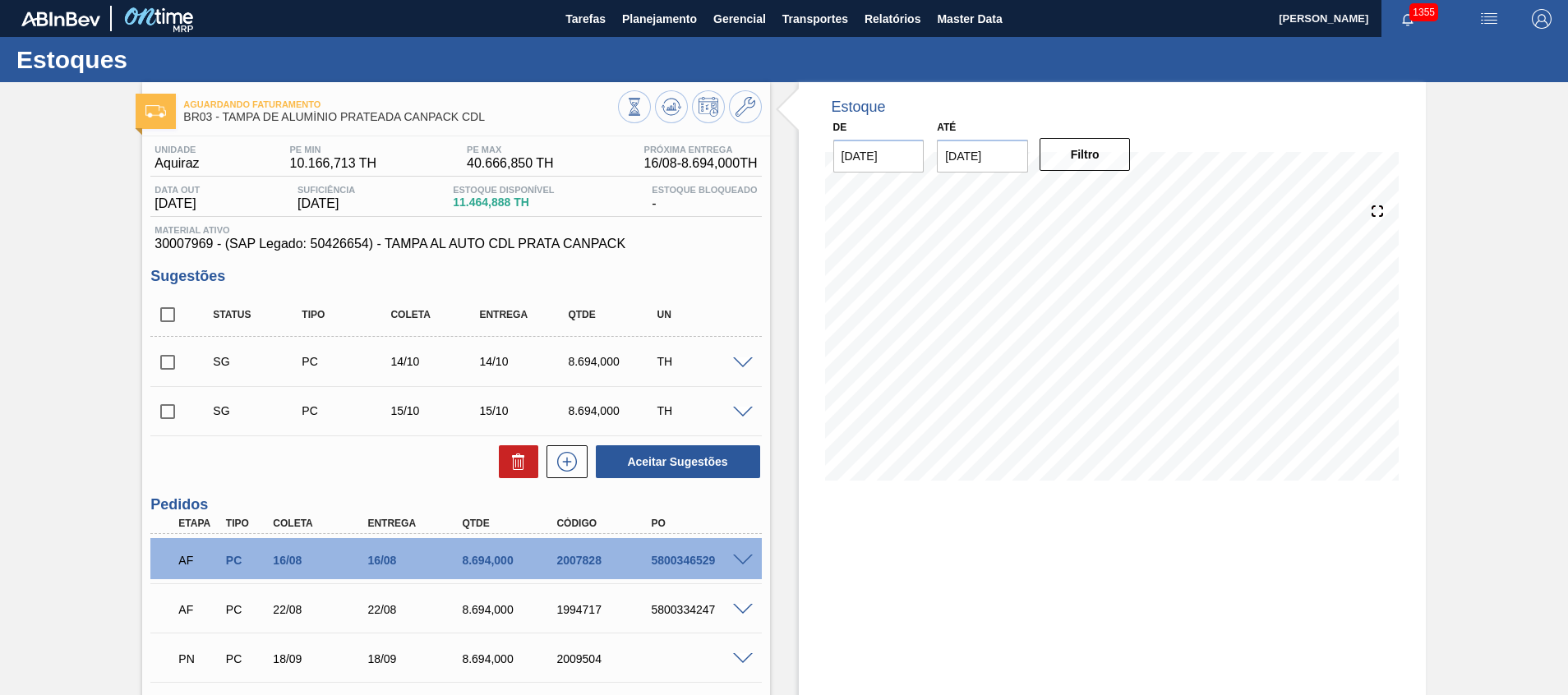
click at [906, 169] on input "[DATE]" at bounding box center [879, 156] width 91 height 33
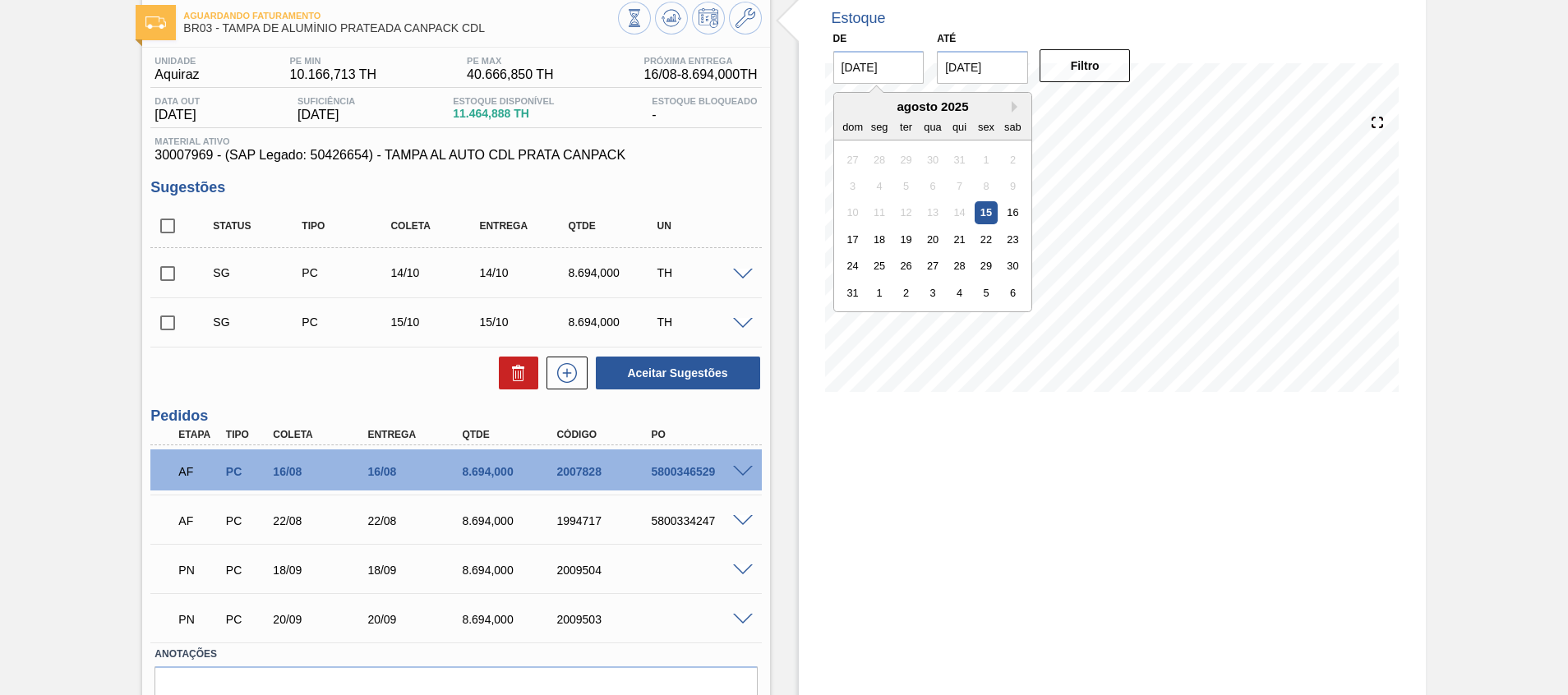
scroll to position [124, 0]
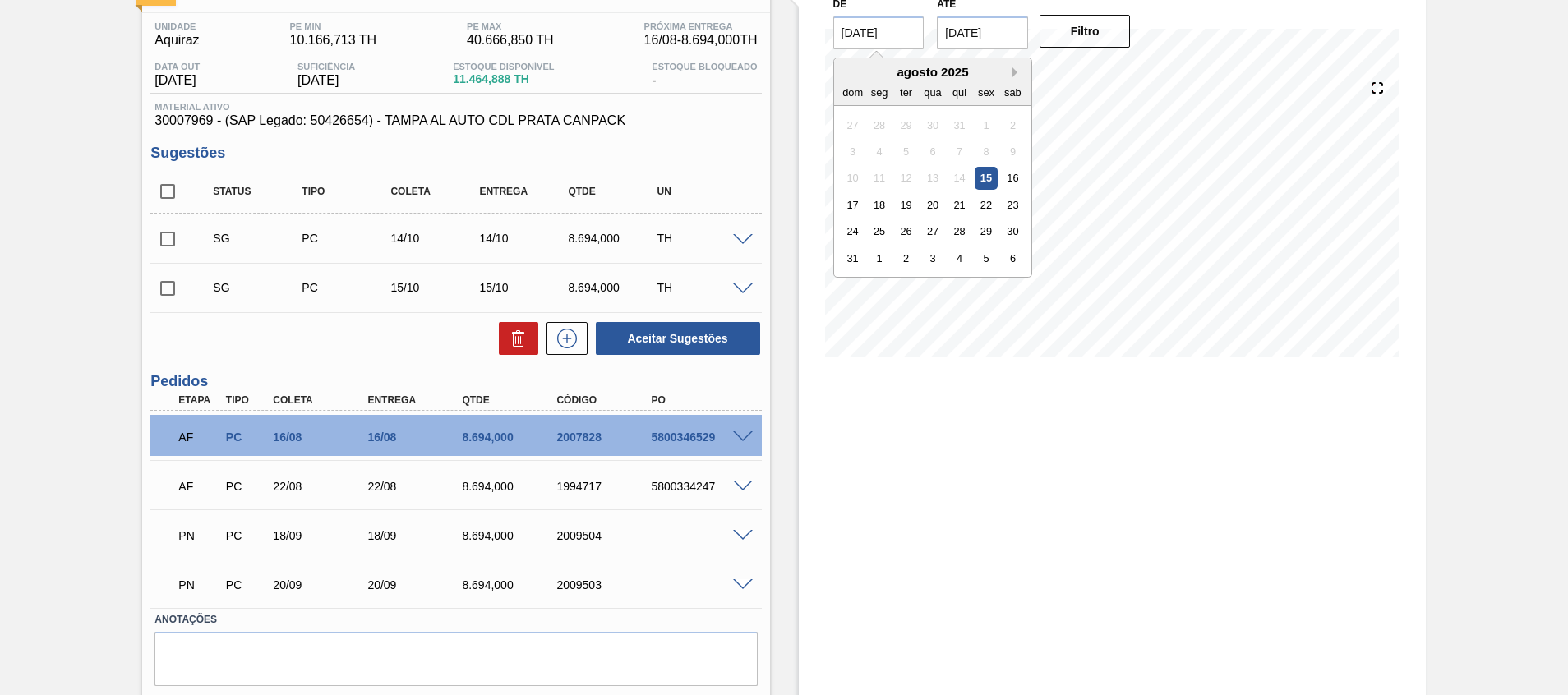
click at [1015, 69] on button "Next Month" at bounding box center [1017, 73] width 12 height 12
click at [870, 116] on div "1" at bounding box center [878, 124] width 22 height 22
type input "[DATE]"
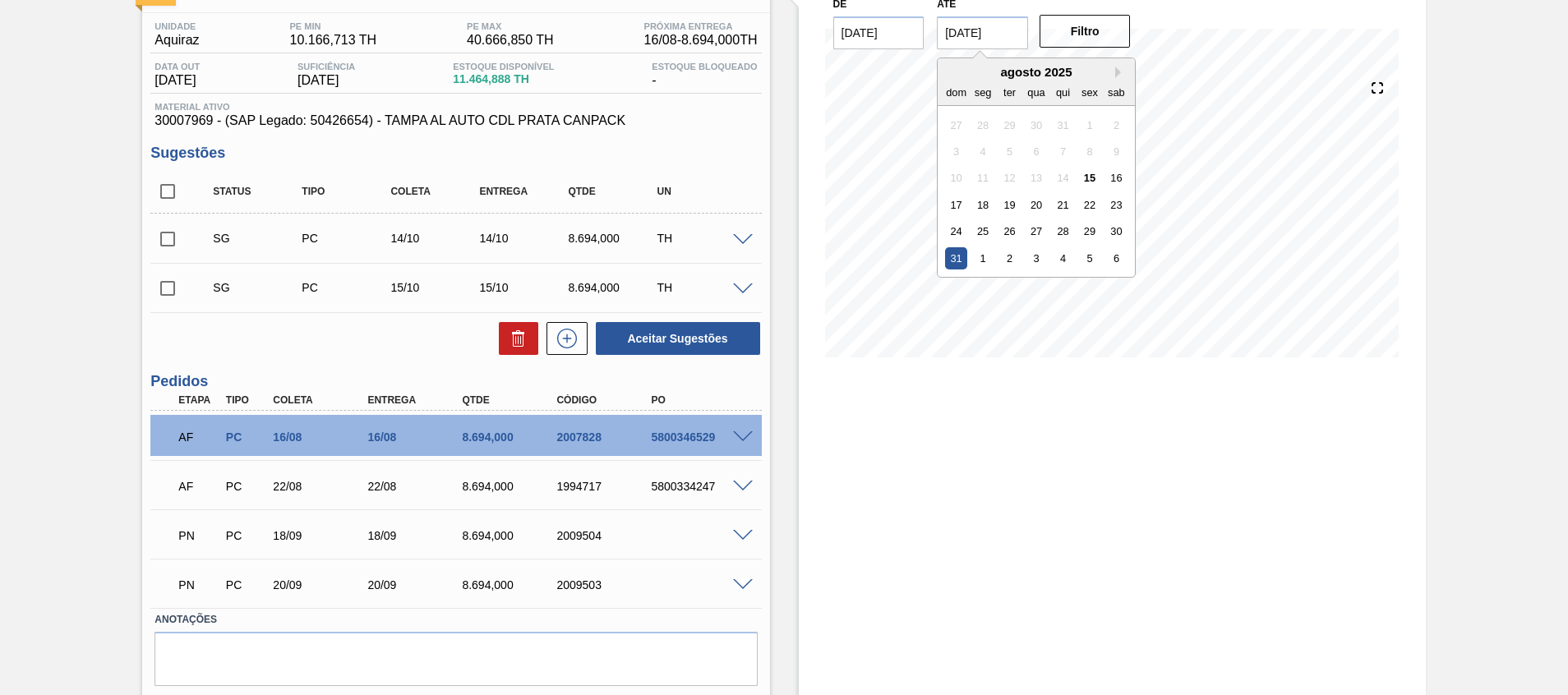
click at [1005, 18] on input "[DATE]" at bounding box center [982, 32] width 91 height 33
click at [1116, 71] on button "Next Month" at bounding box center [1121, 73] width 12 height 12
click at [1006, 223] on div "30" at bounding box center [1010, 231] width 22 height 22
type input "[DATE]"
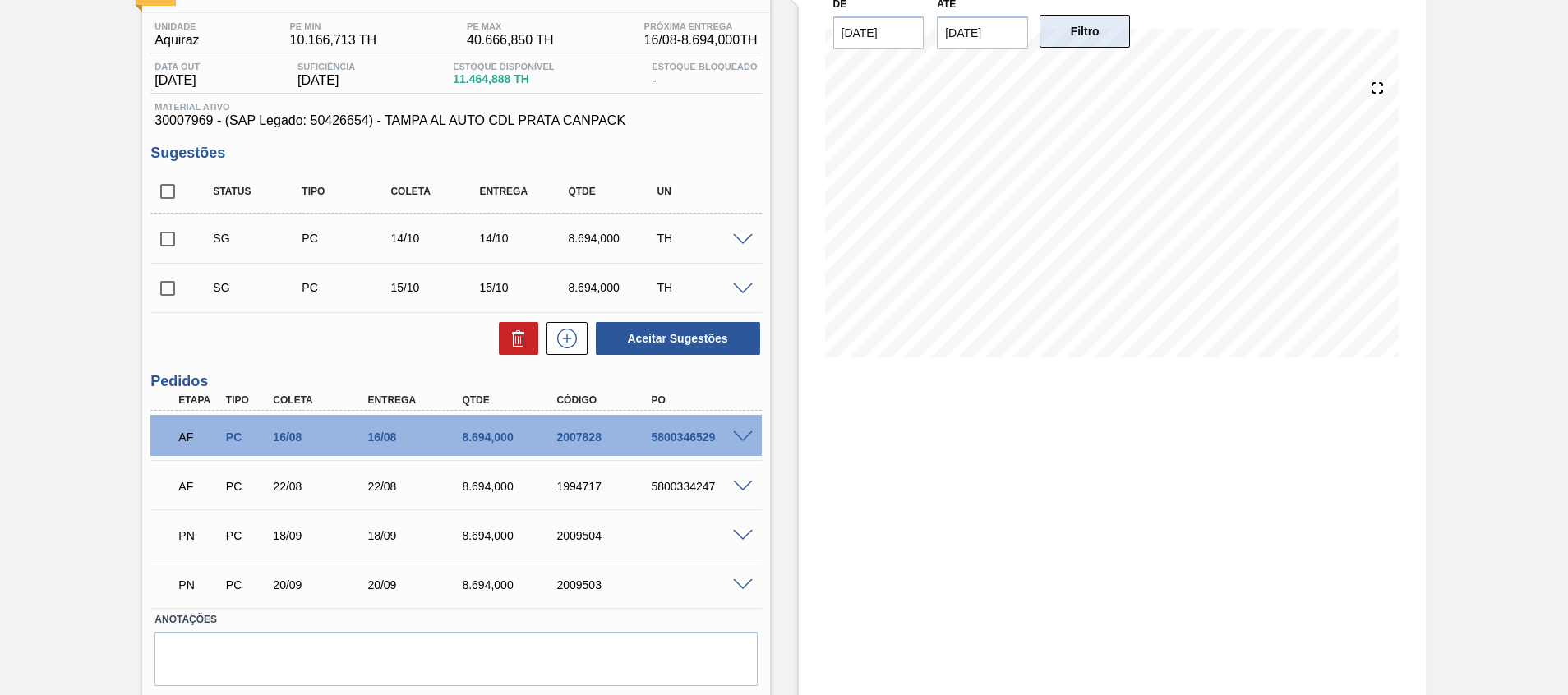
click at [1054, 16] on button "Filtro" at bounding box center [1085, 30] width 91 height 33
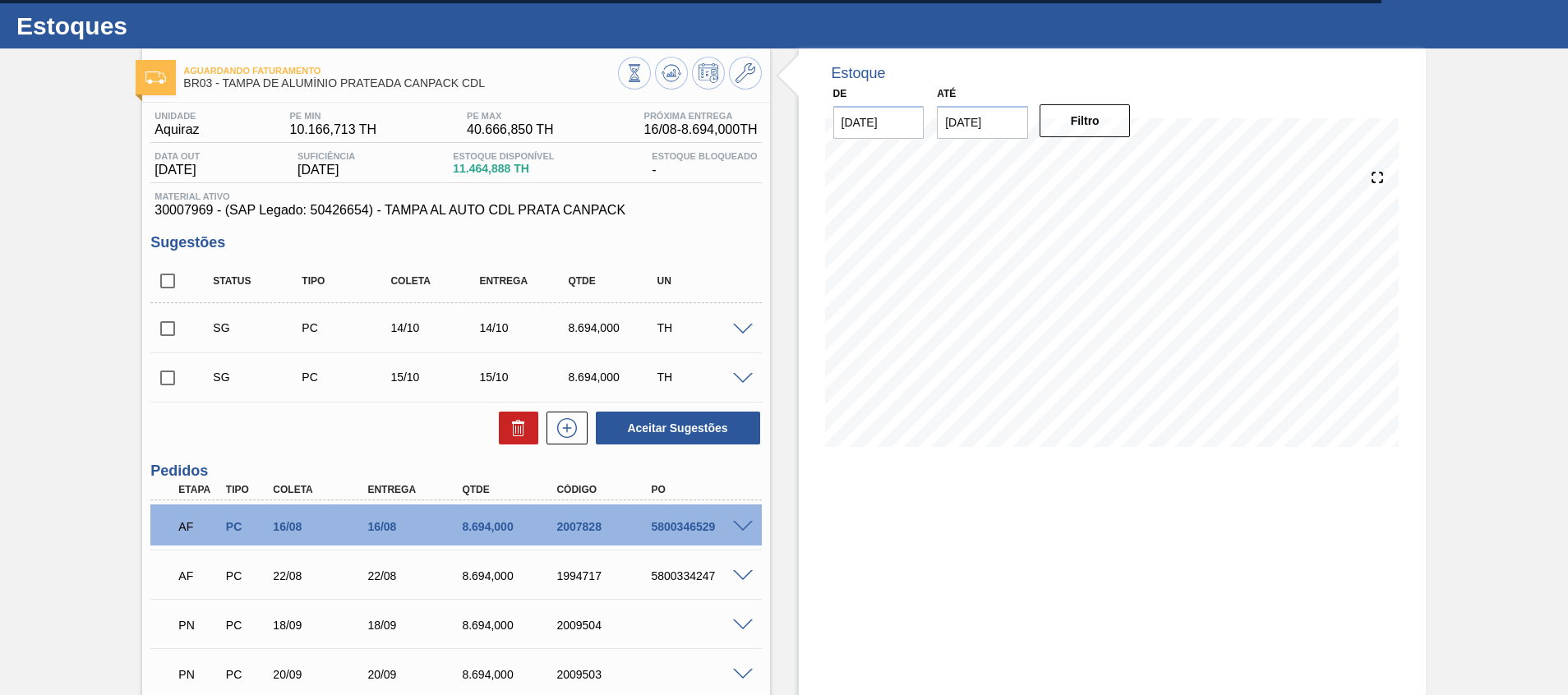
scroll to position [0, 0]
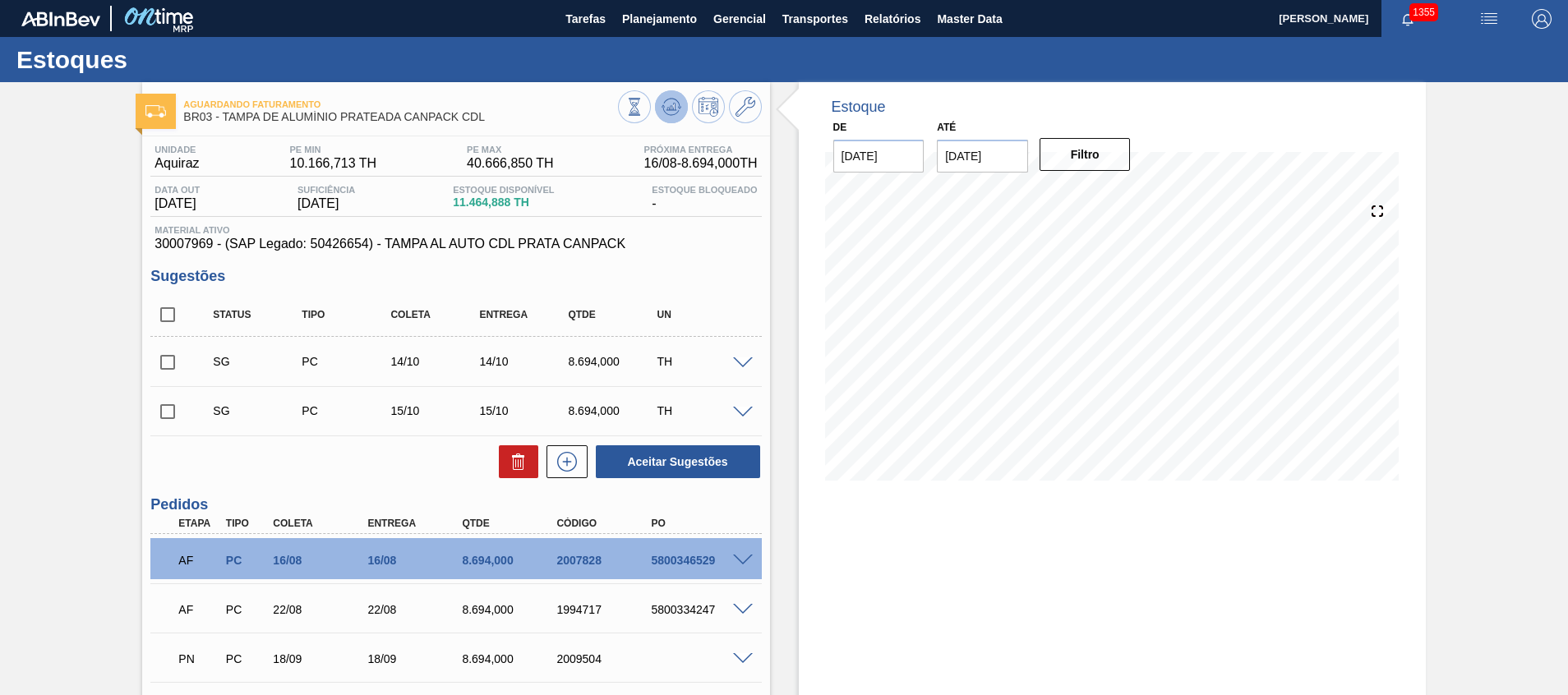
click at [643, 99] on icon at bounding box center [634, 107] width 18 height 18
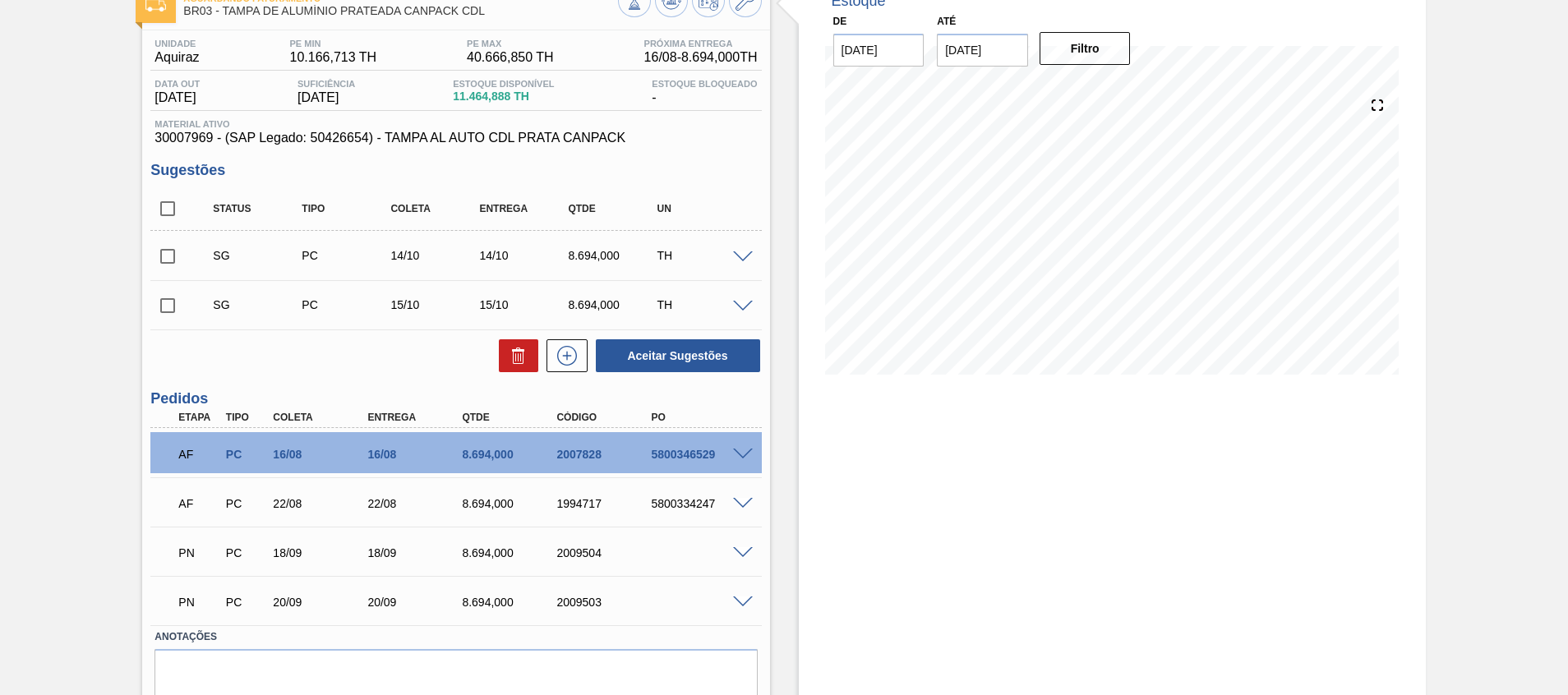
scroll to position [171, 0]
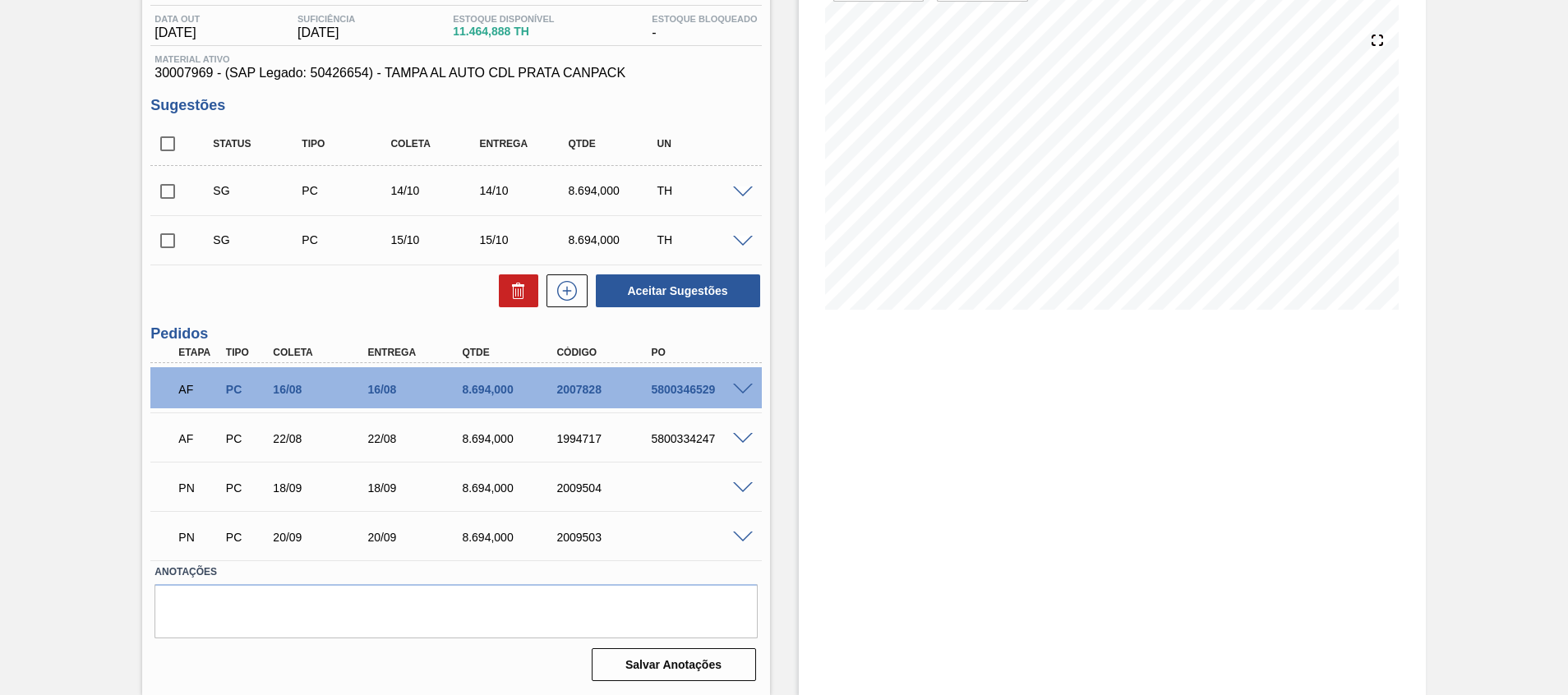
click at [747, 532] on span at bounding box center [742, 538] width 19 height 13
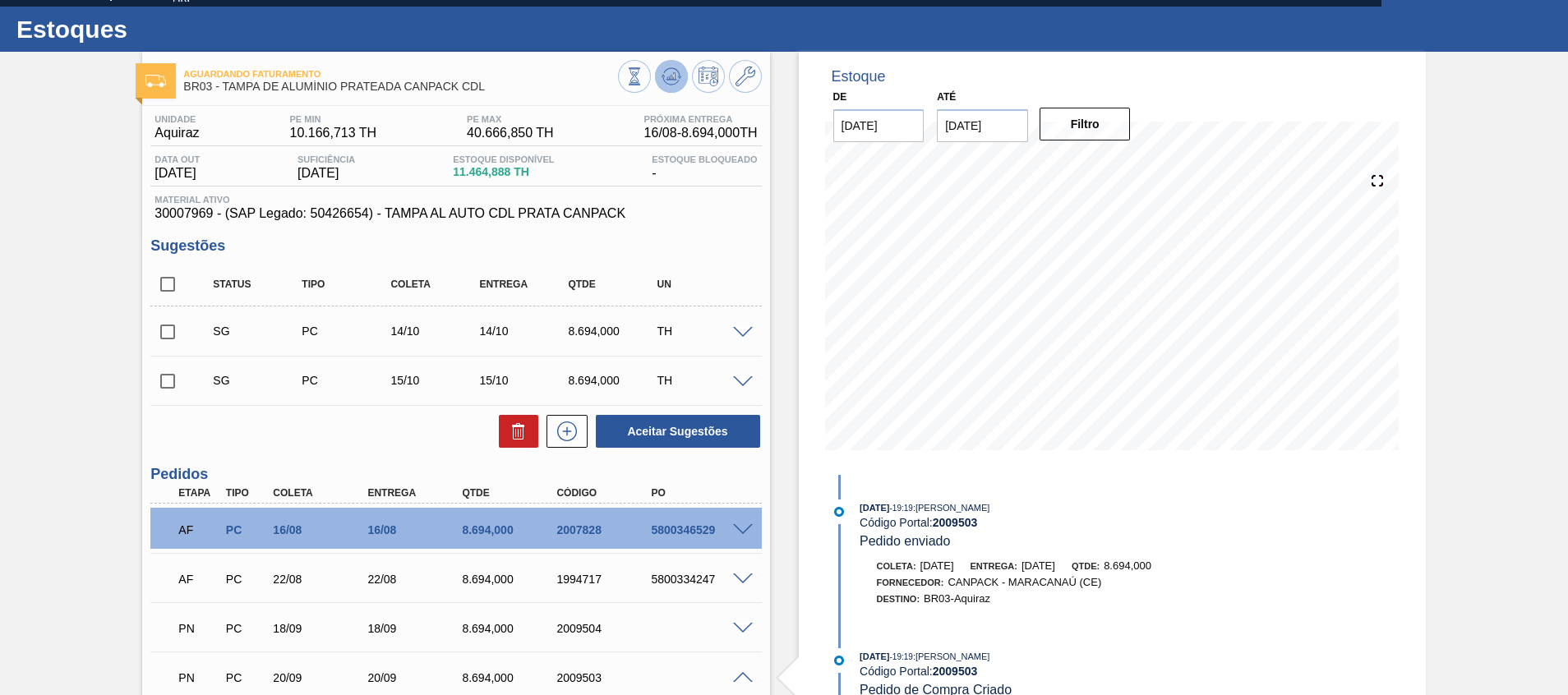
scroll to position [0, 0]
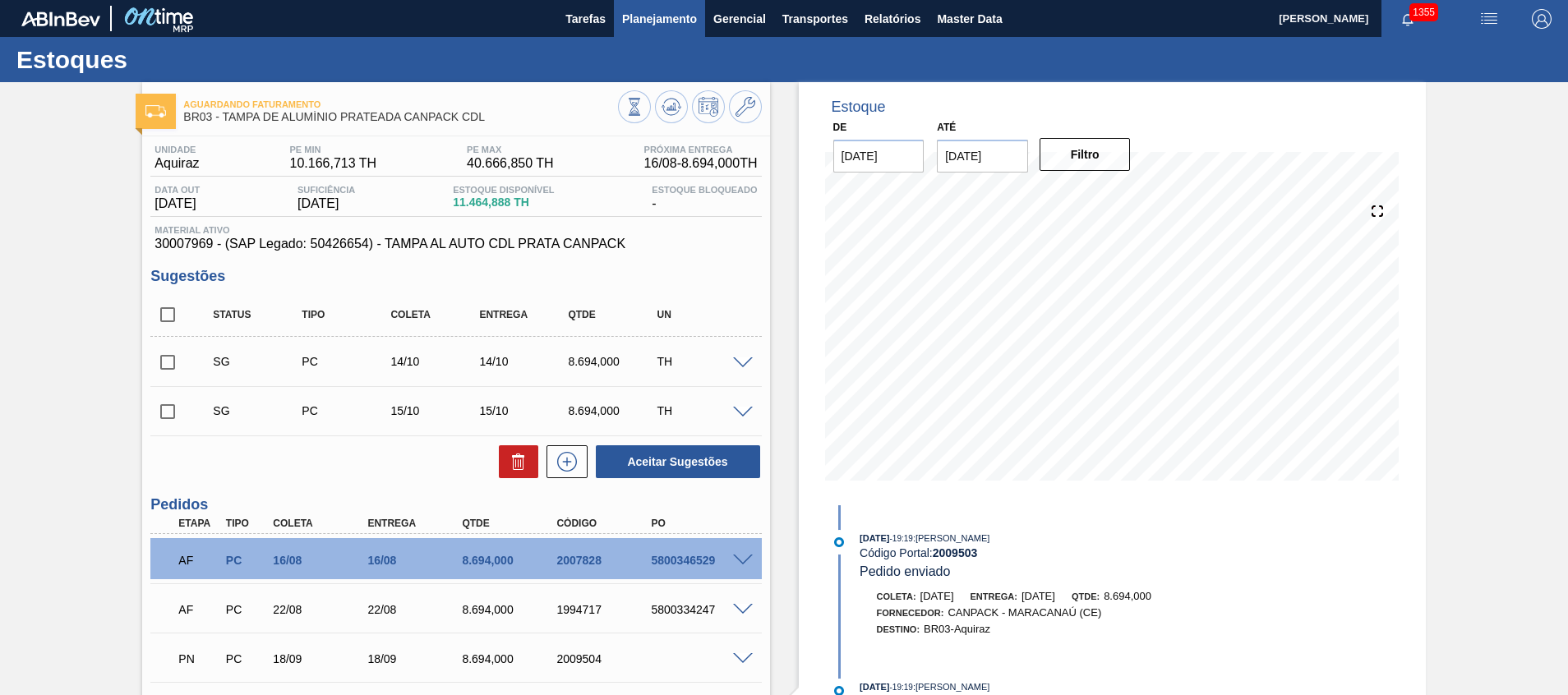
click at [652, 18] on span "Planejamento" at bounding box center [659, 19] width 74 height 19
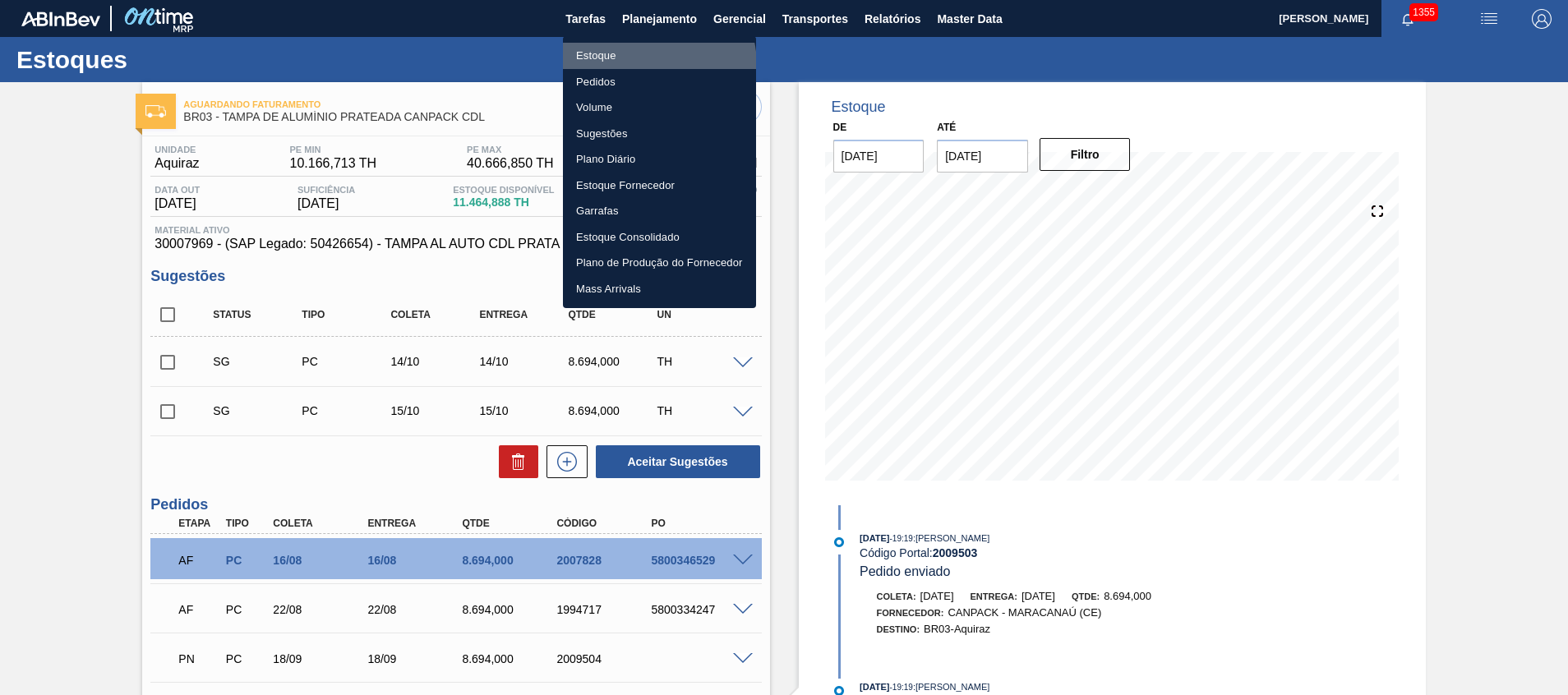
click at [637, 66] on li "Estoque" at bounding box center [659, 55] width 193 height 26
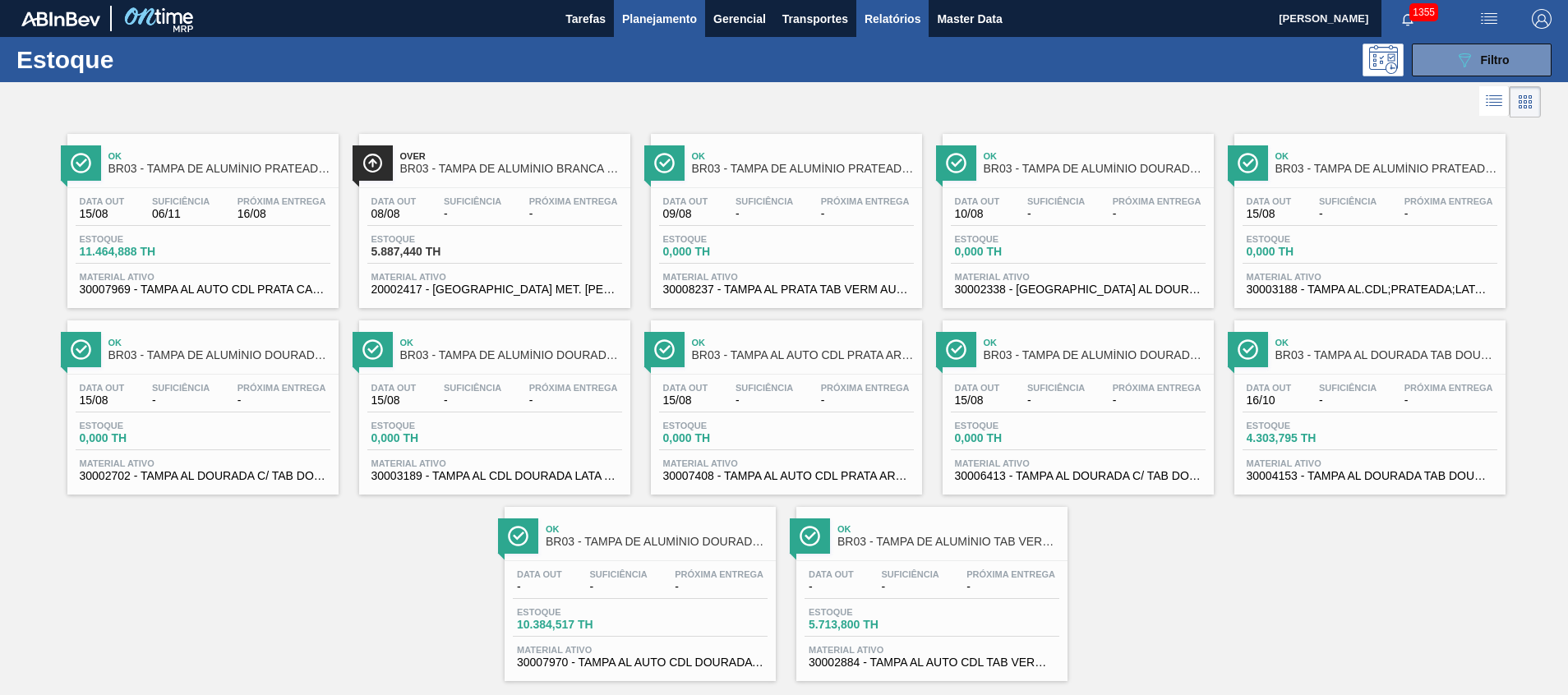
click at [905, 19] on span "Relatórios" at bounding box center [892, 19] width 56 height 19
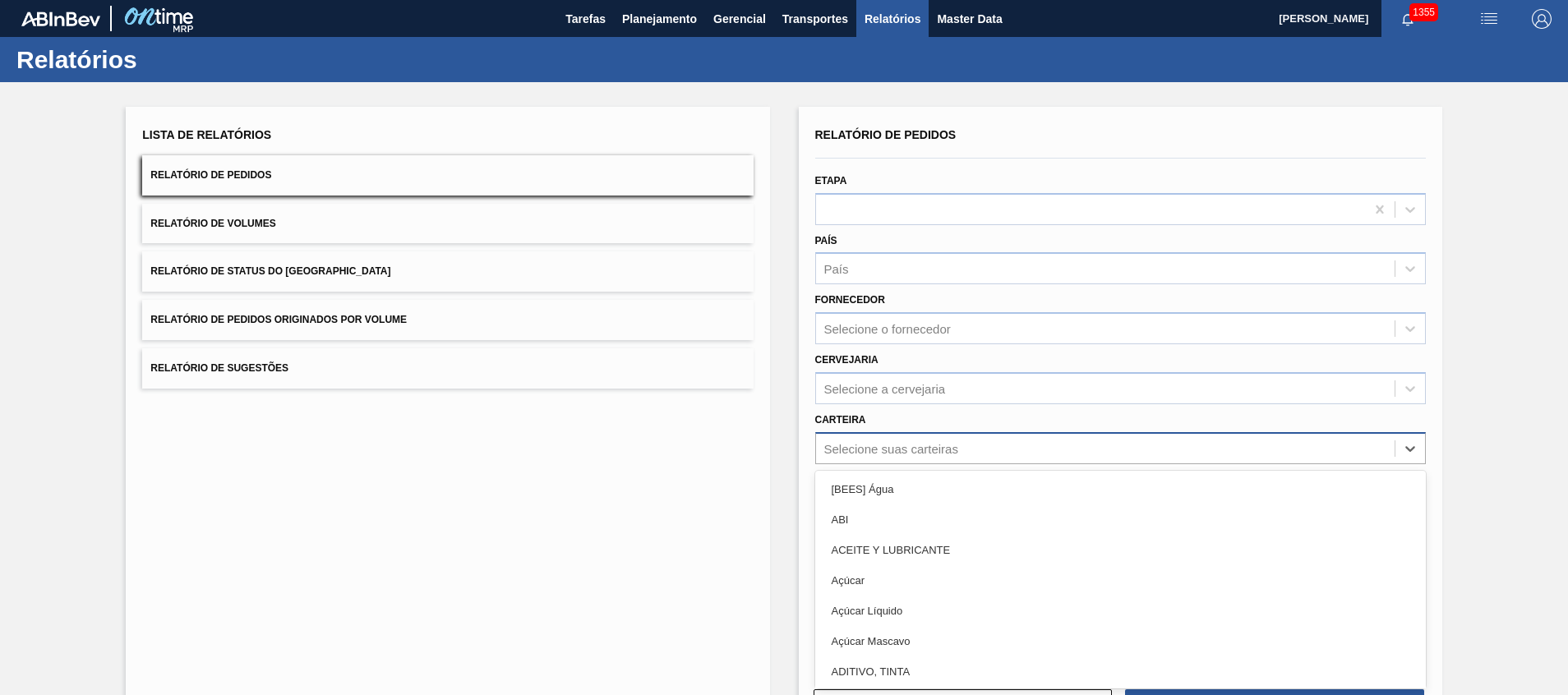
click at [917, 441] on div "Relatório de Pedidos Etapa País País Fornecedor Selecione o fornecedor Cervejar…" at bounding box center [1120, 393] width 610 height 538
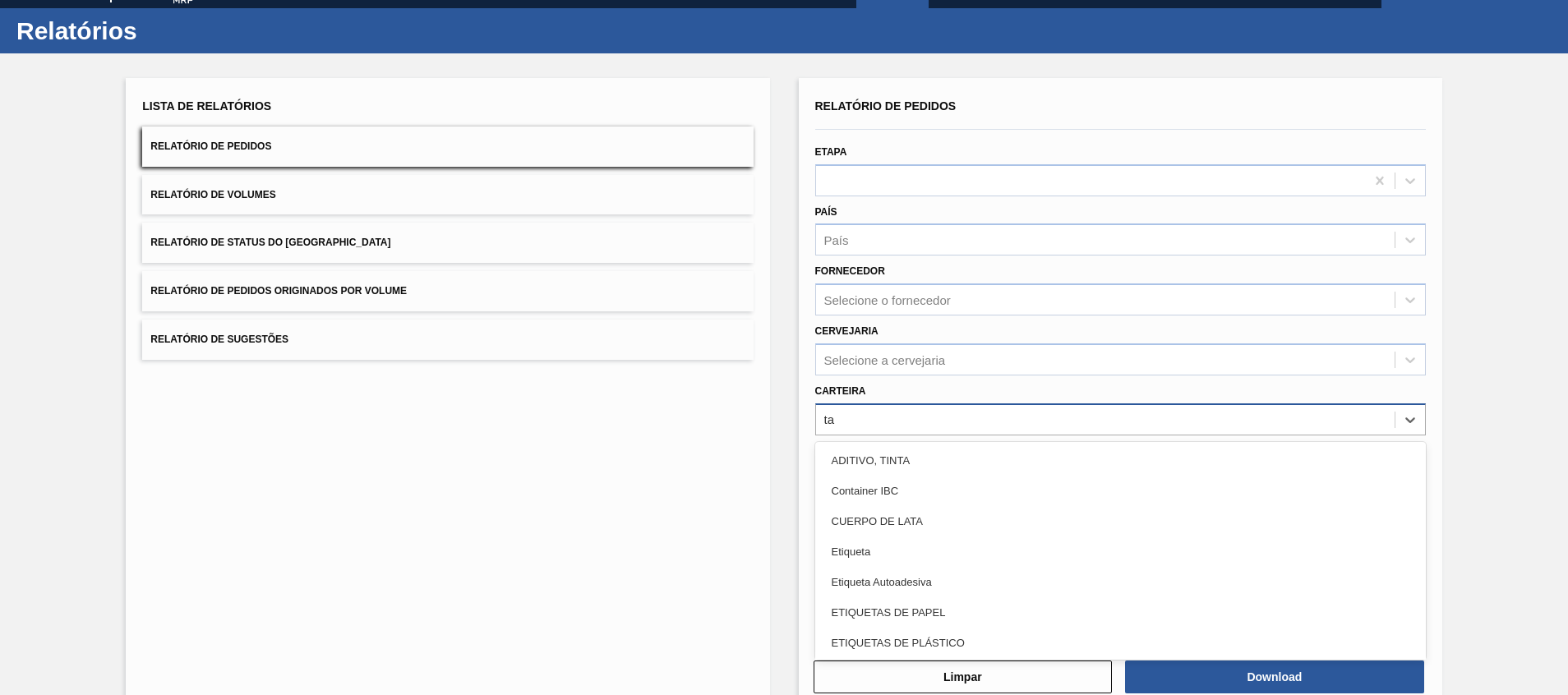
type input "t"
type input "lata"
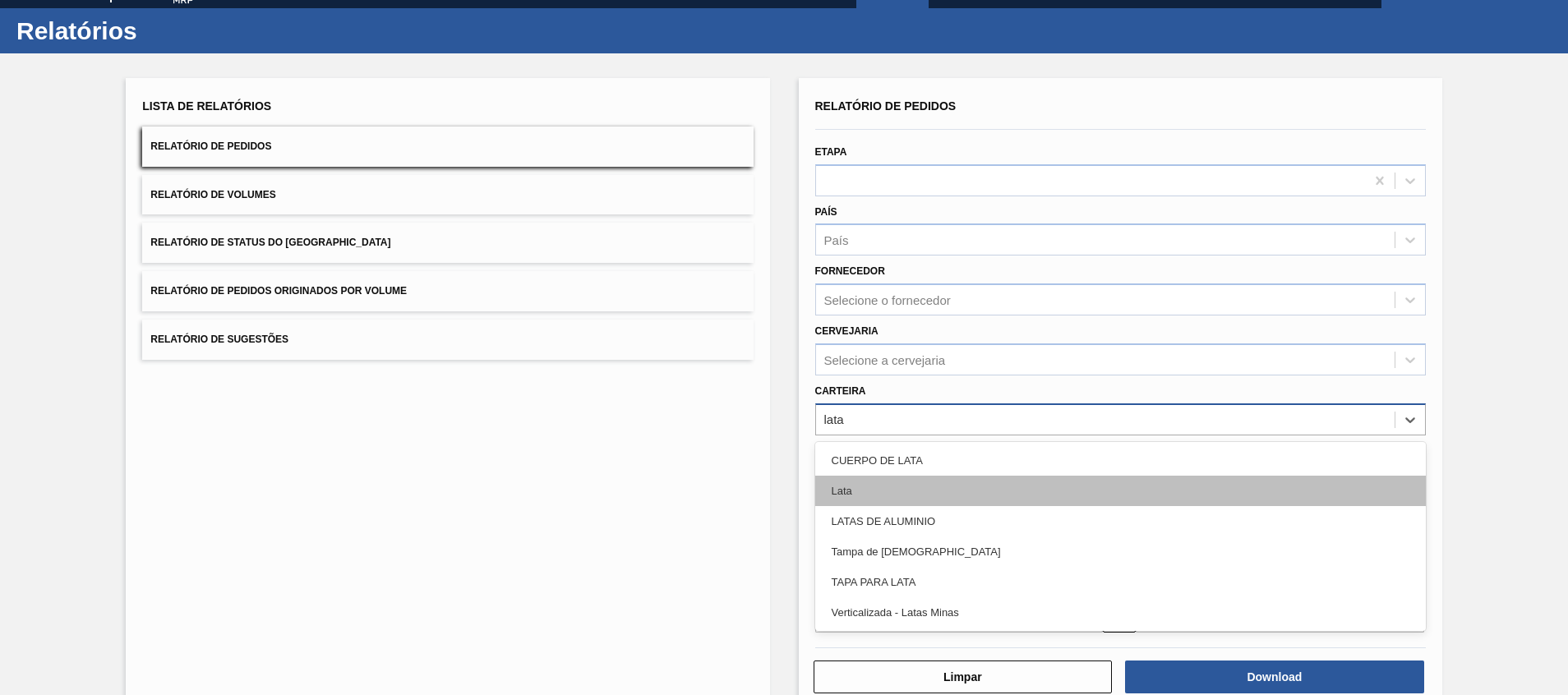
click at [953, 480] on div "Lata" at bounding box center [1120, 491] width 610 height 30
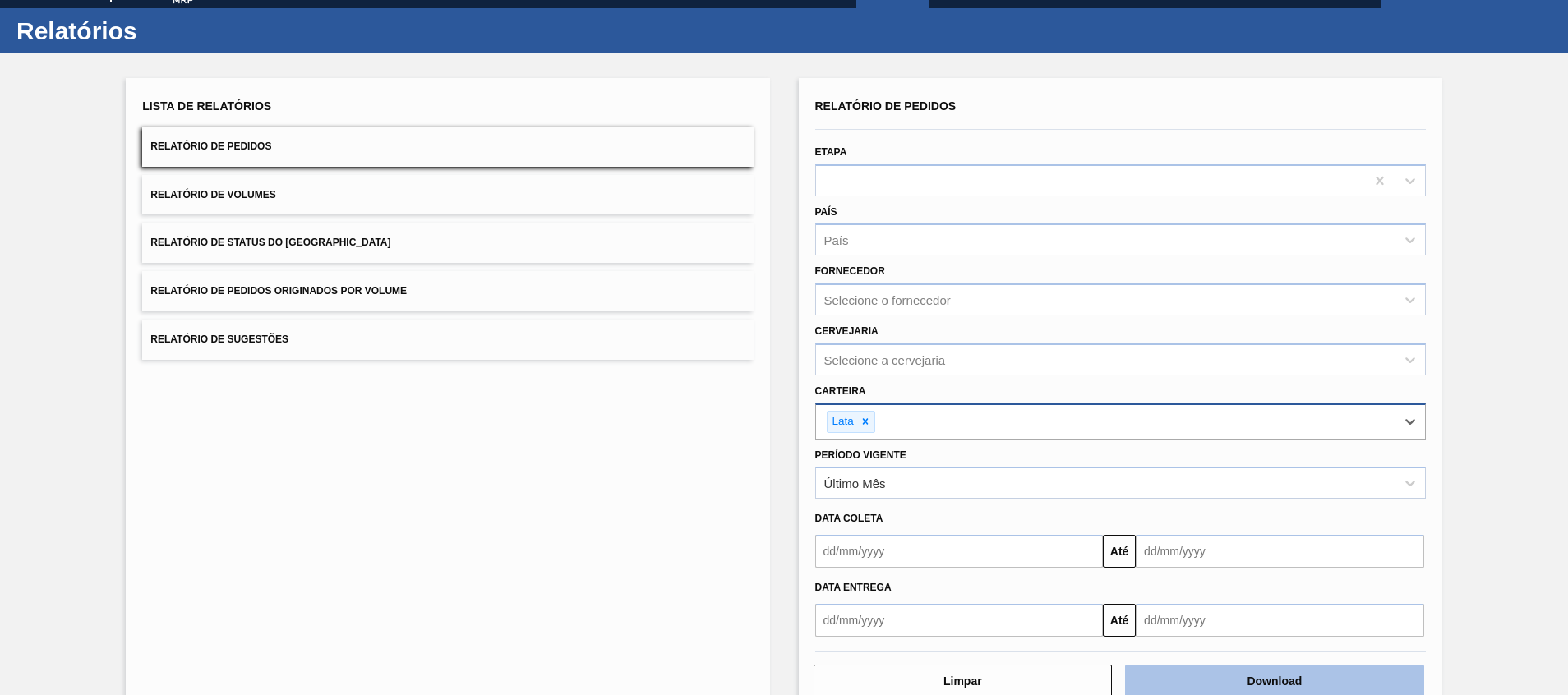
click at [1204, 687] on button "Download" at bounding box center [1274, 681] width 299 height 33
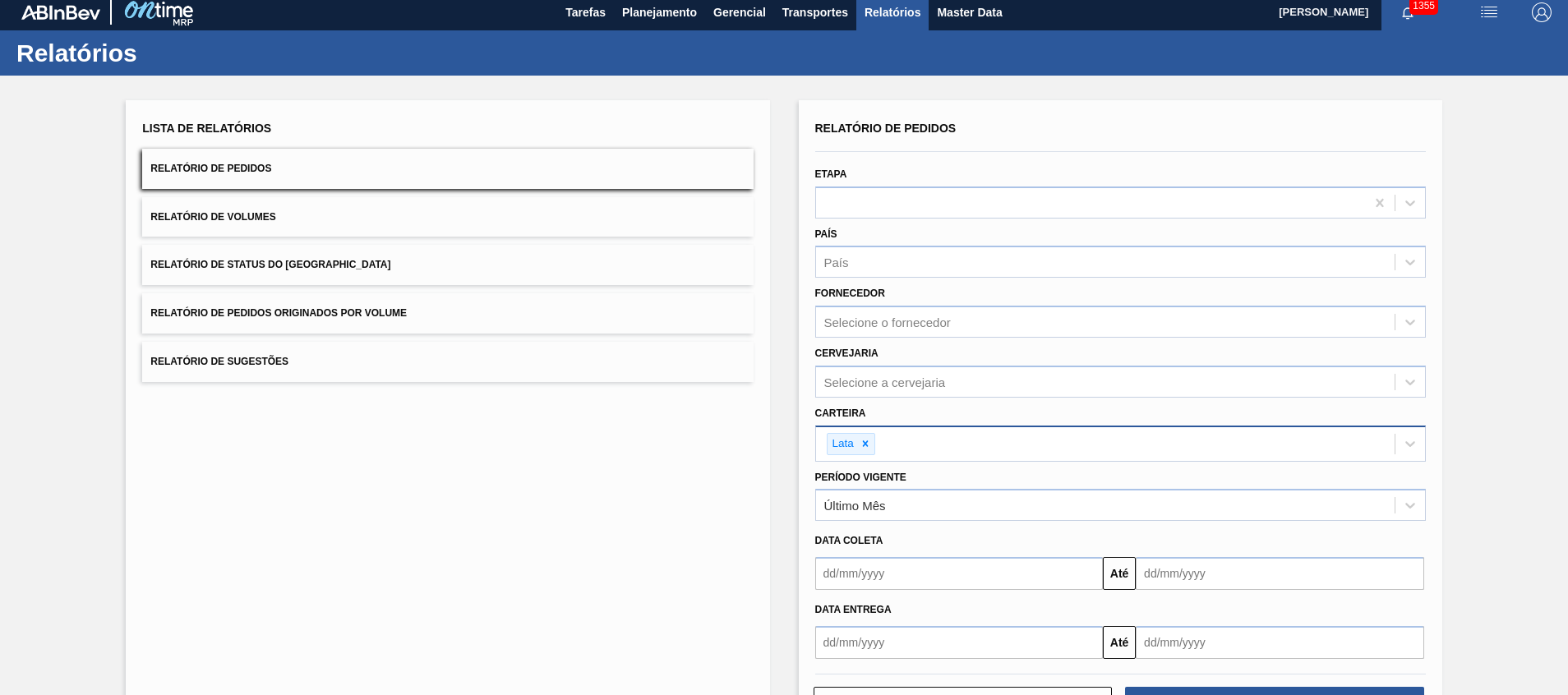
scroll to position [0, 0]
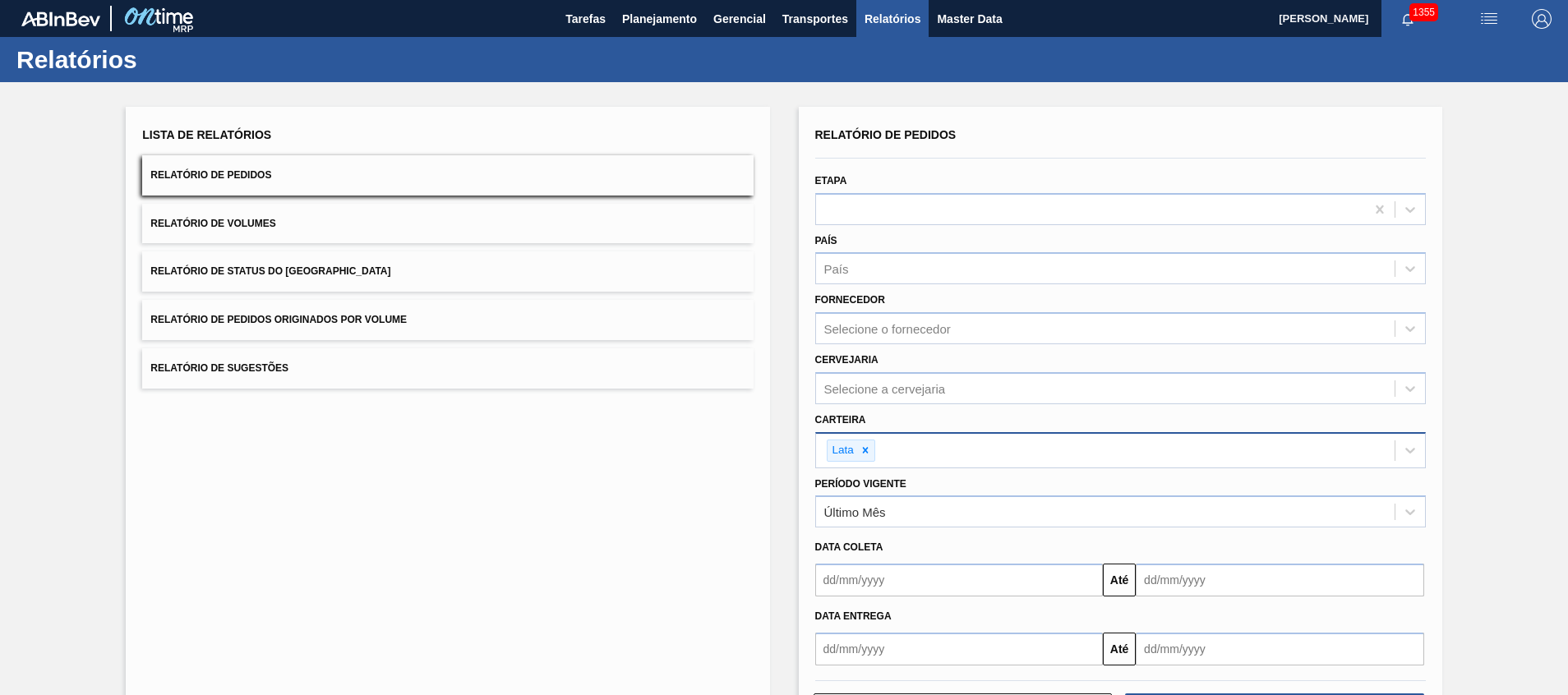
click at [990, 440] on div "Relatório de Pedidos Etapa País País Fornecedor Selecione o fornecedor Cervejar…" at bounding box center [1120, 394] width 610 height 543
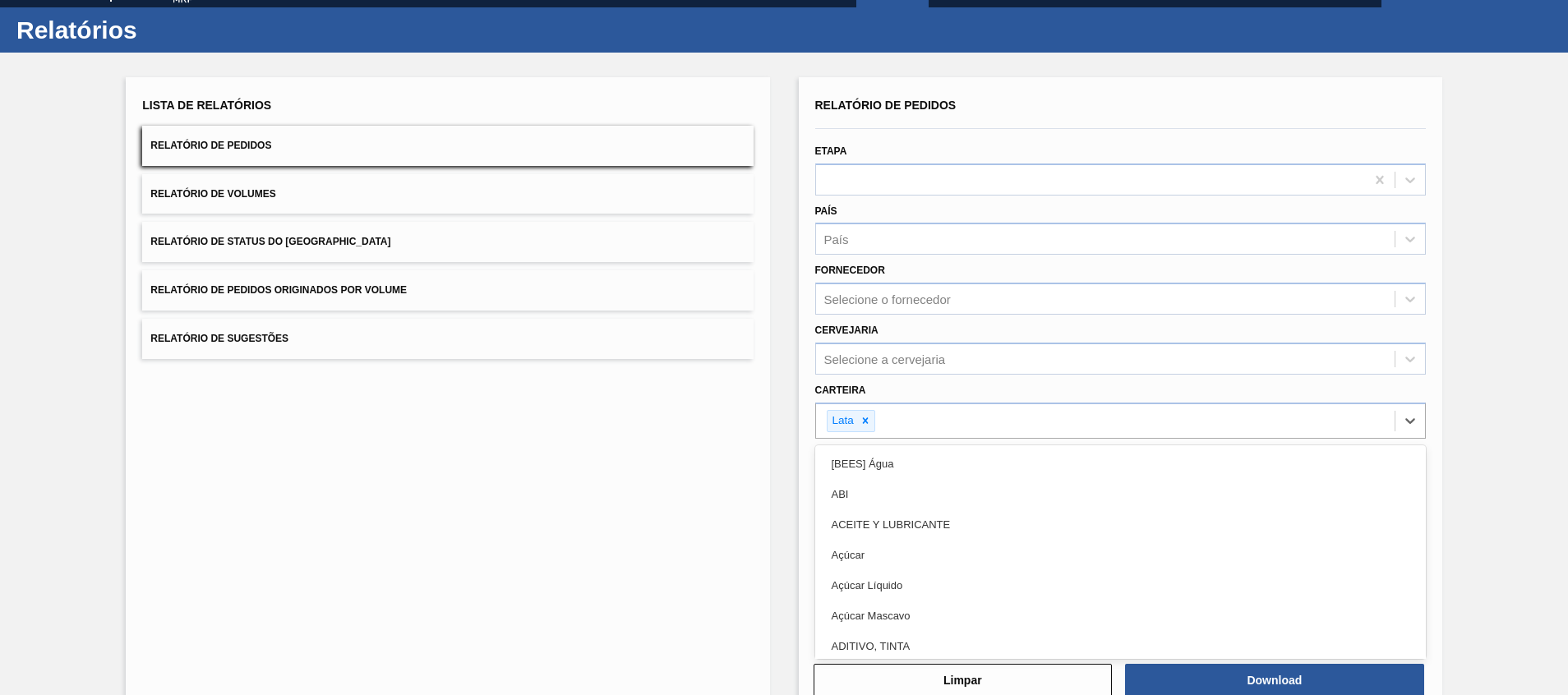
scroll to position [33, 0]
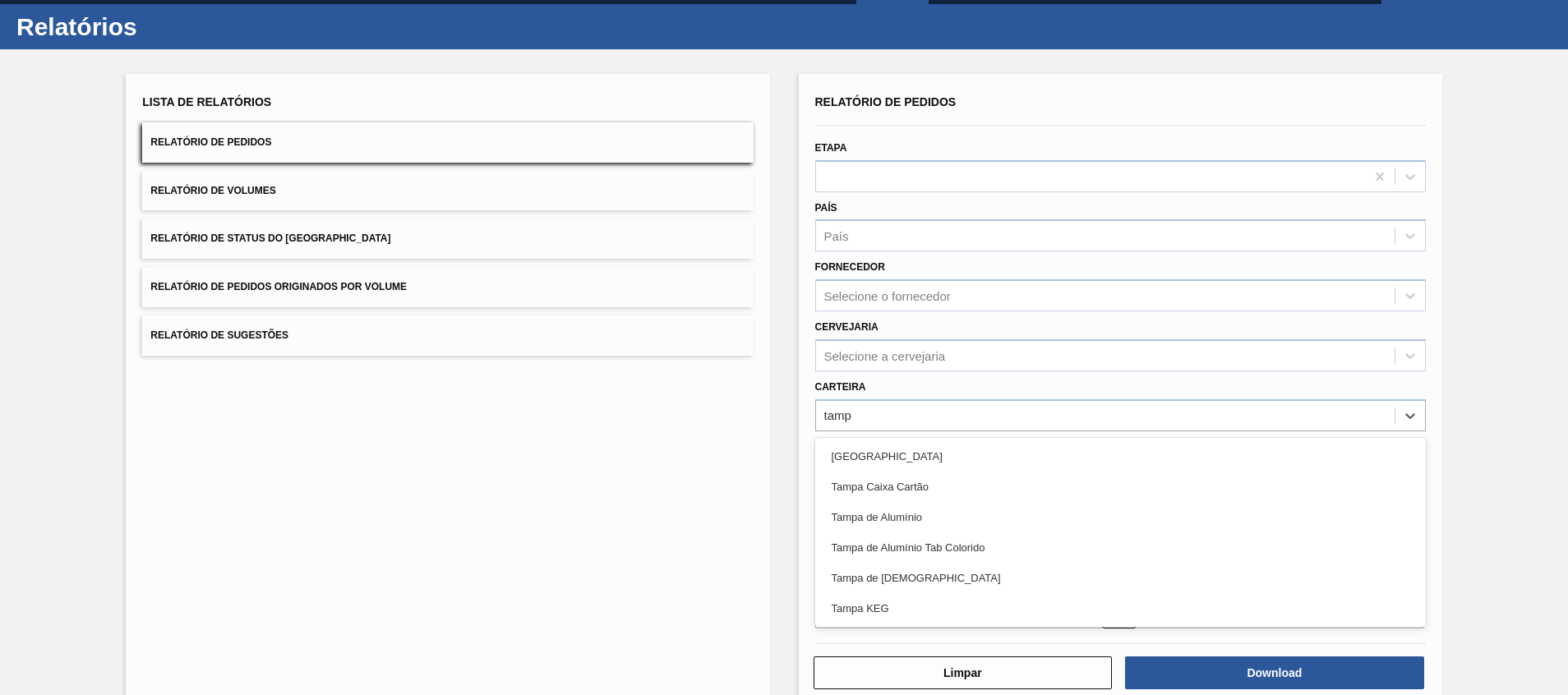
type input "[GEOGRAPHIC_DATA]"
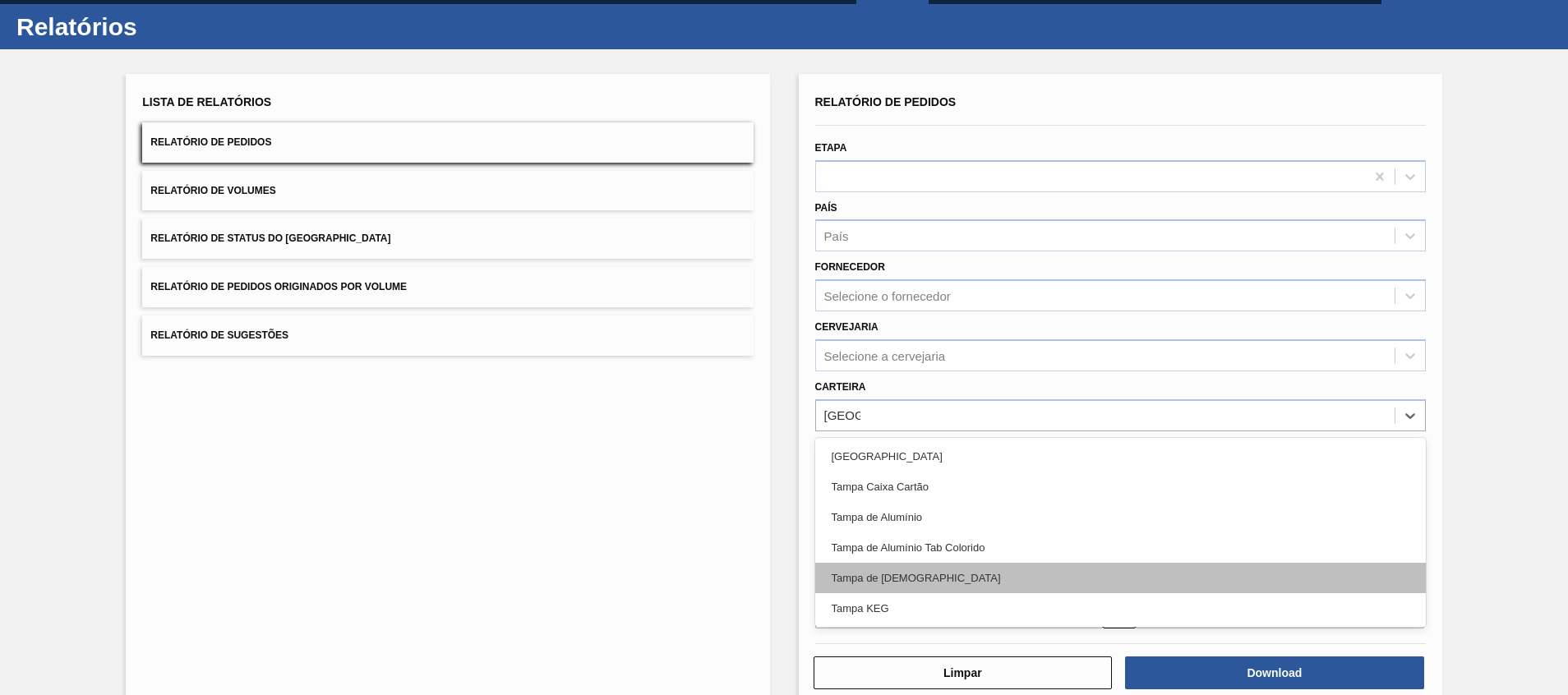
click at [953, 569] on div "Tampa de [DEMOGRAPHIC_DATA]" at bounding box center [1120, 578] width 610 height 30
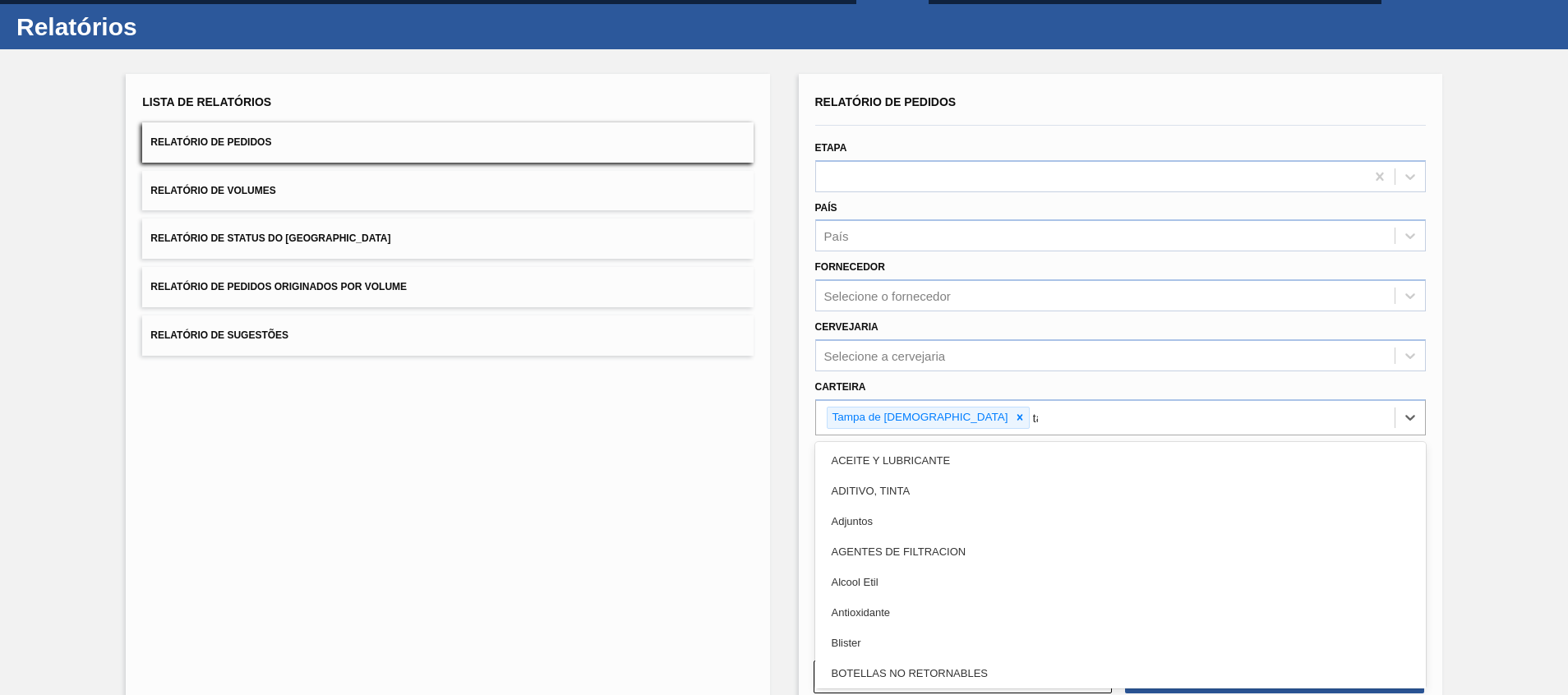
type input "[GEOGRAPHIC_DATA]"
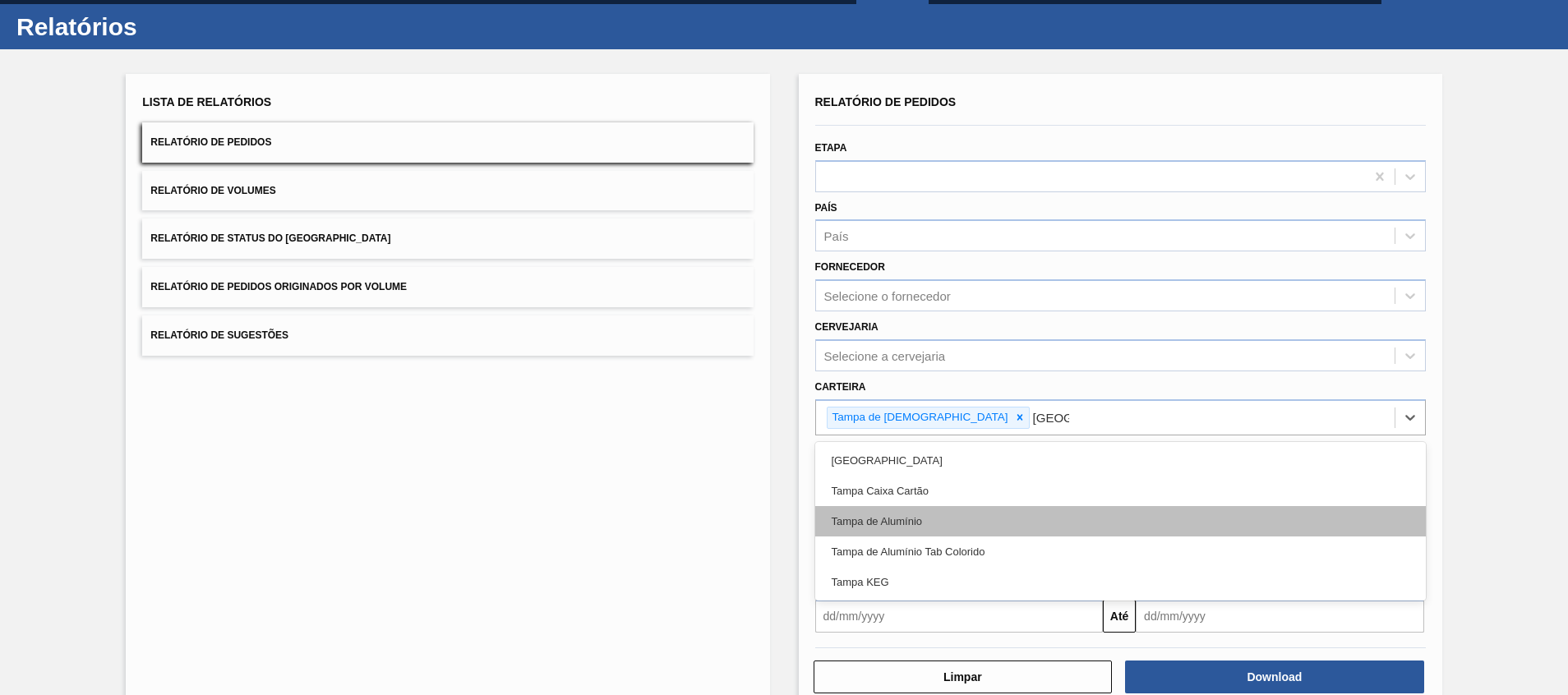
click at [964, 518] on div "Tampa de Alumínio" at bounding box center [1120, 521] width 610 height 30
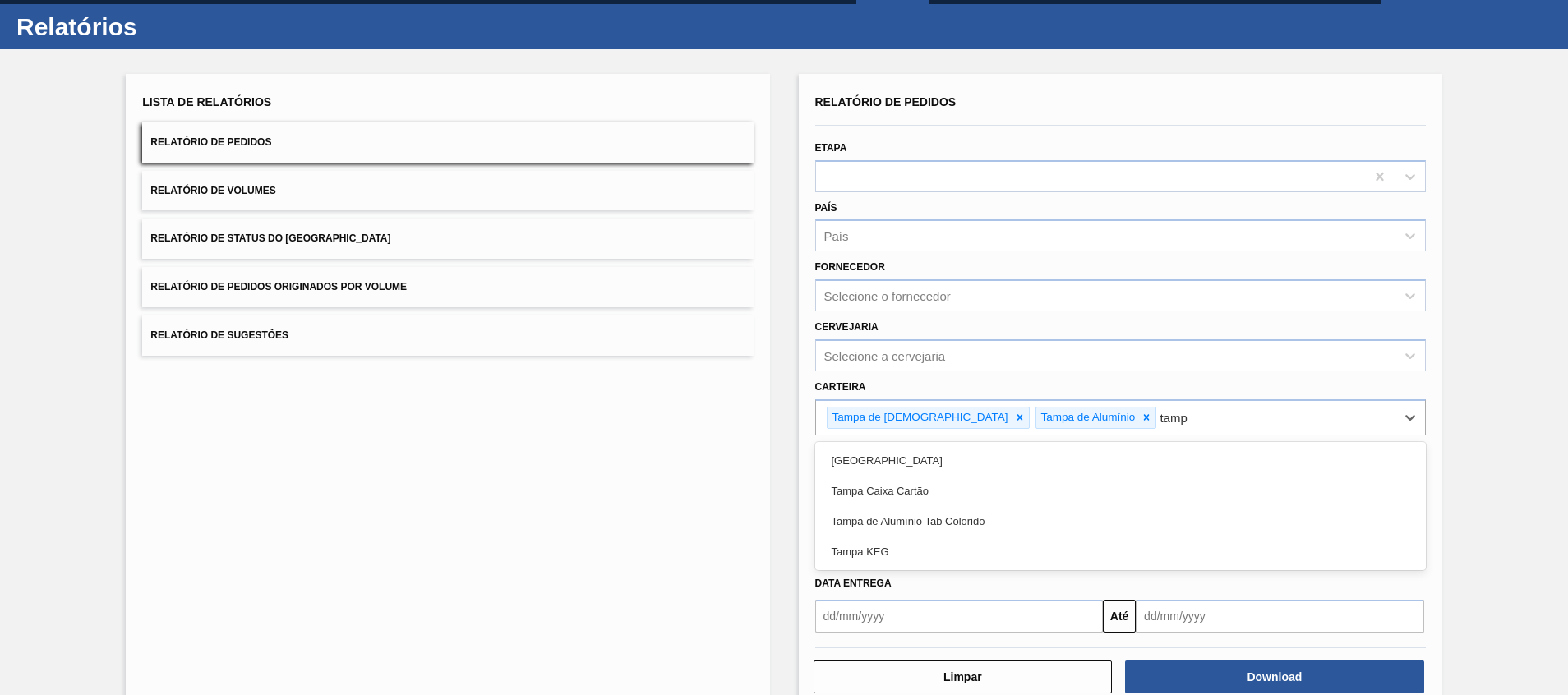
type input "[GEOGRAPHIC_DATA]"
click at [964, 518] on div "Tampa de Alumínio Tab Colorido" at bounding box center [1120, 521] width 610 height 30
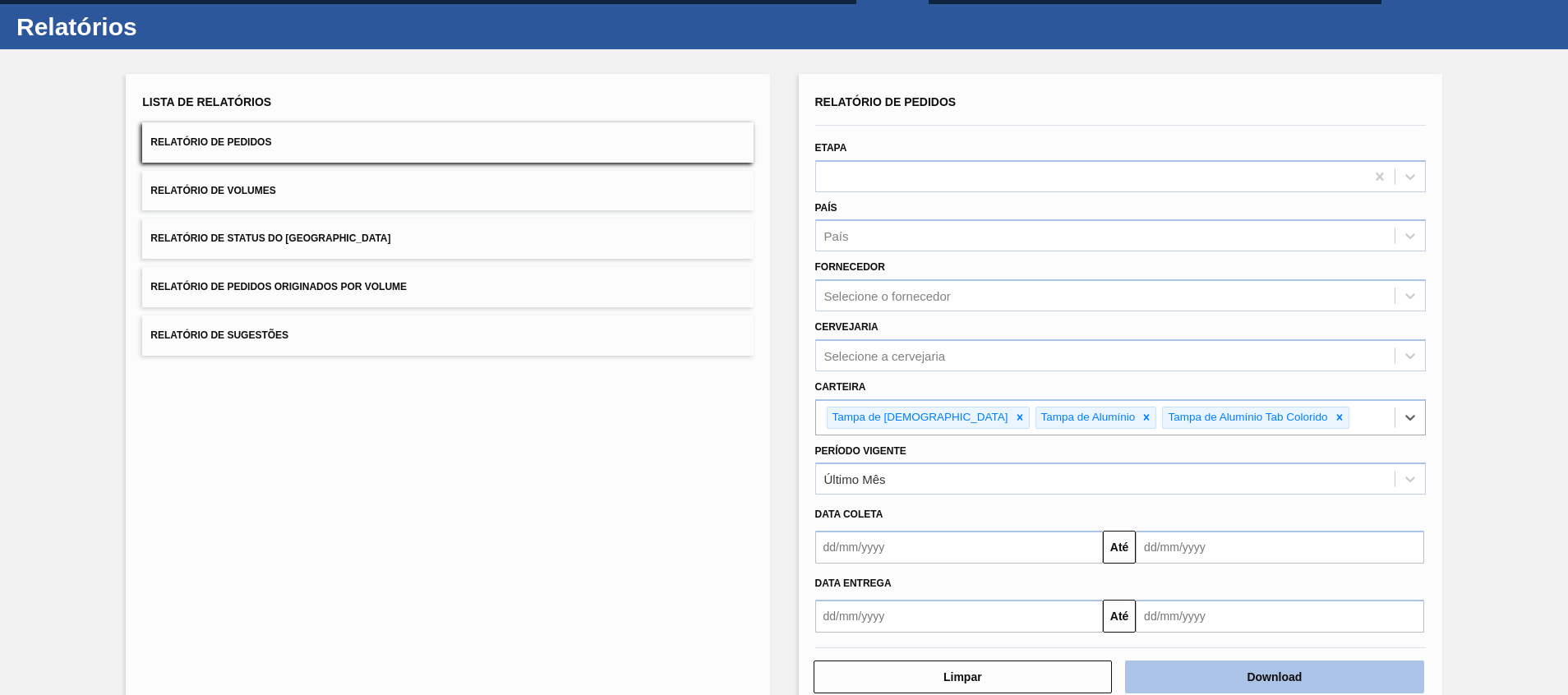
click at [1186, 679] on button "Download" at bounding box center [1274, 677] width 299 height 33
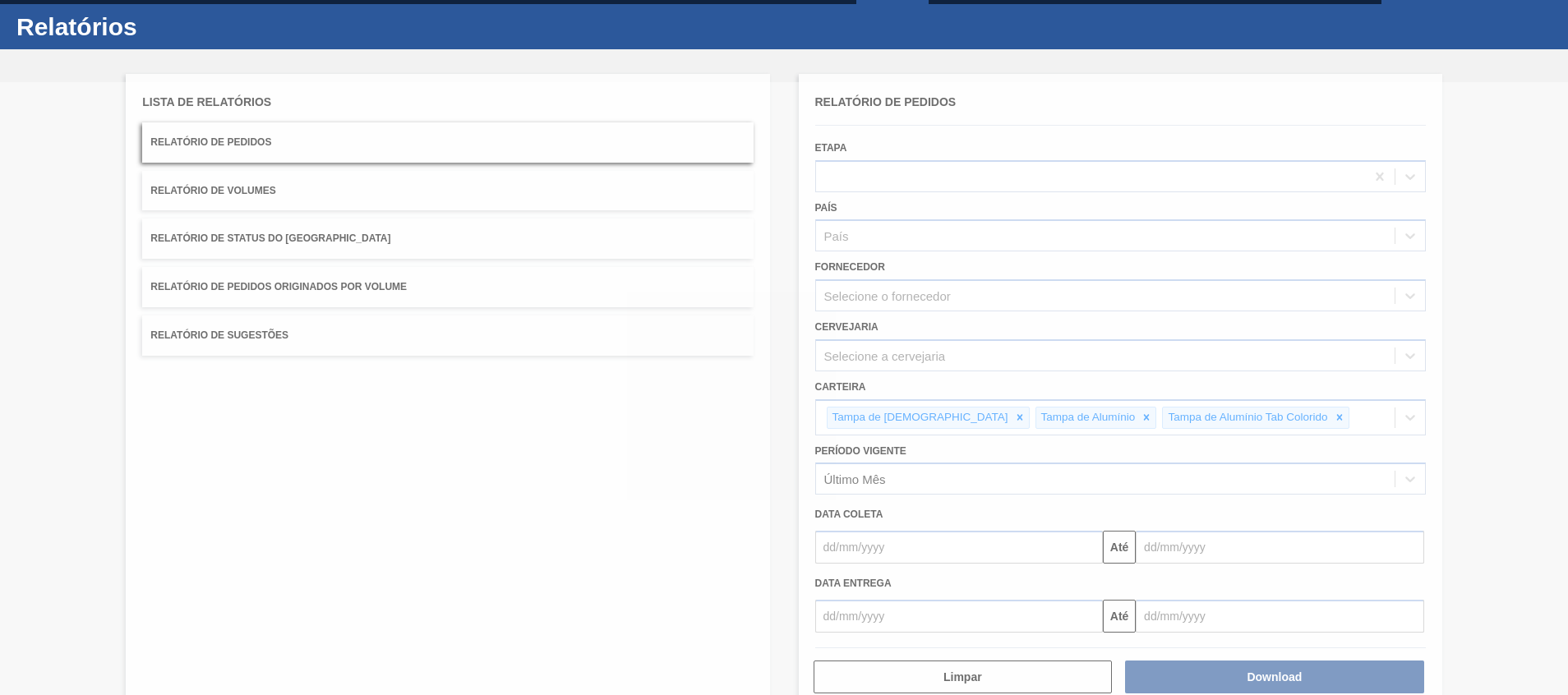
click at [208, 395] on div at bounding box center [784, 389] width 1568 height 613
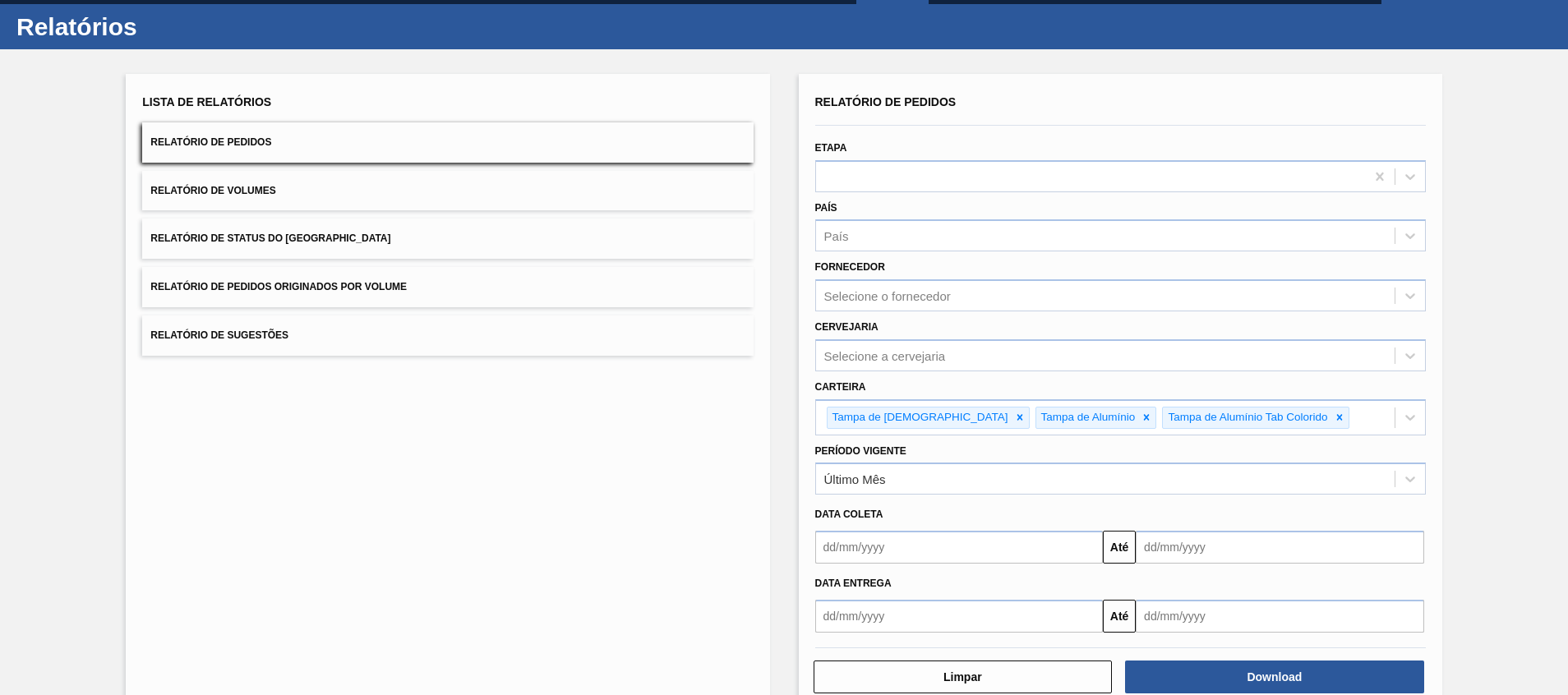
drag, startPoint x: 701, startPoint y: 521, endPoint x: 701, endPoint y: 462, distance: 59.0
click at [701, 521] on div "Lista de Relatórios Relatório de Pedidos Relatório de Volumes Relatório de Stat…" at bounding box center [448, 392] width 643 height 637
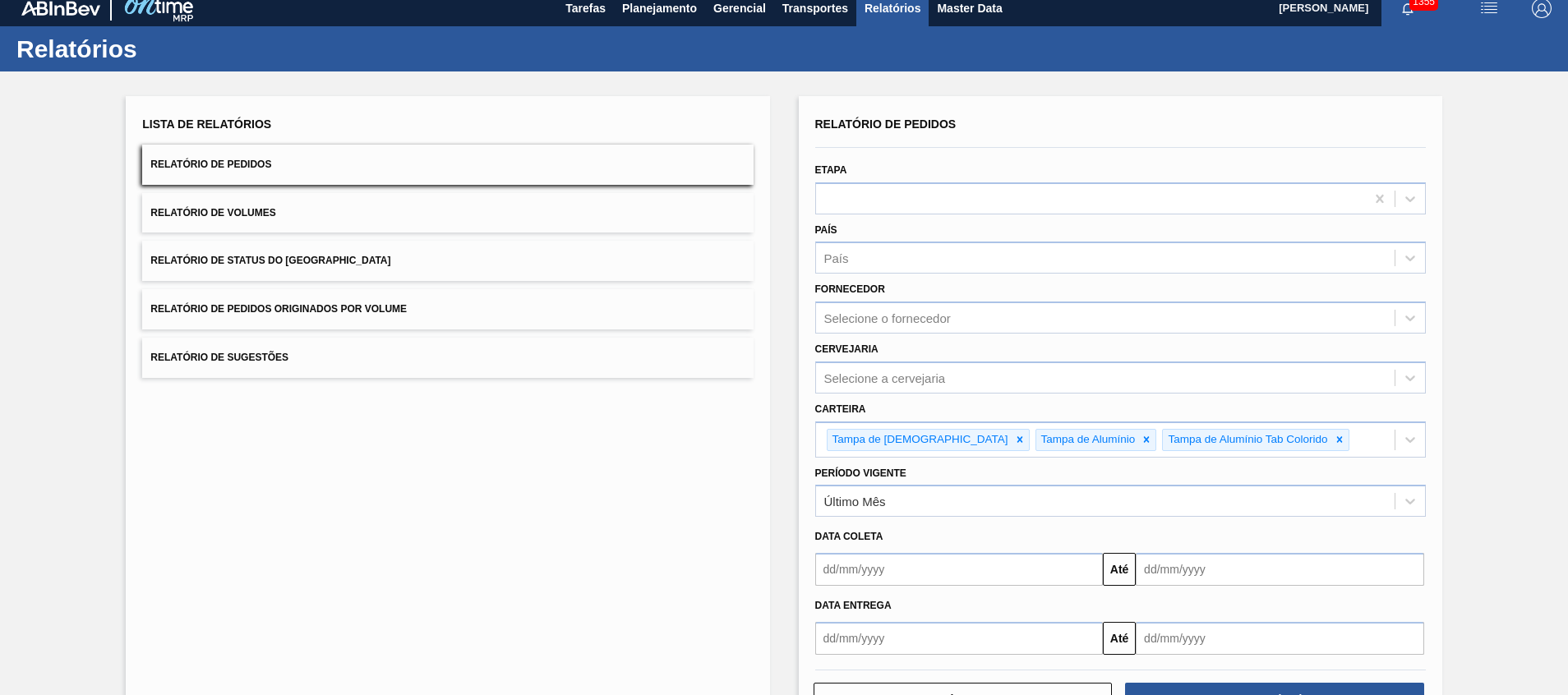
scroll to position [0, 0]
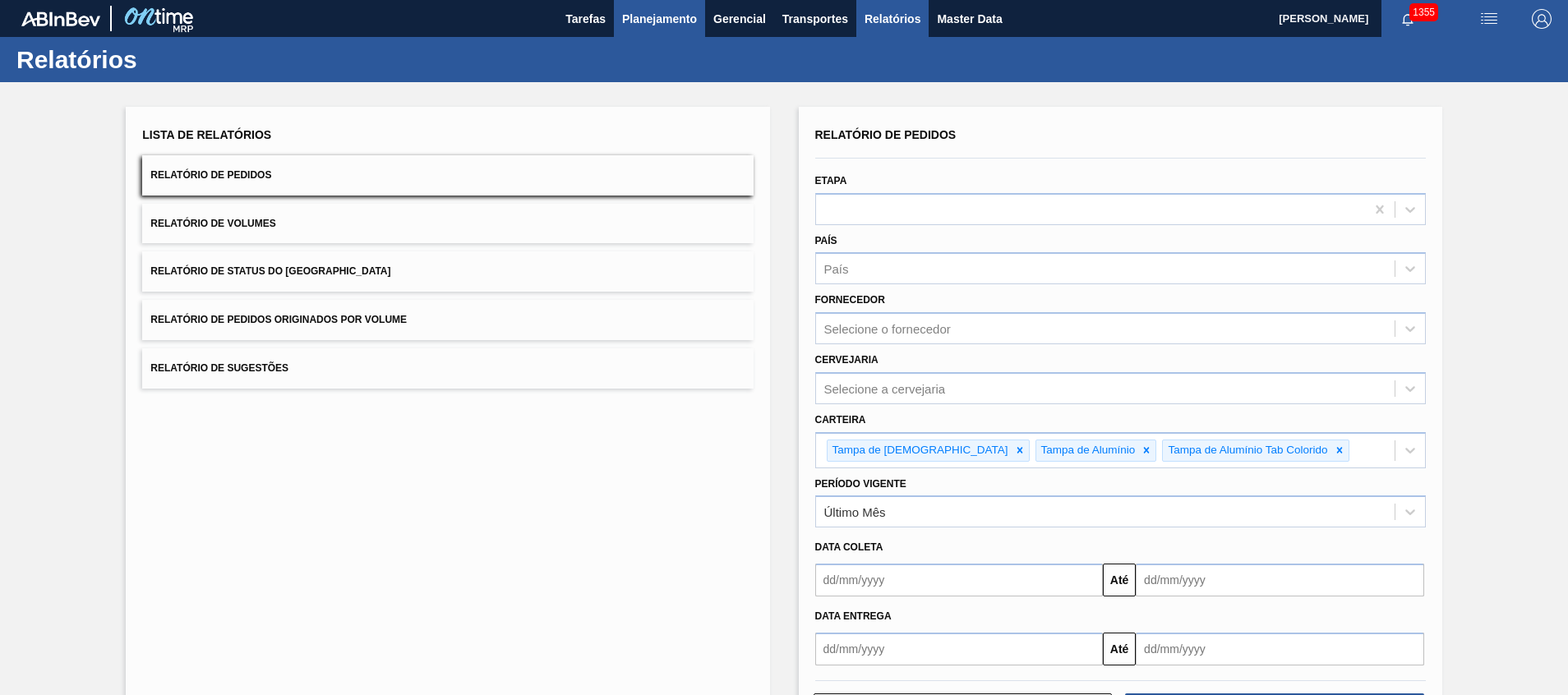
click at [671, 35] on button "Planejamento" at bounding box center [659, 19] width 91 height 37
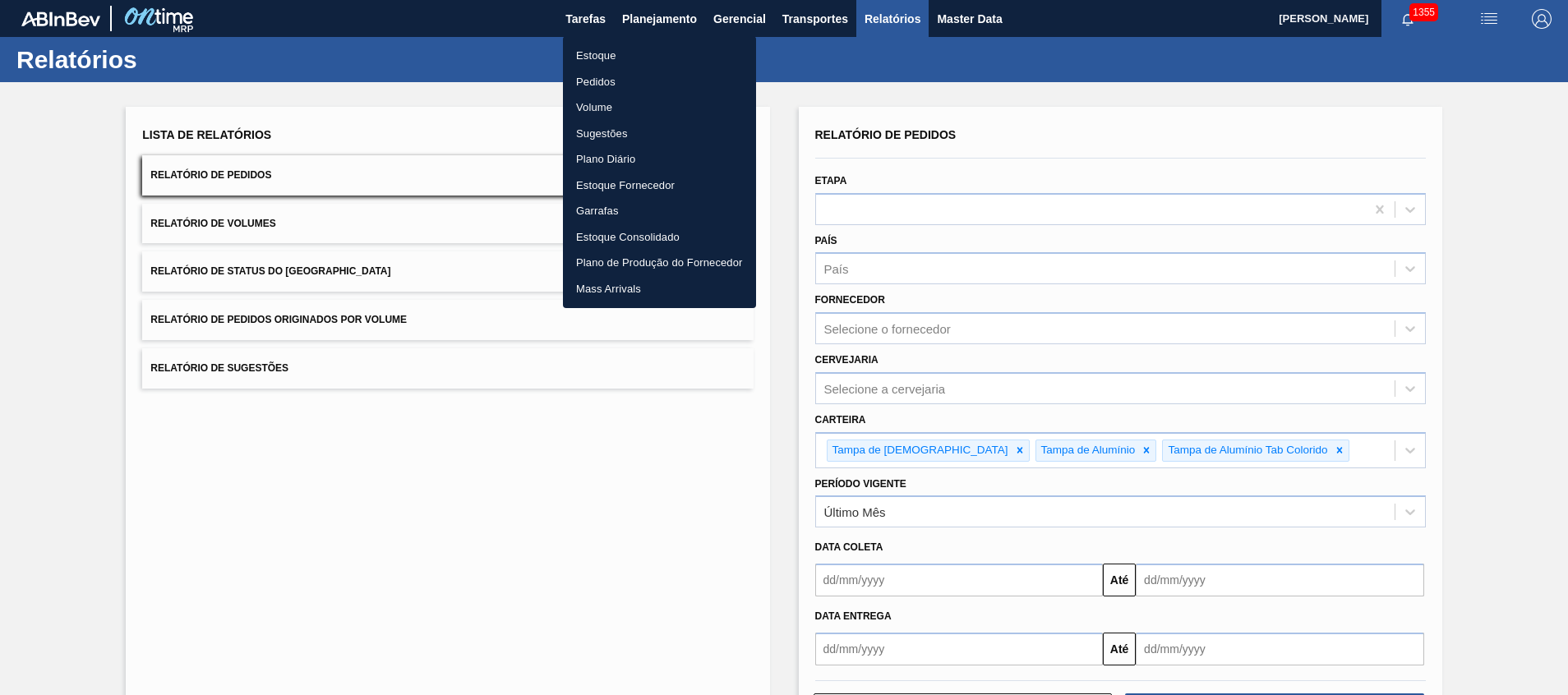
click at [632, 58] on li "Estoque" at bounding box center [659, 55] width 193 height 26
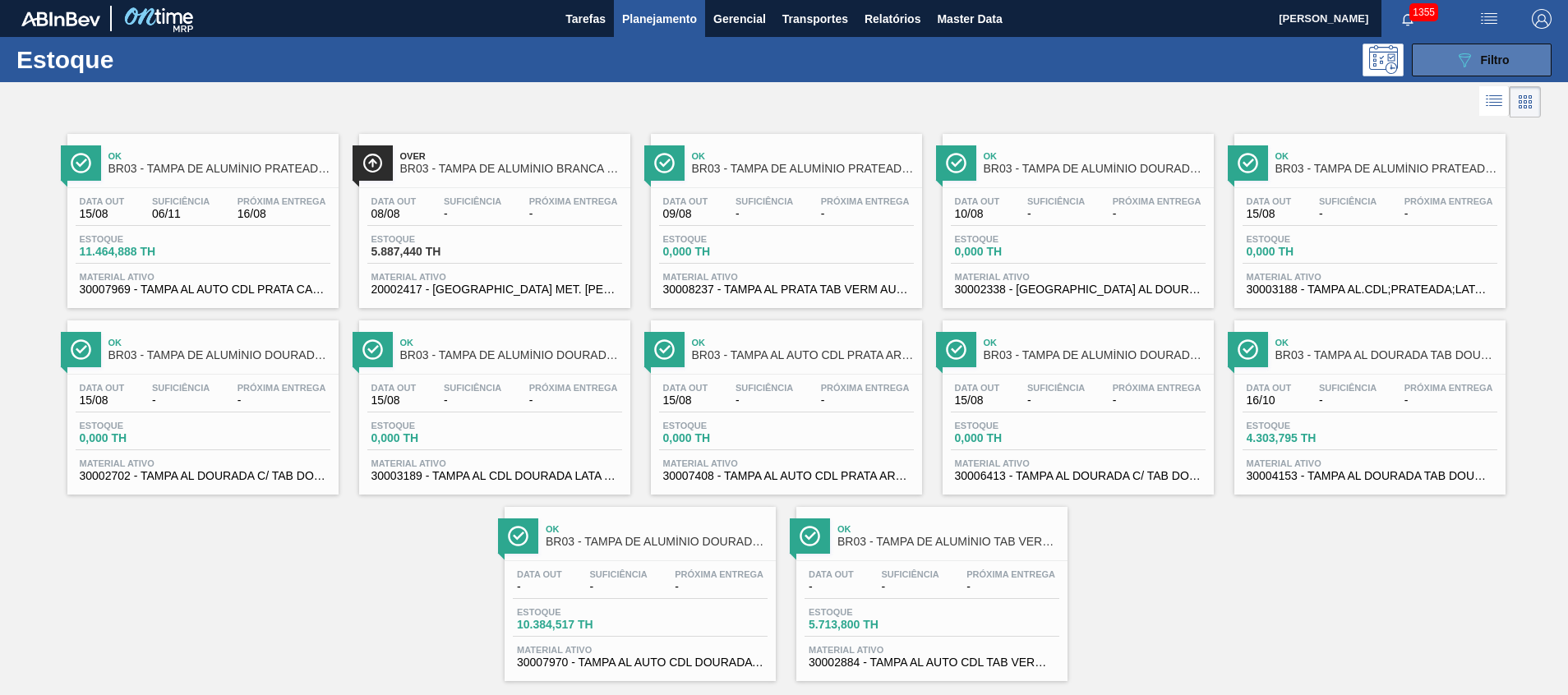
click at [1457, 62] on icon "089F7B8B-B2A5-4AFE-B5C0-19BA573D28AC" at bounding box center [1464, 59] width 19 height 19
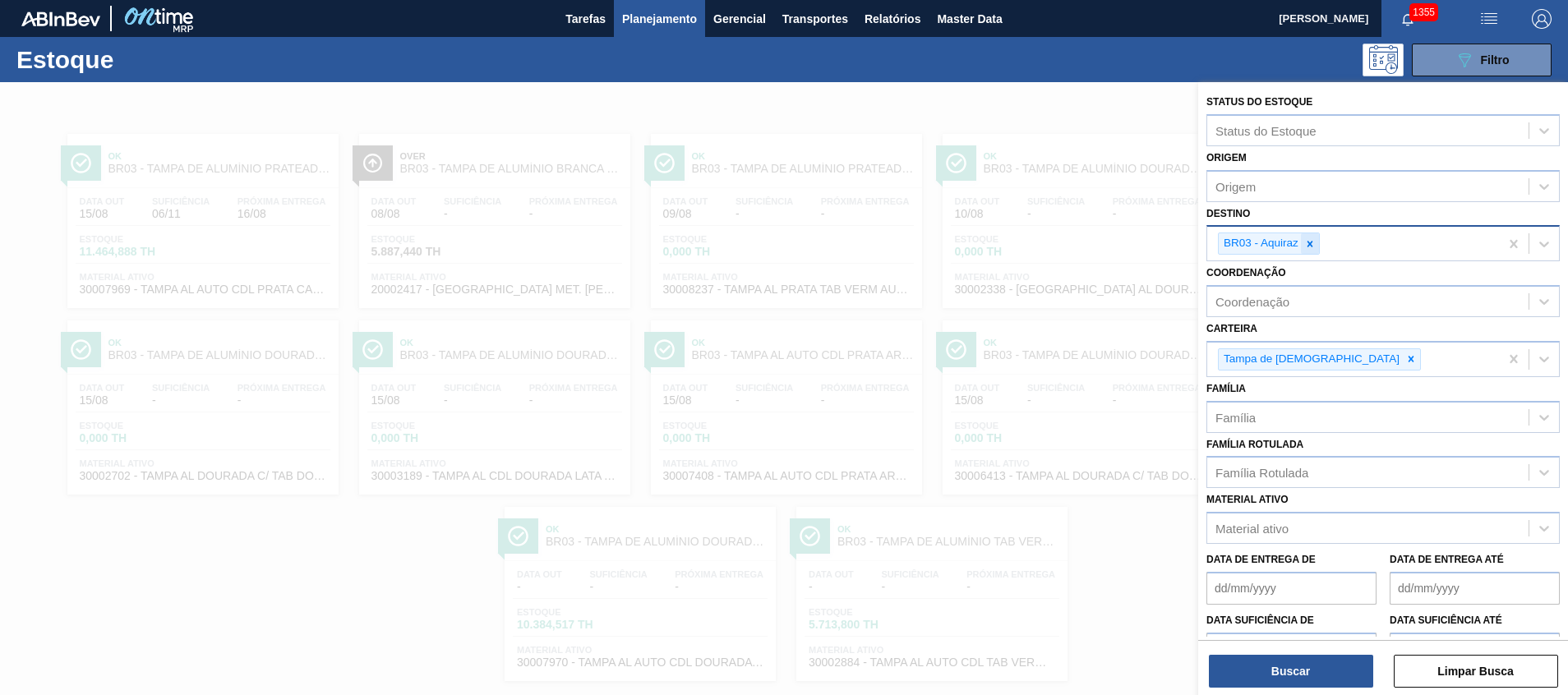
click at [1314, 251] on div at bounding box center [1309, 244] width 18 height 20
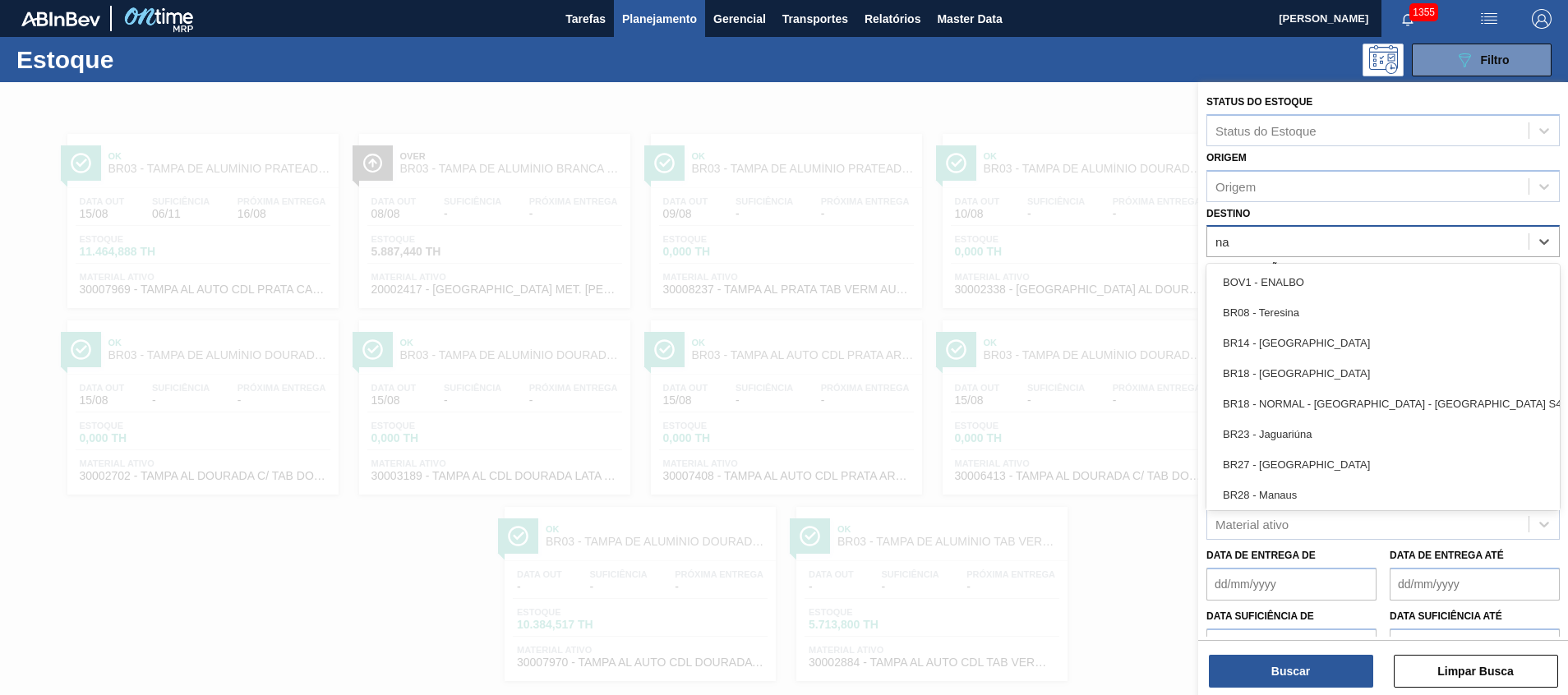
type input "n"
type input "v"
type input "pira"
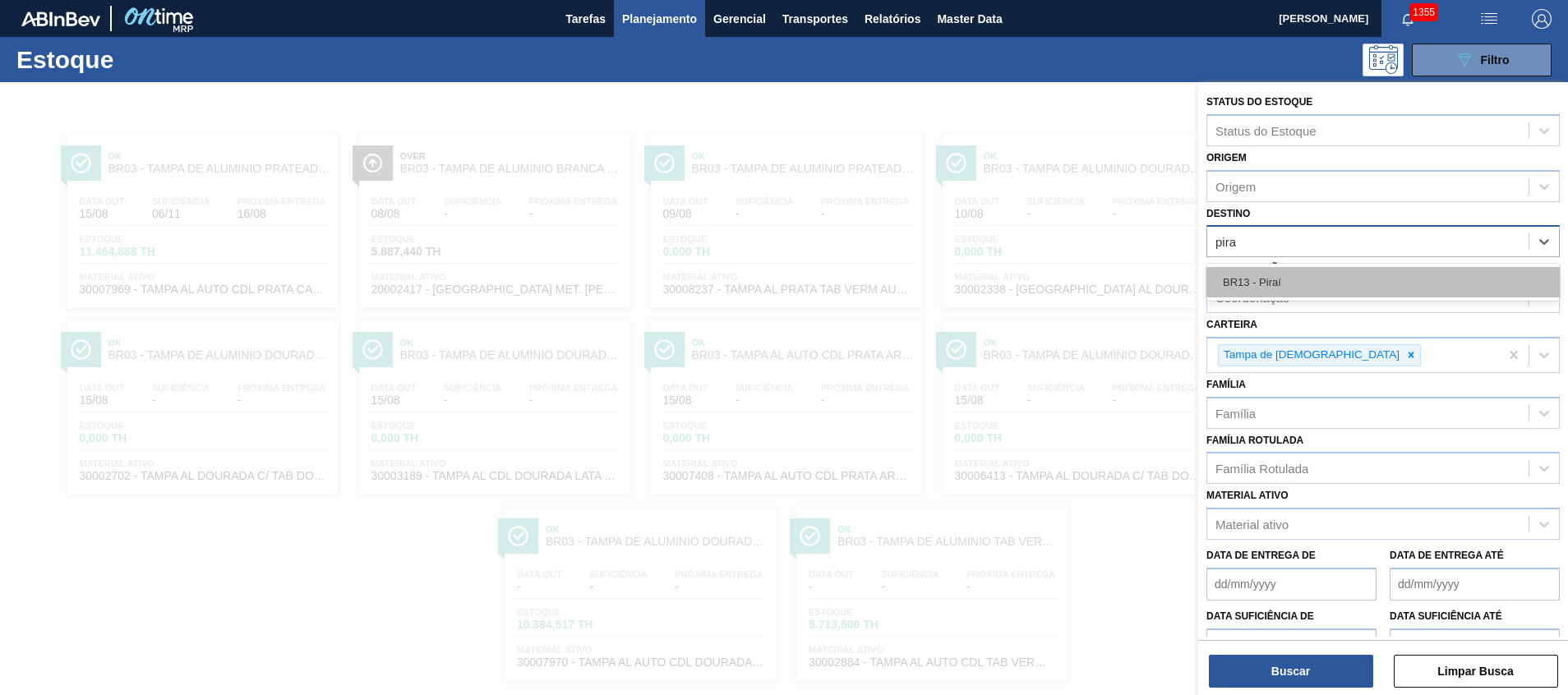
click at [1252, 274] on div "BR13 - Piraí" at bounding box center [1383, 283] width 354 height 30
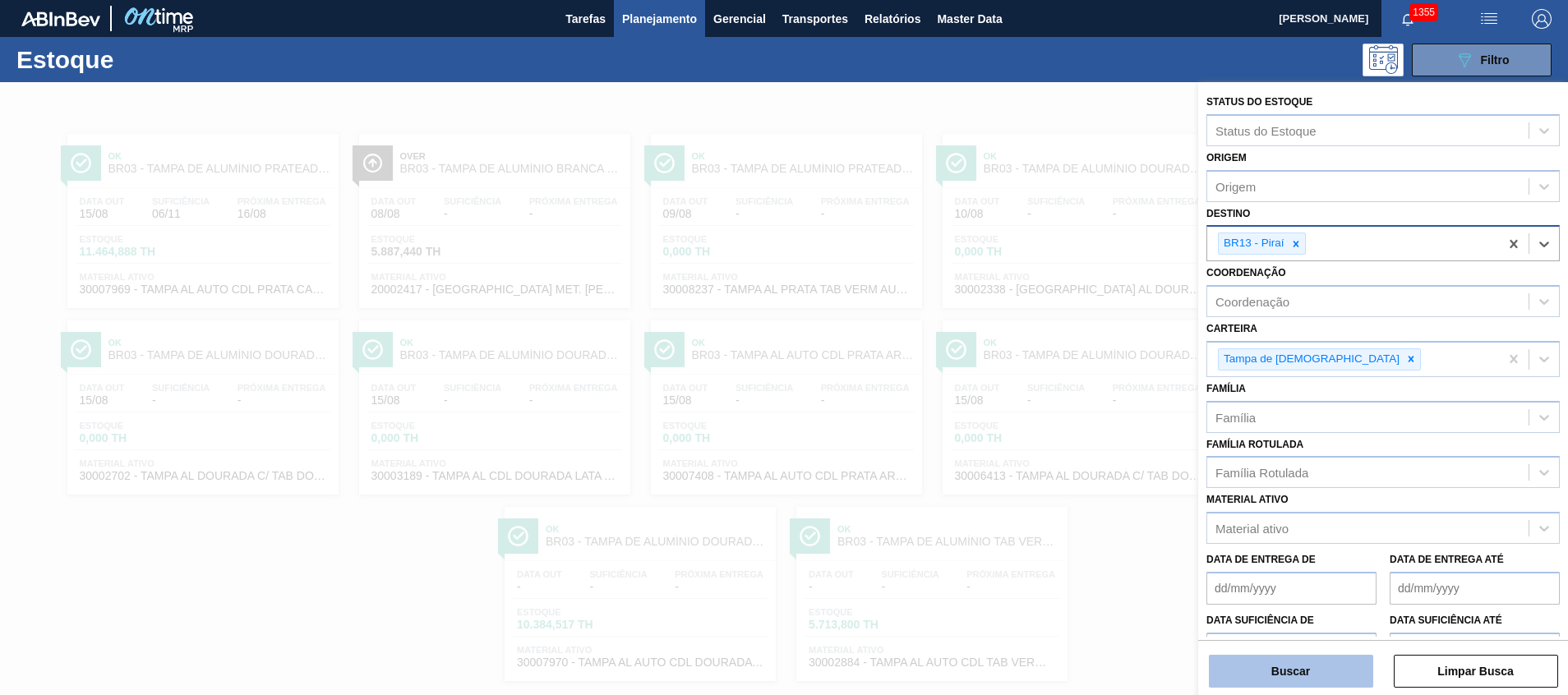
click at [1296, 659] on button "Buscar" at bounding box center [1290, 671] width 164 height 33
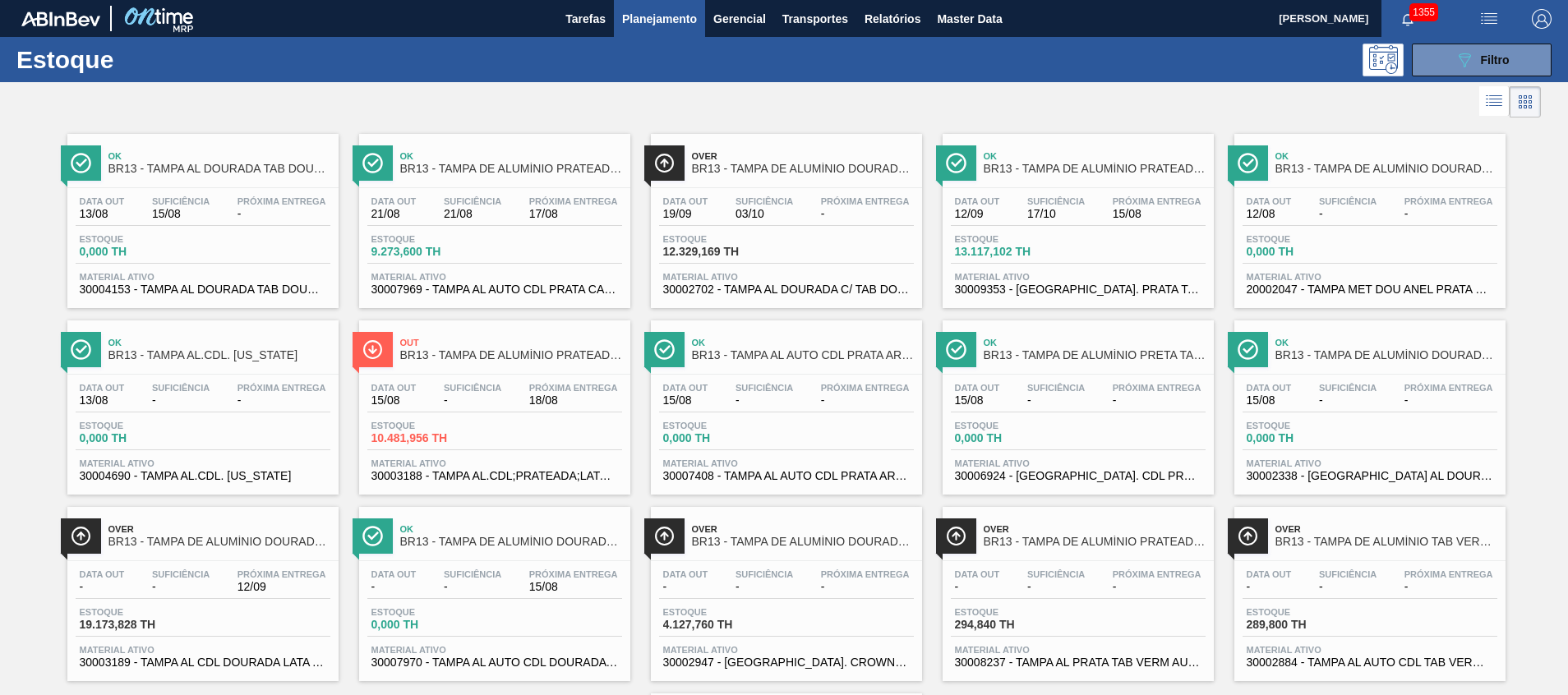
click at [538, 295] on span "30007969 - TAMPA AL AUTO CDL PRATA CANPACK" at bounding box center [494, 290] width 246 height 13
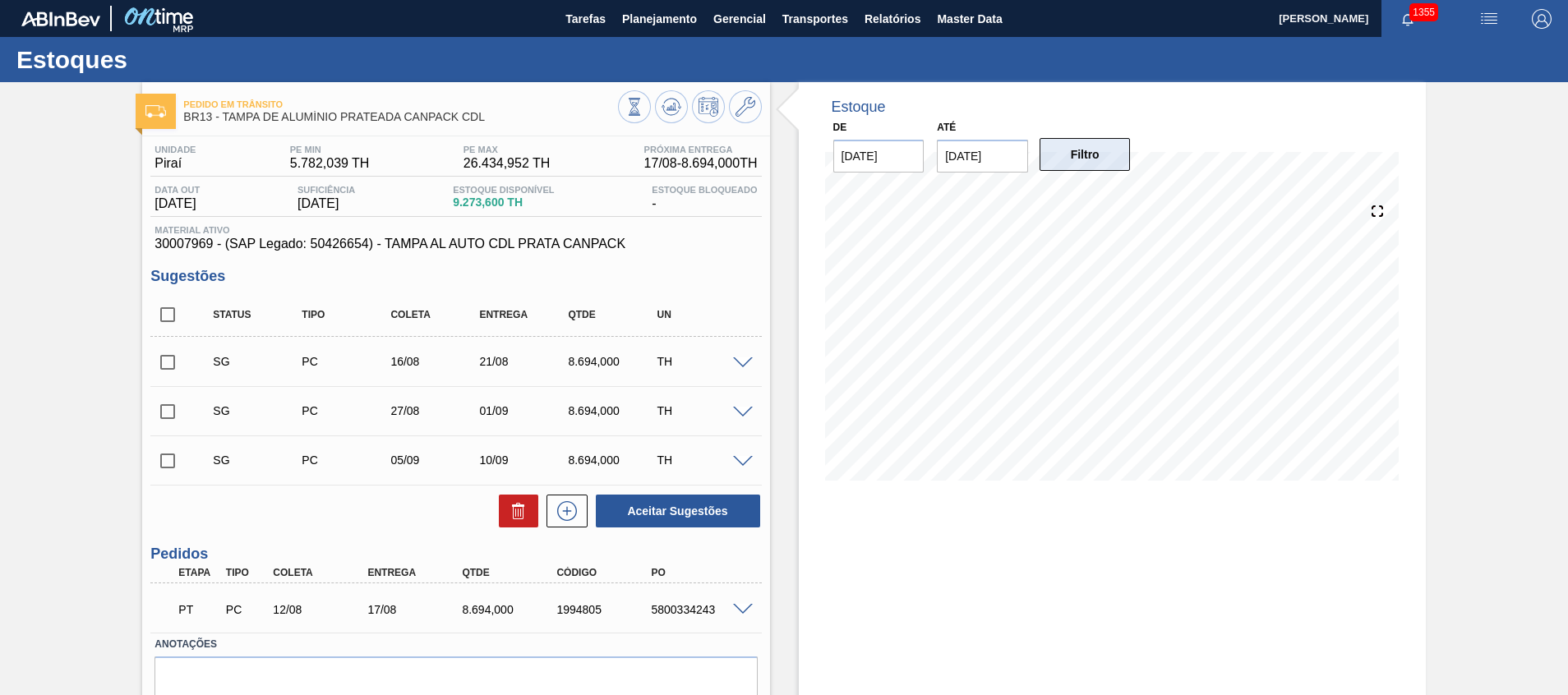
click at [1084, 148] on button "Filtro" at bounding box center [1085, 154] width 91 height 33
click at [170, 444] on input "checkbox" at bounding box center [168, 461] width 35 height 35
checkbox input "true"
click at [165, 357] on input "checkbox" at bounding box center [168, 362] width 35 height 35
checkbox input "true"
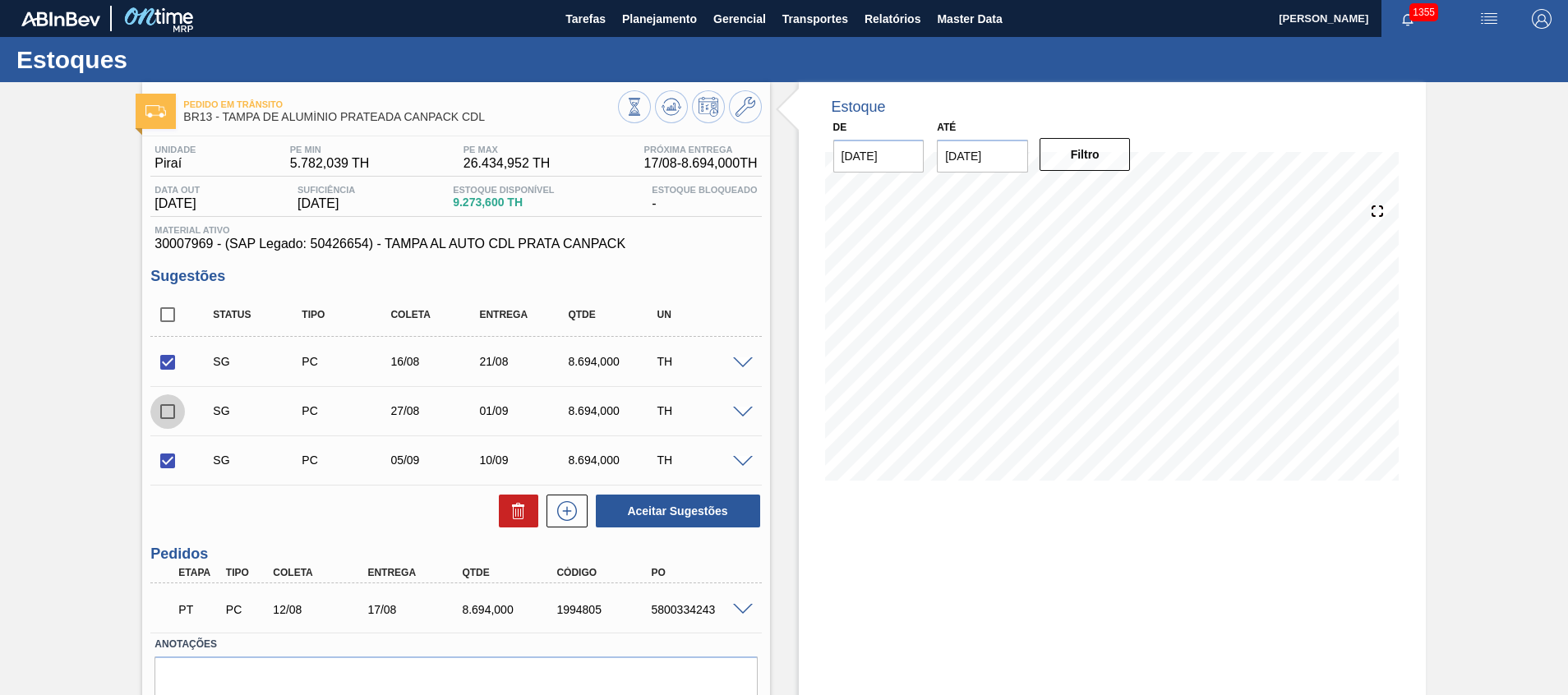
click at [173, 409] on input "checkbox" at bounding box center [168, 411] width 35 height 35
click at [168, 415] on input "checkbox" at bounding box center [168, 411] width 35 height 35
checkbox input "false"
click at [172, 363] on input "checkbox" at bounding box center [168, 362] width 35 height 35
checkbox input "false"
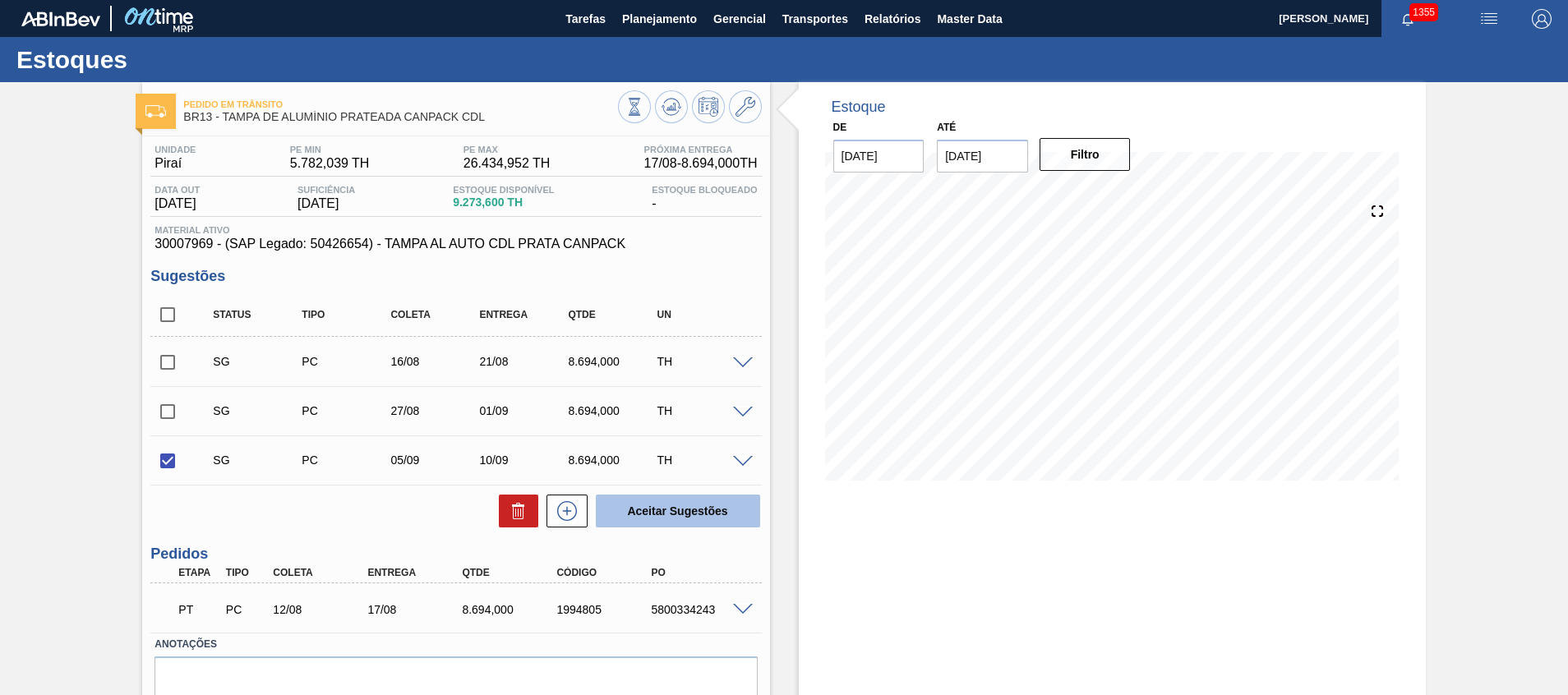
click at [649, 512] on button "Aceitar Sugestões" at bounding box center [678, 511] width 164 height 33
checkbox input "false"
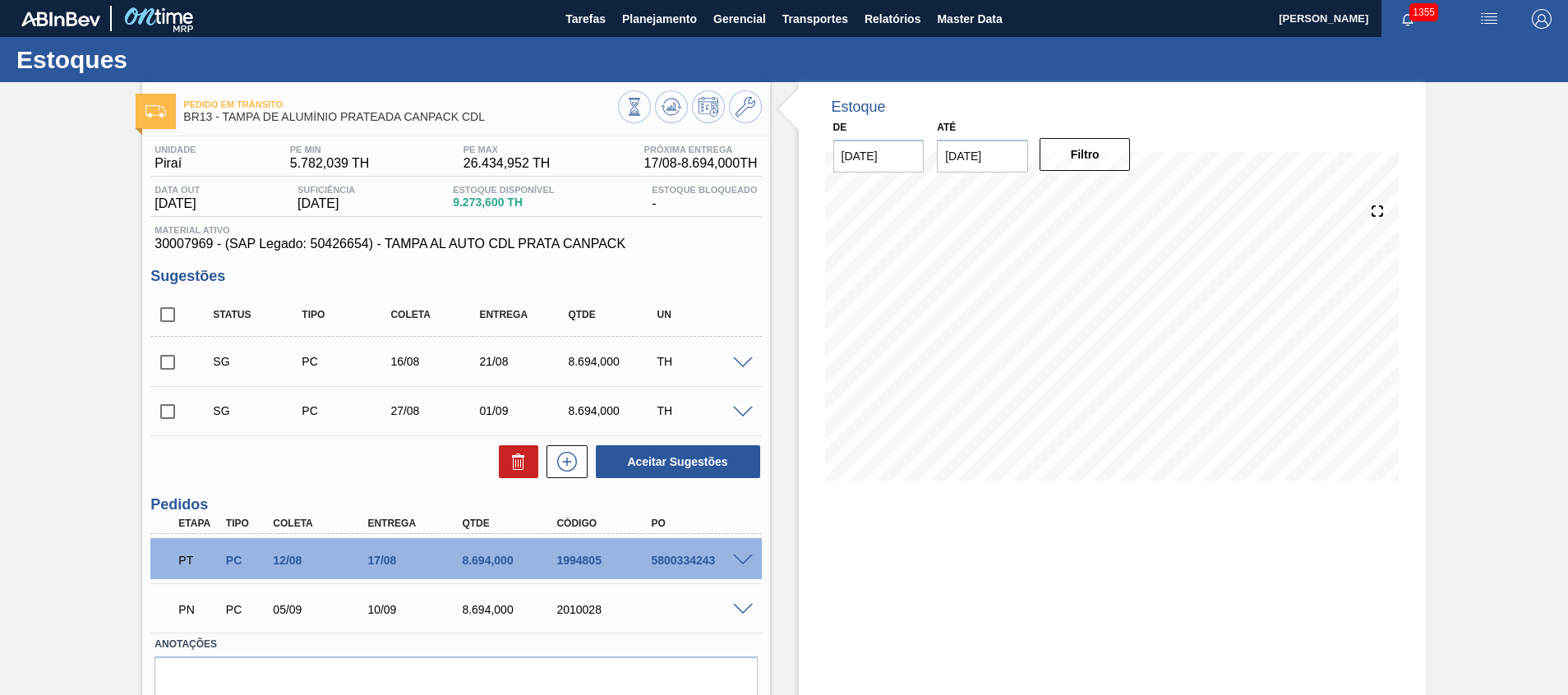
click at [878, 151] on input "[DATE]" at bounding box center [879, 156] width 91 height 33
click at [852, 199] on div "setembro 2025" at bounding box center [933, 195] width 197 height 14
click at [850, 195] on button "Previous Month" at bounding box center [848, 196] width 12 height 12
click at [977, 298] on div "15" at bounding box center [986, 301] width 22 height 22
type input "[DATE]"
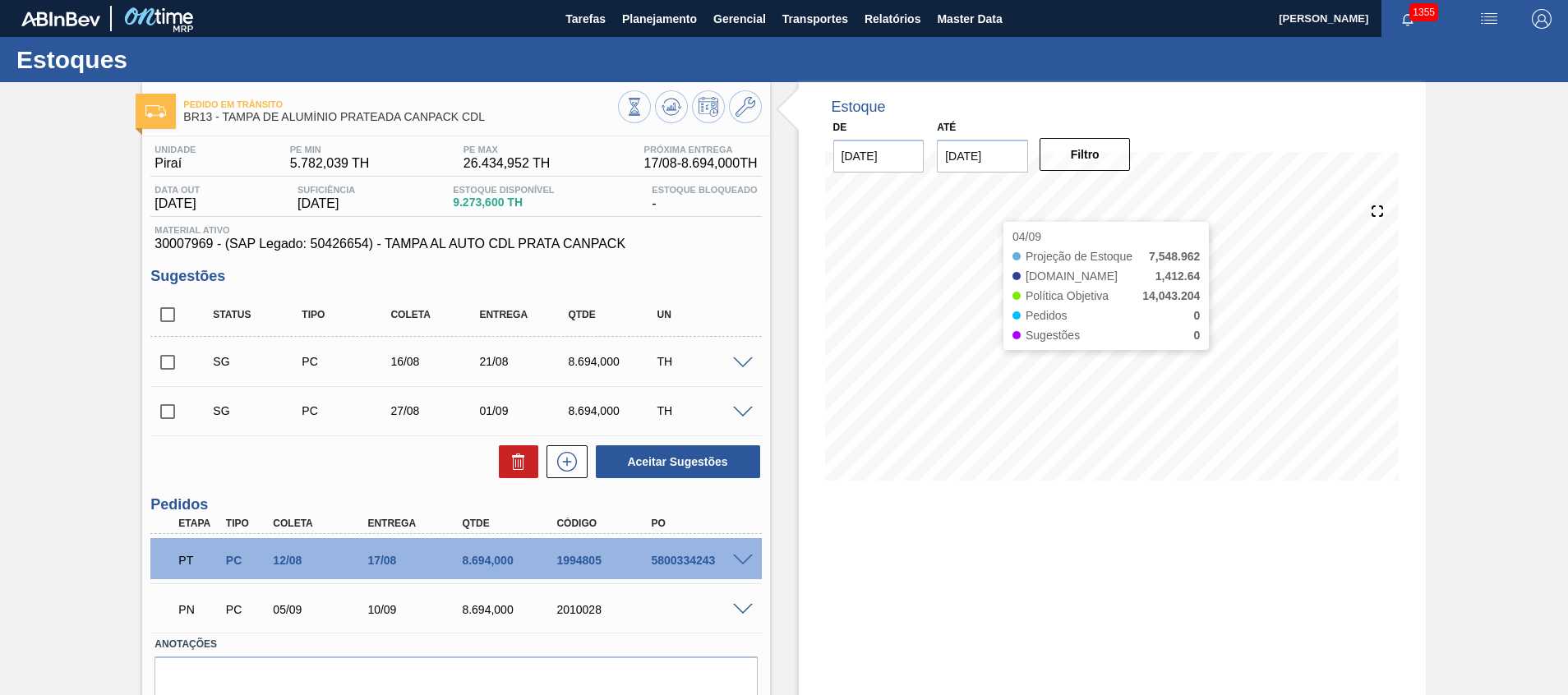
click at [983, 164] on input "[DATE]" at bounding box center [982, 156] width 91 height 33
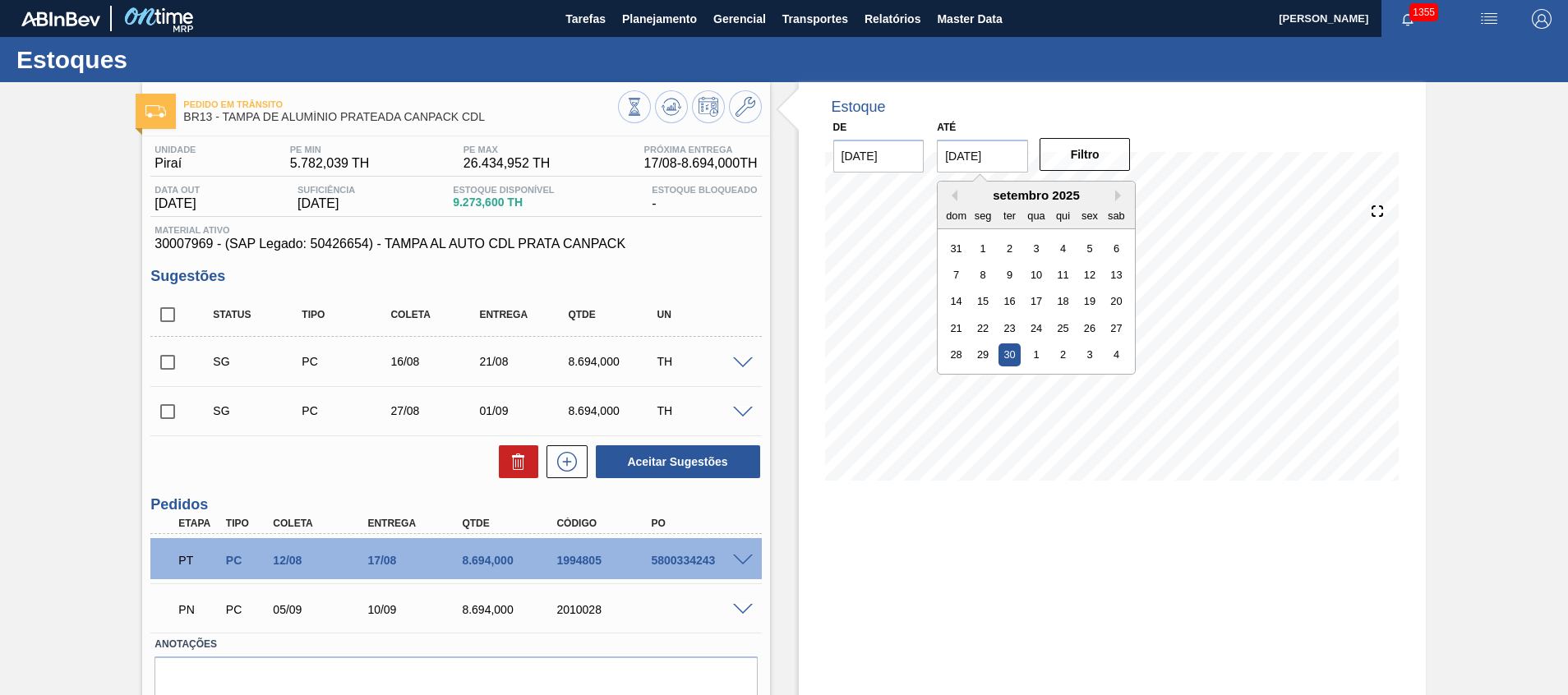
click at [964, 153] on input "[DATE]" at bounding box center [982, 156] width 91 height 33
click at [952, 247] on div "31" at bounding box center [956, 248] width 22 height 22
type input "[DATE]"
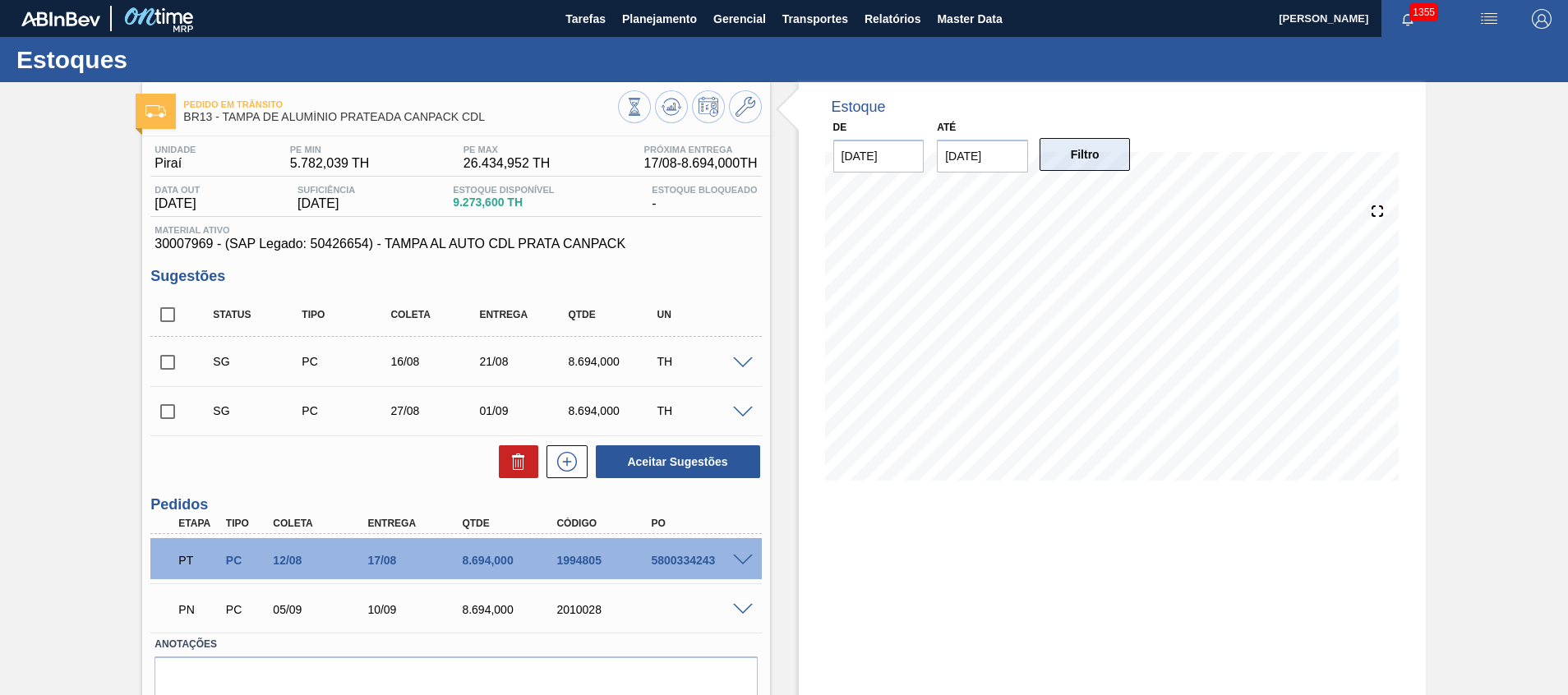
click at [1081, 157] on button "Filtro" at bounding box center [1085, 154] width 91 height 33
click at [643, 104] on icon at bounding box center [634, 107] width 18 height 18
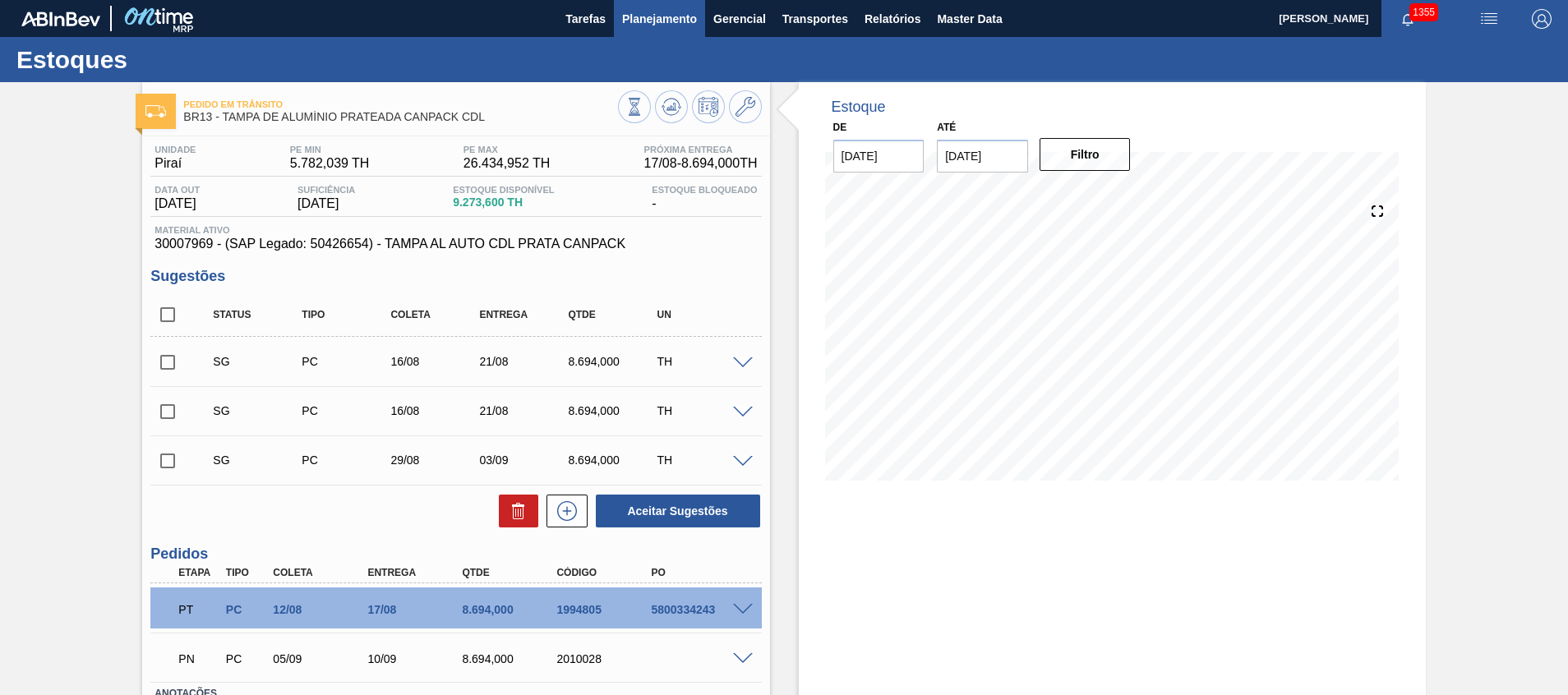
click at [671, 16] on span "Planejamento" at bounding box center [659, 19] width 74 height 19
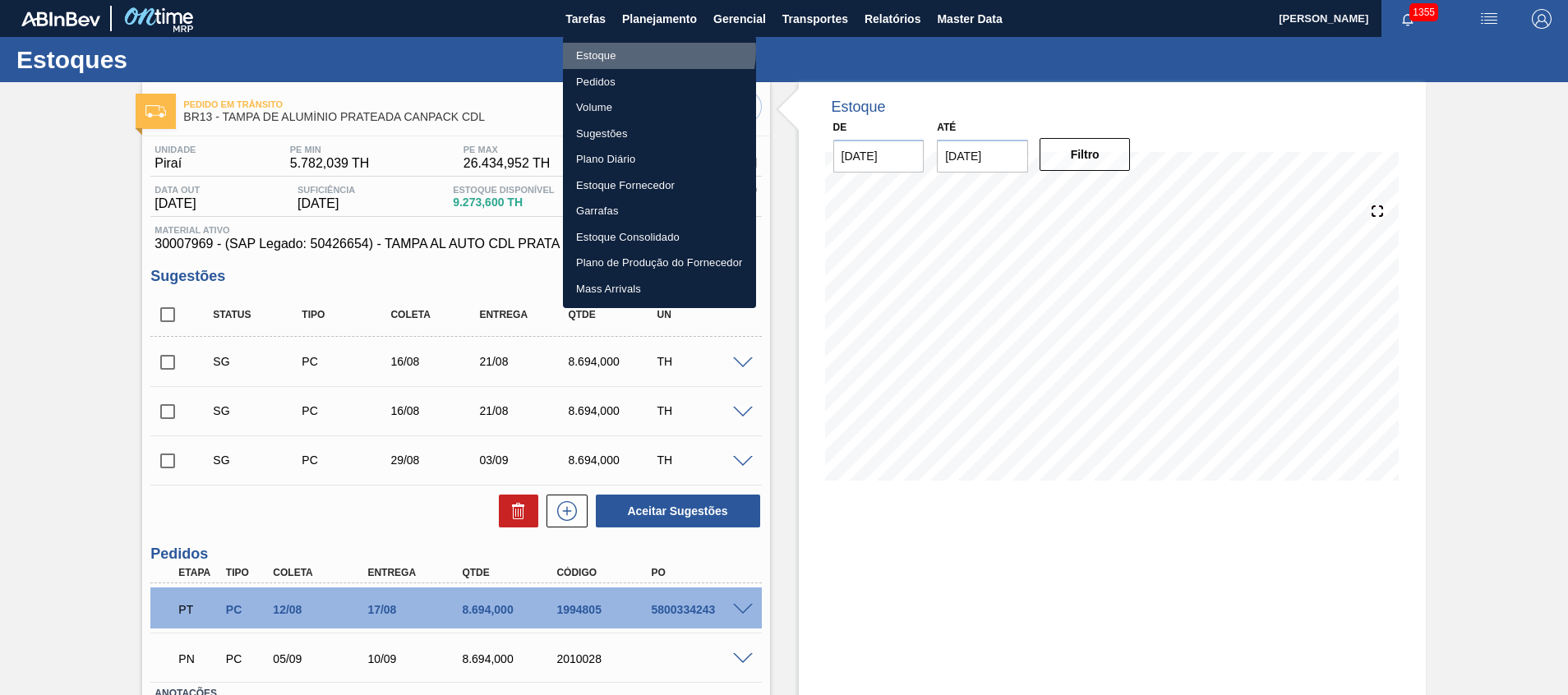
click at [657, 51] on li "Estoque" at bounding box center [659, 55] width 193 height 26
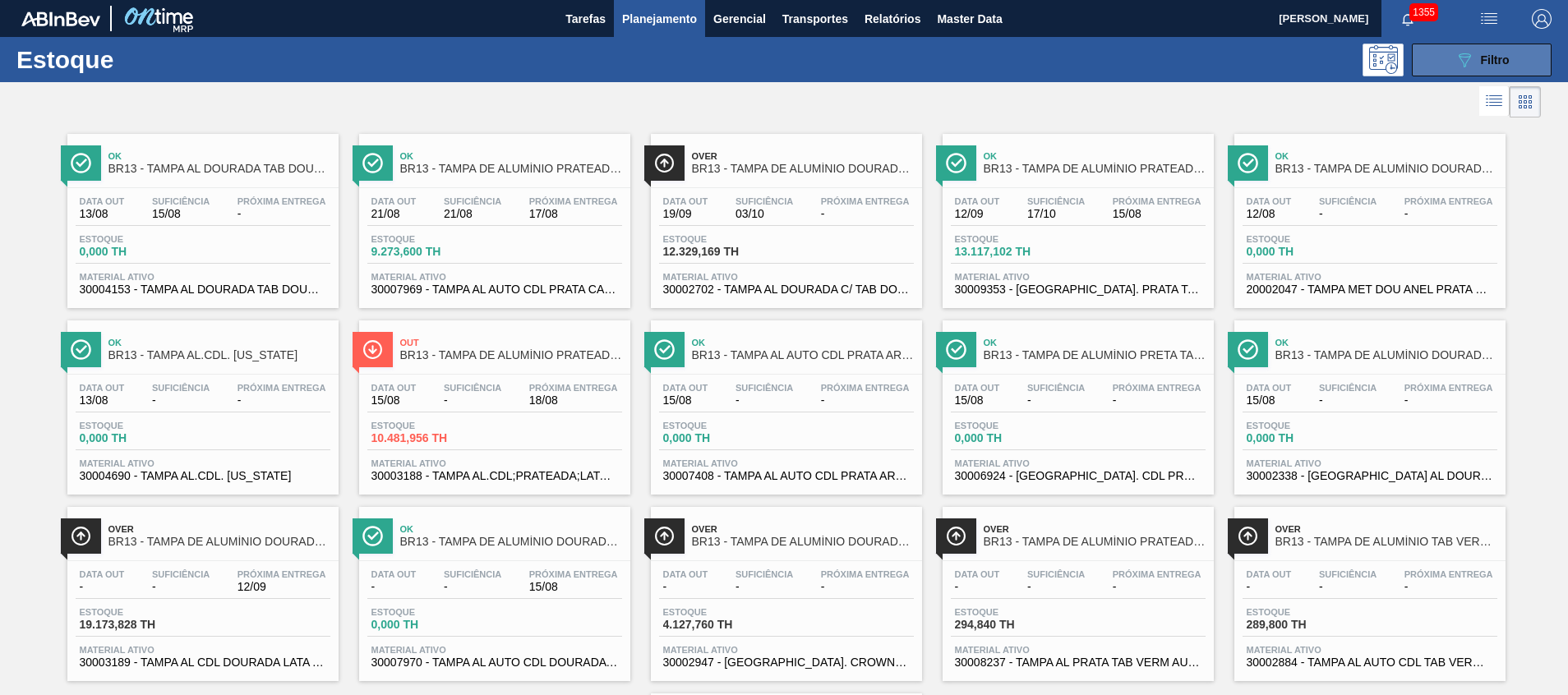
click at [1449, 68] on button "089F7B8B-B2A5-4AFE-B5C0-19BA573D28AC Filtro" at bounding box center [1481, 59] width 140 height 33
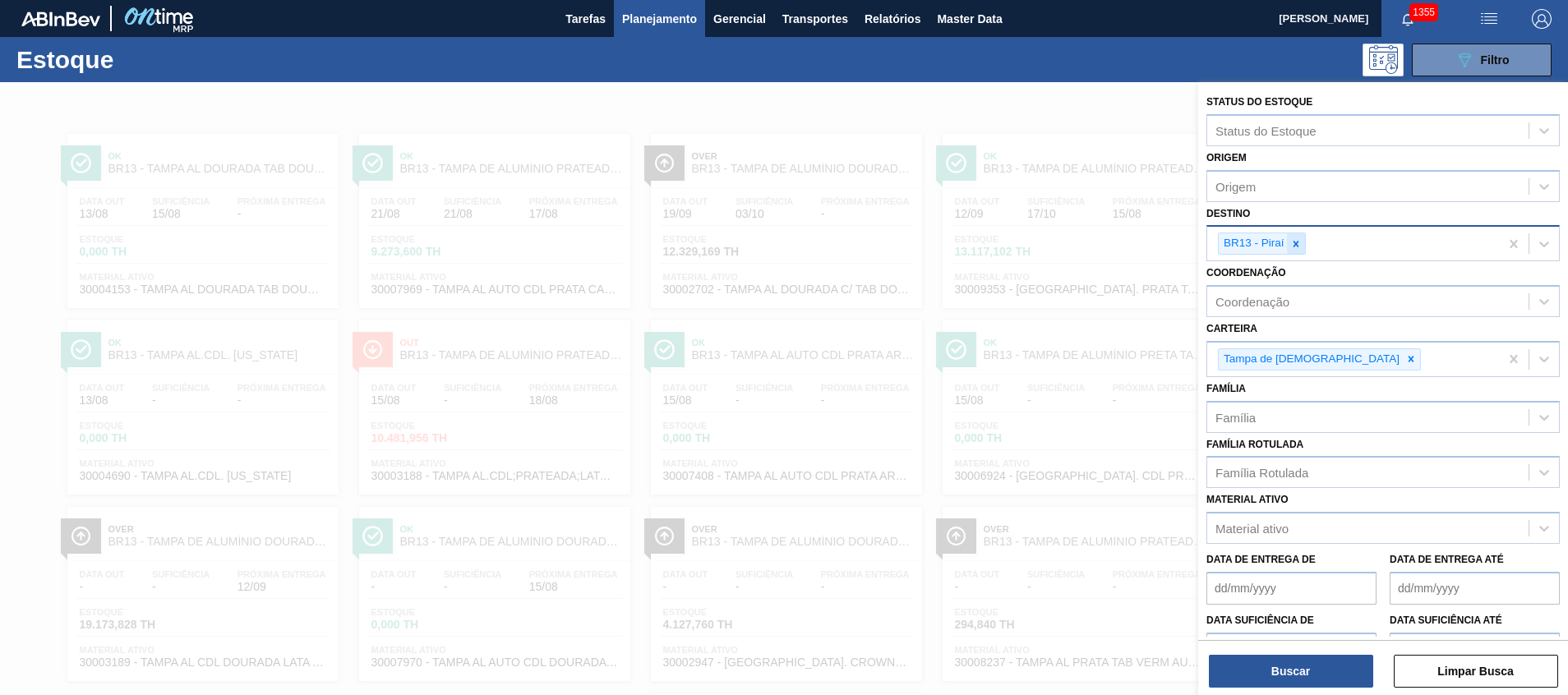
click at [1296, 244] on icon at bounding box center [1296, 245] width 12 height 12
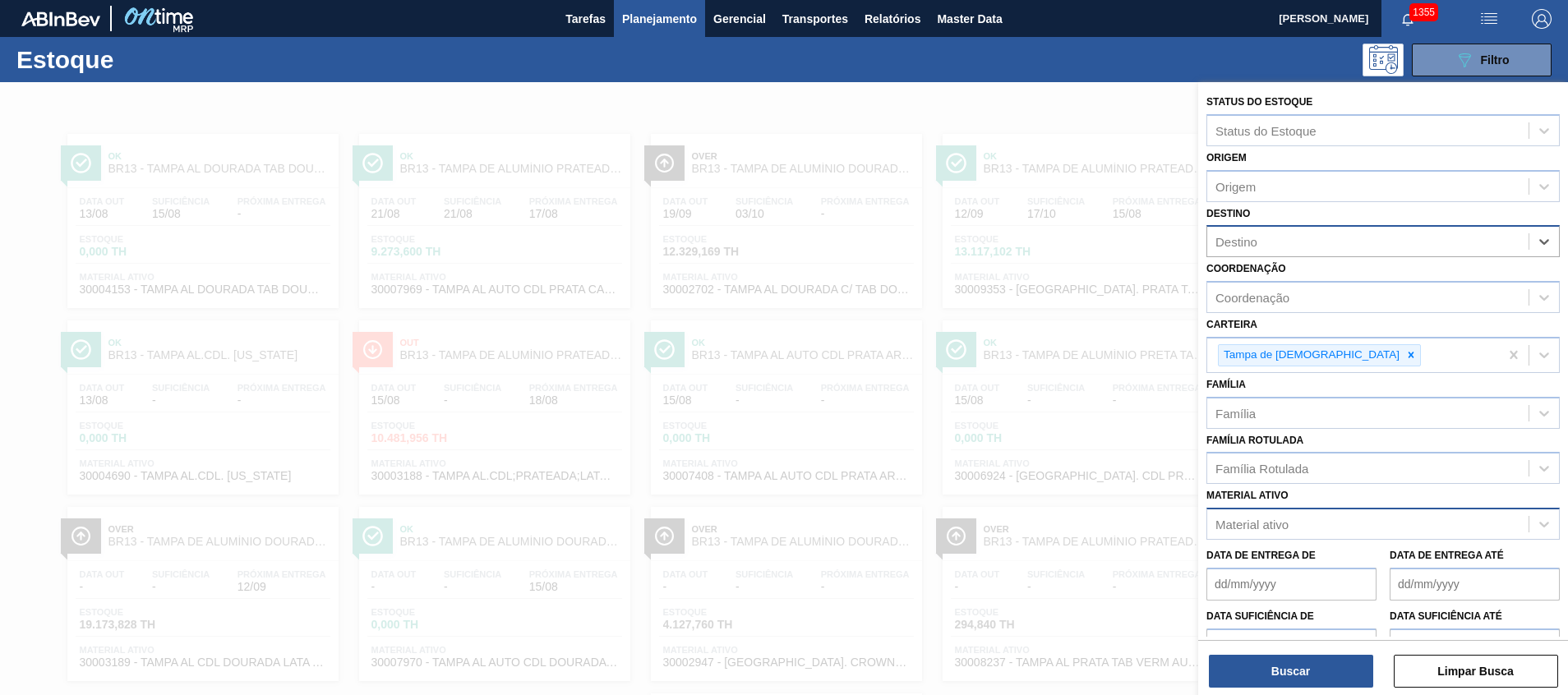
click at [1308, 521] on div "Material ativo" at bounding box center [1367, 525] width 322 height 24
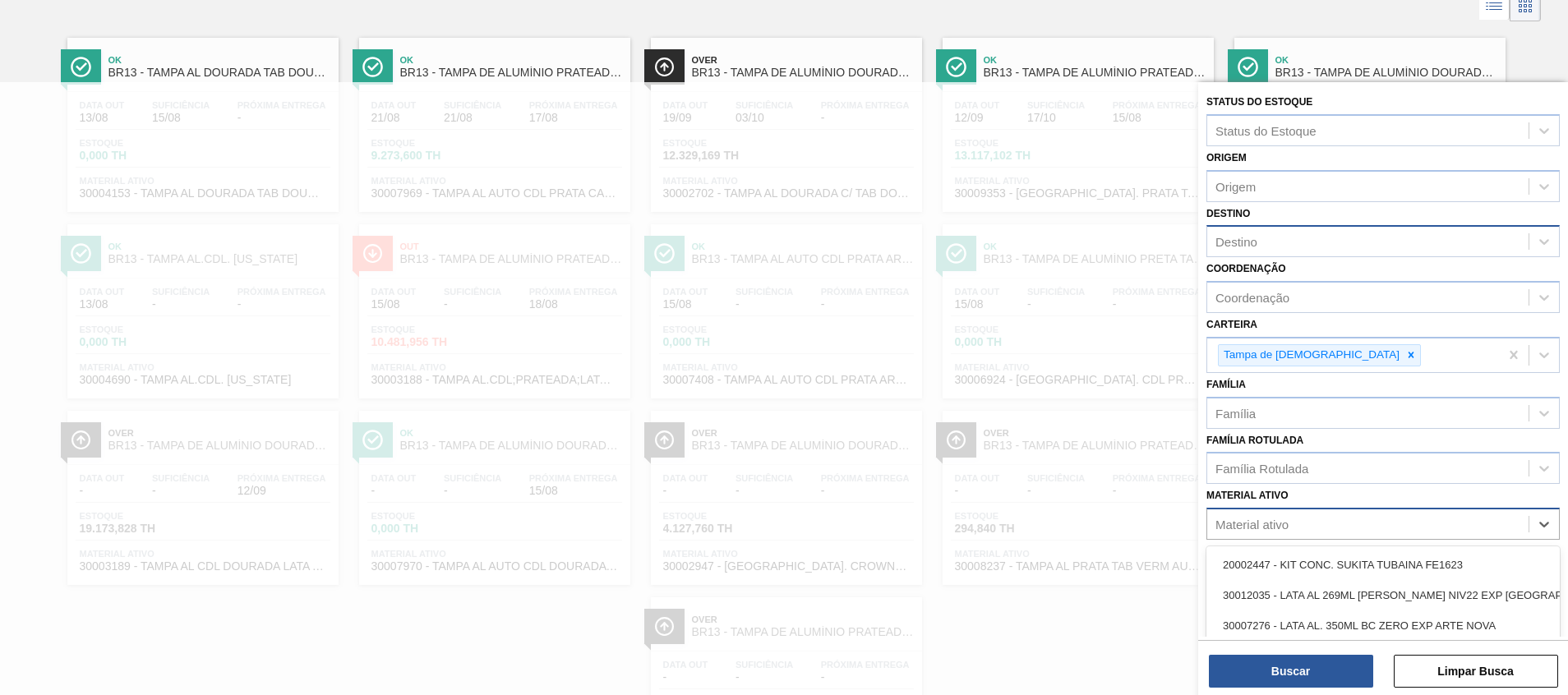
scroll to position [104, 0]
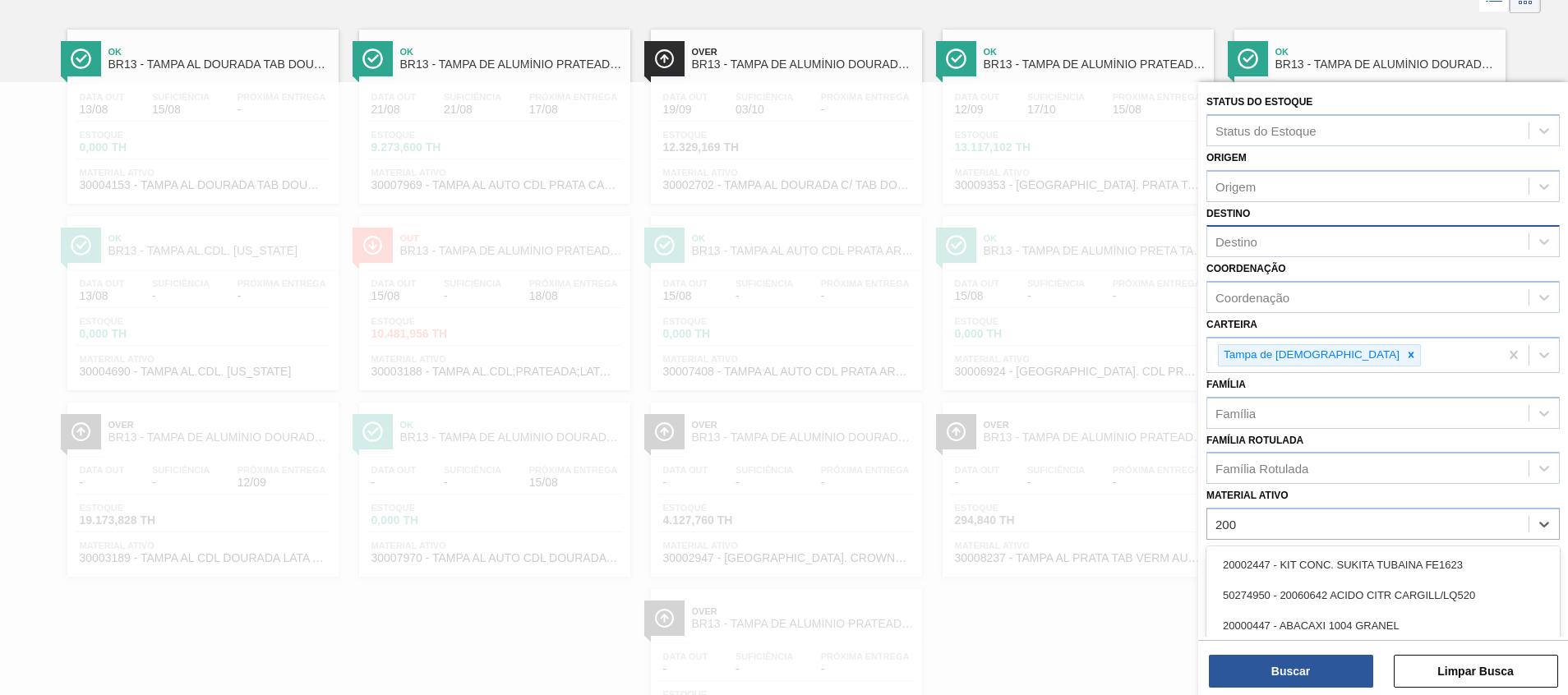
type ativo "200"
